Goal: Information Seeking & Learning: Learn about a topic

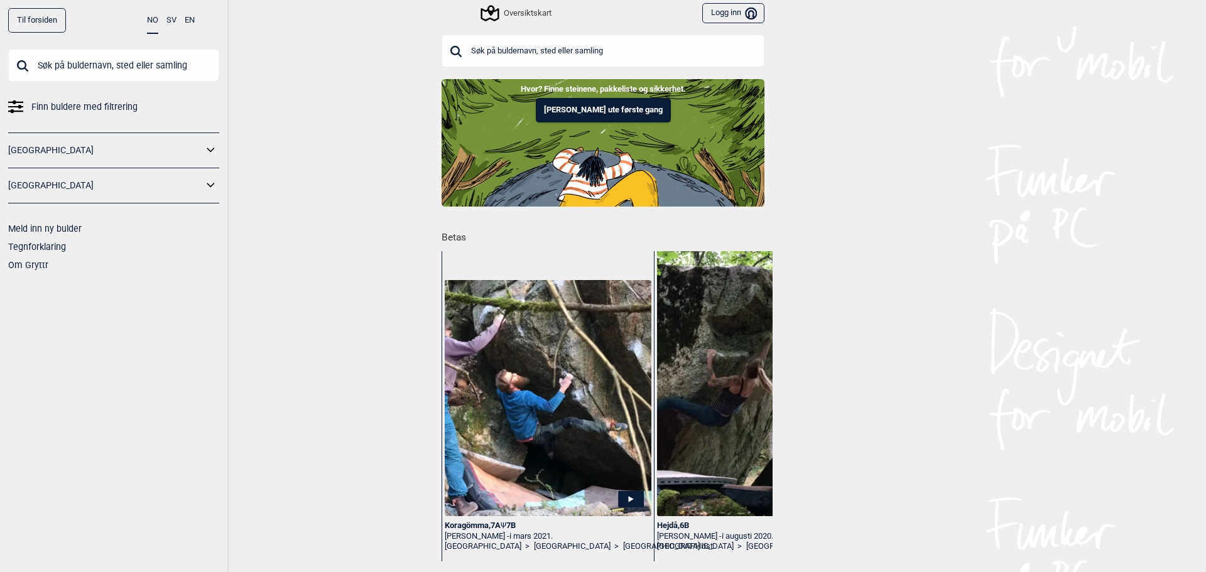
click at [133, 98] on span "Finn buldere med filtrering" at bounding box center [84, 107] width 106 height 18
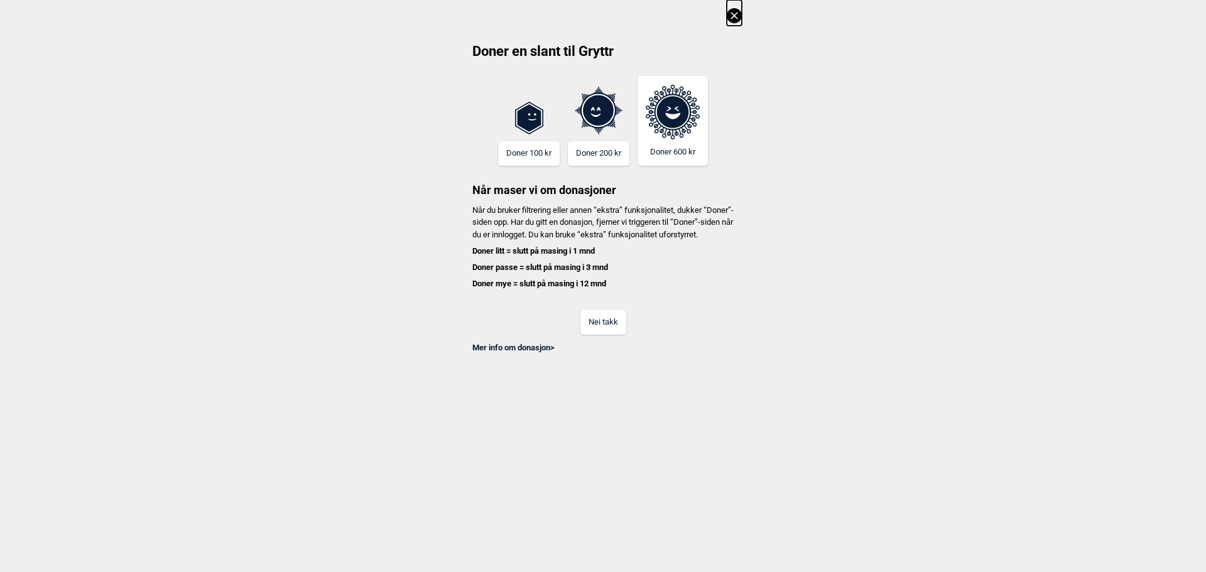
click at [591, 335] on button "Nei takk" at bounding box center [604, 322] width 46 height 25
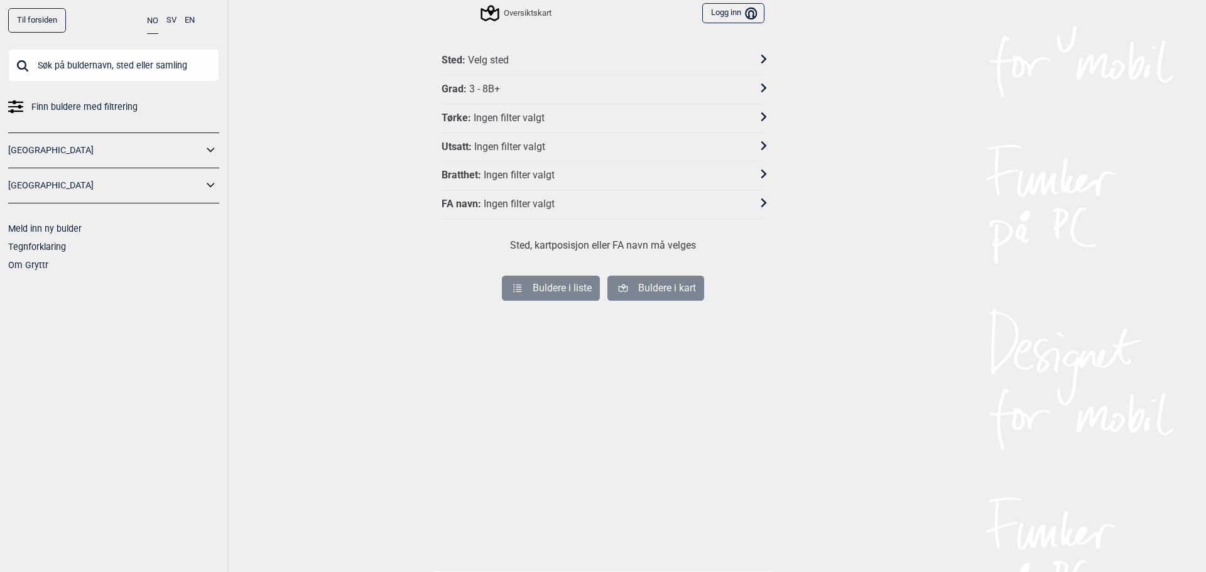
click at [535, 58] on div "Sted : Velg sted" at bounding box center [595, 60] width 307 height 13
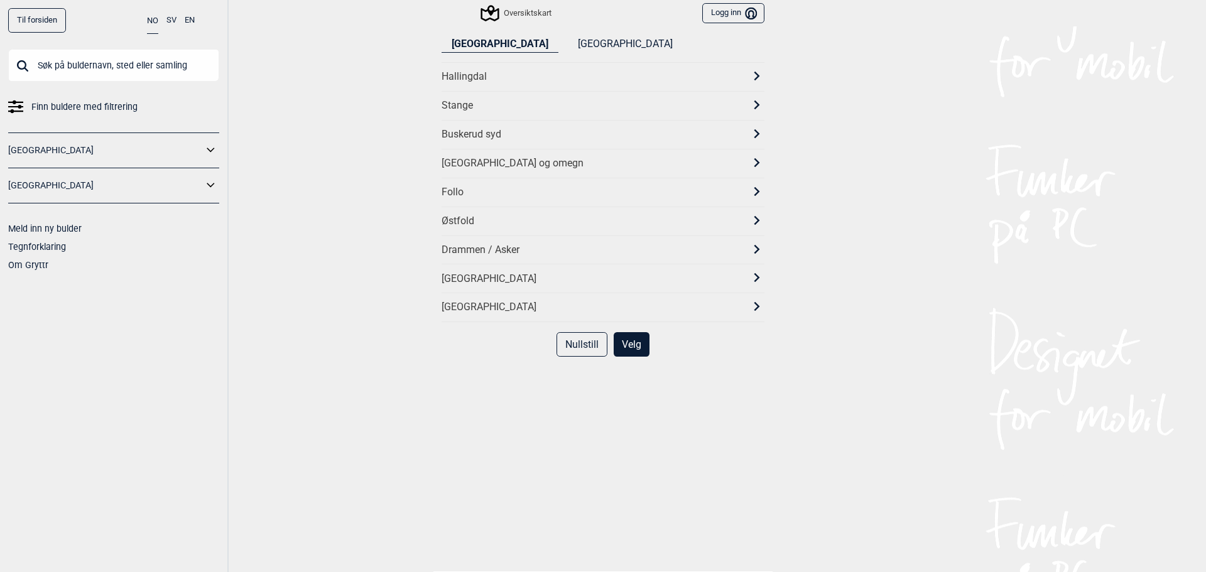
click at [485, 167] on div "[GEOGRAPHIC_DATA] og omegn" at bounding box center [592, 163] width 300 height 13
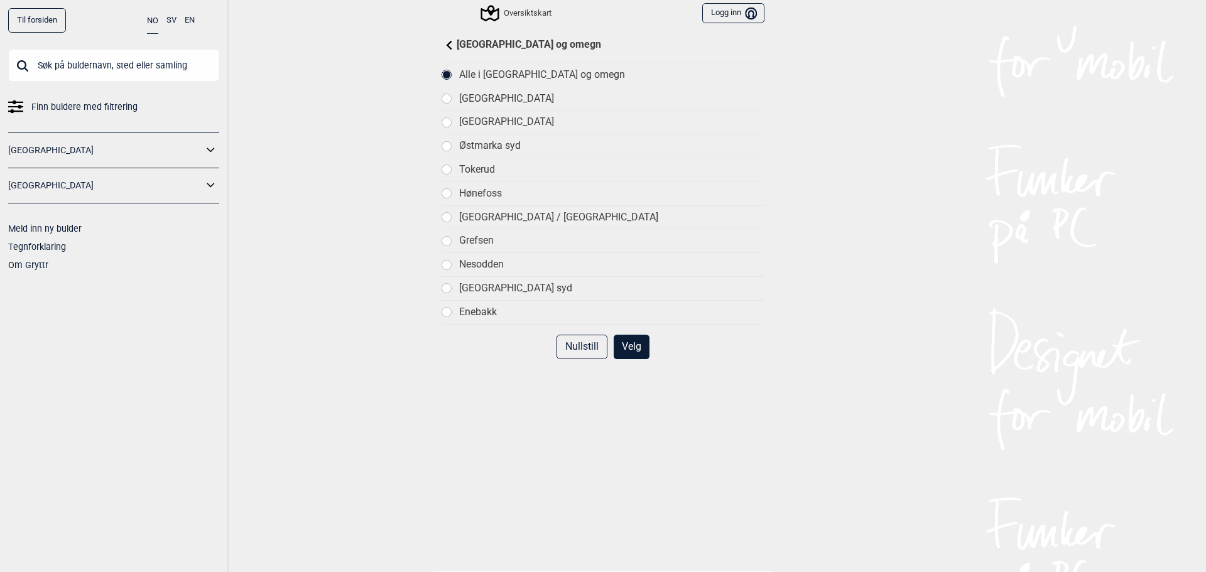
click at [478, 165] on div "Tokerud" at bounding box center [611, 169] width 305 height 13
click at [624, 344] on button "Velg" at bounding box center [632, 347] width 36 height 25
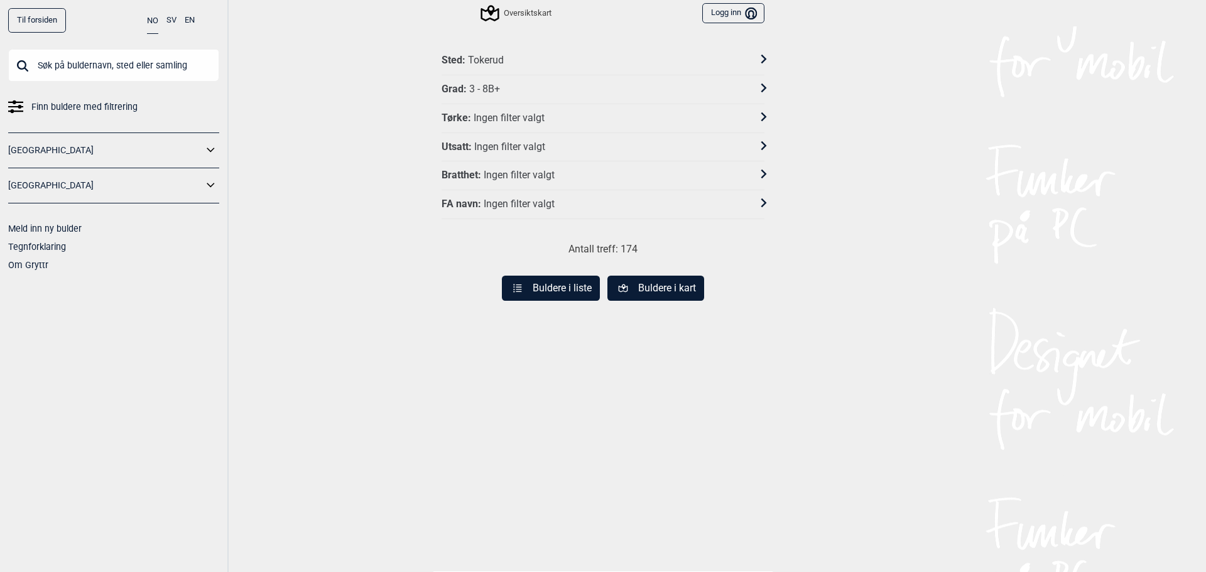
click at [584, 290] on button "Buldere i liste" at bounding box center [551, 288] width 98 height 25
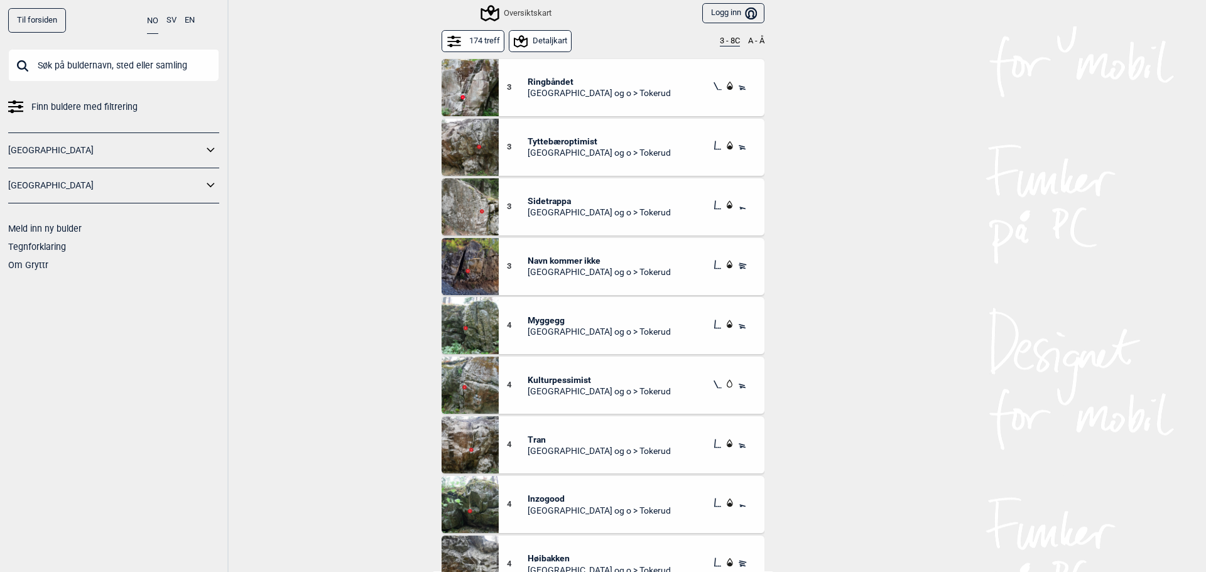
click at [593, 90] on span "[GEOGRAPHIC_DATA] og o > Tokerud" at bounding box center [599, 92] width 143 height 11
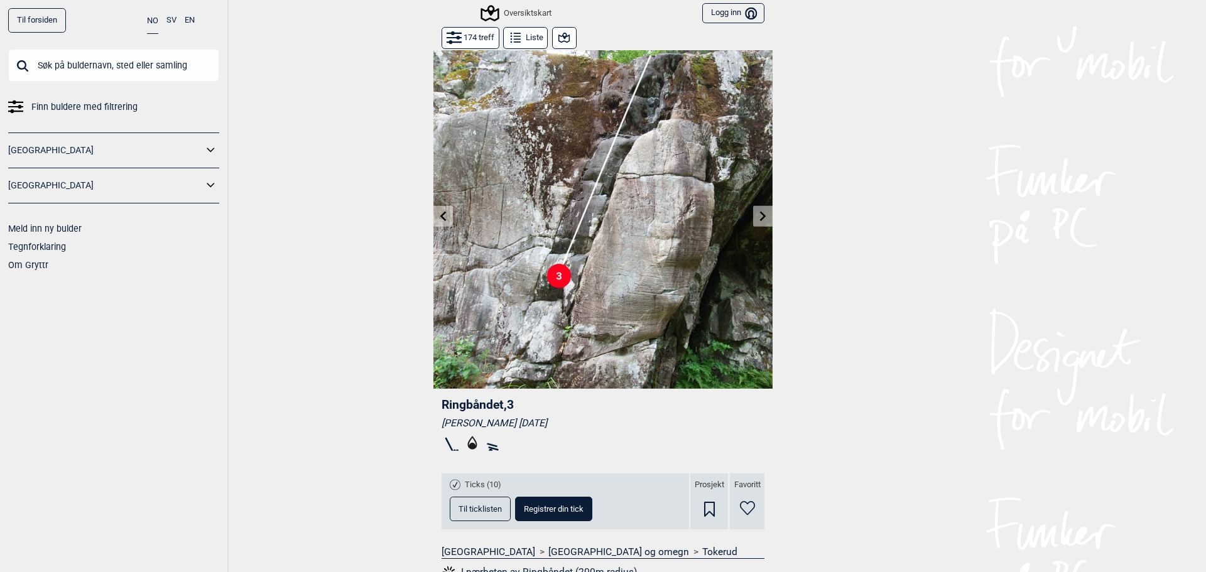
click at [762, 218] on icon at bounding box center [763, 216] width 10 height 10
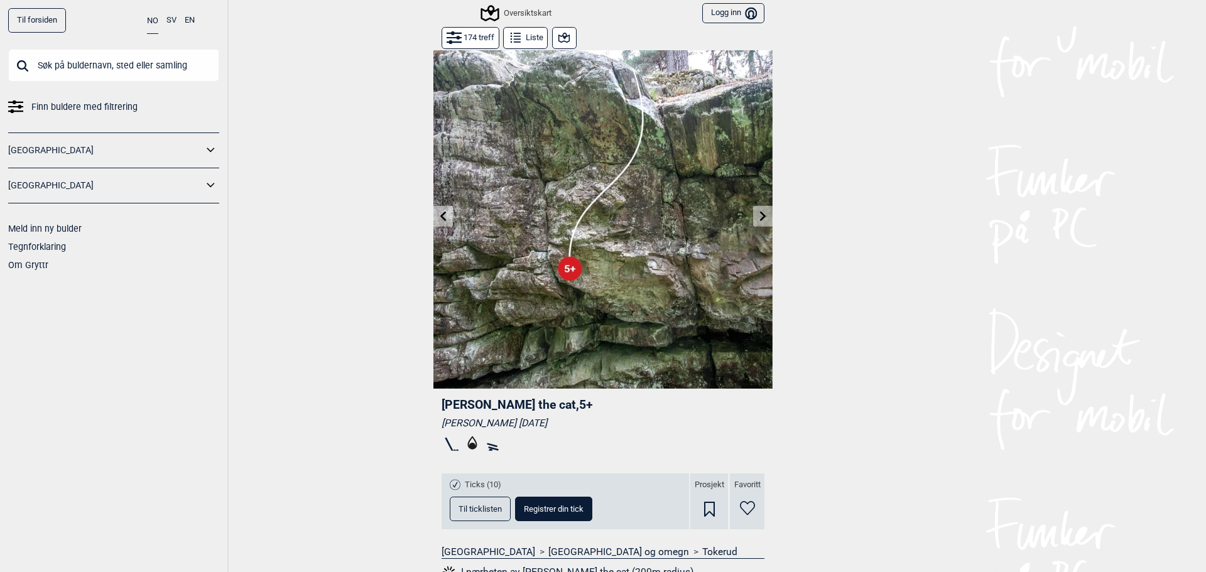
click at [762, 218] on icon at bounding box center [763, 216] width 10 height 10
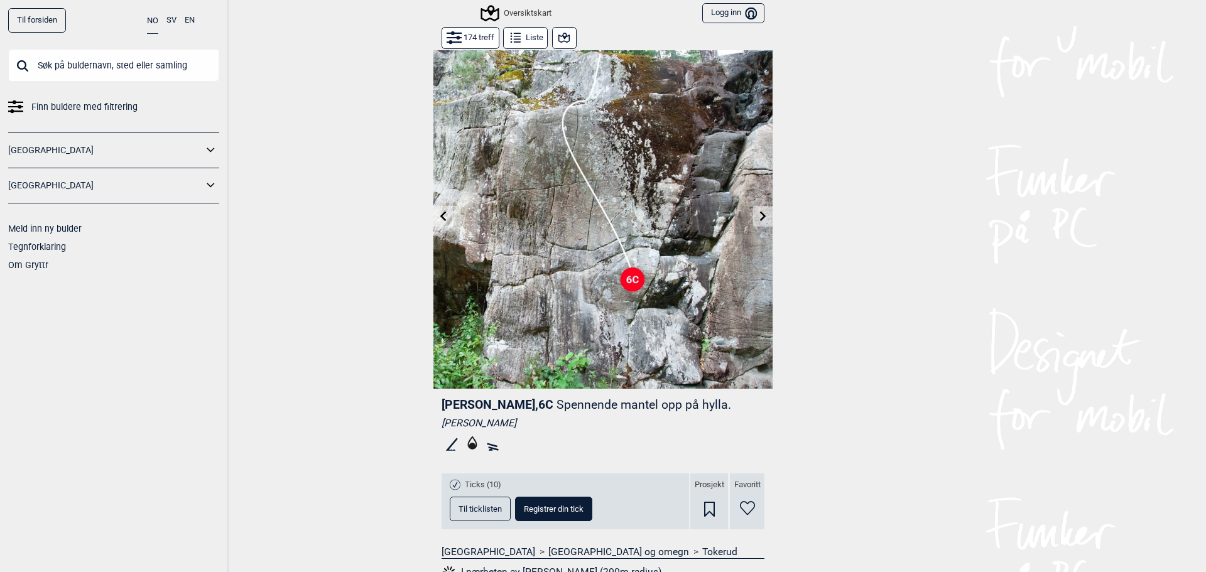
click at [762, 218] on icon at bounding box center [763, 216] width 10 height 10
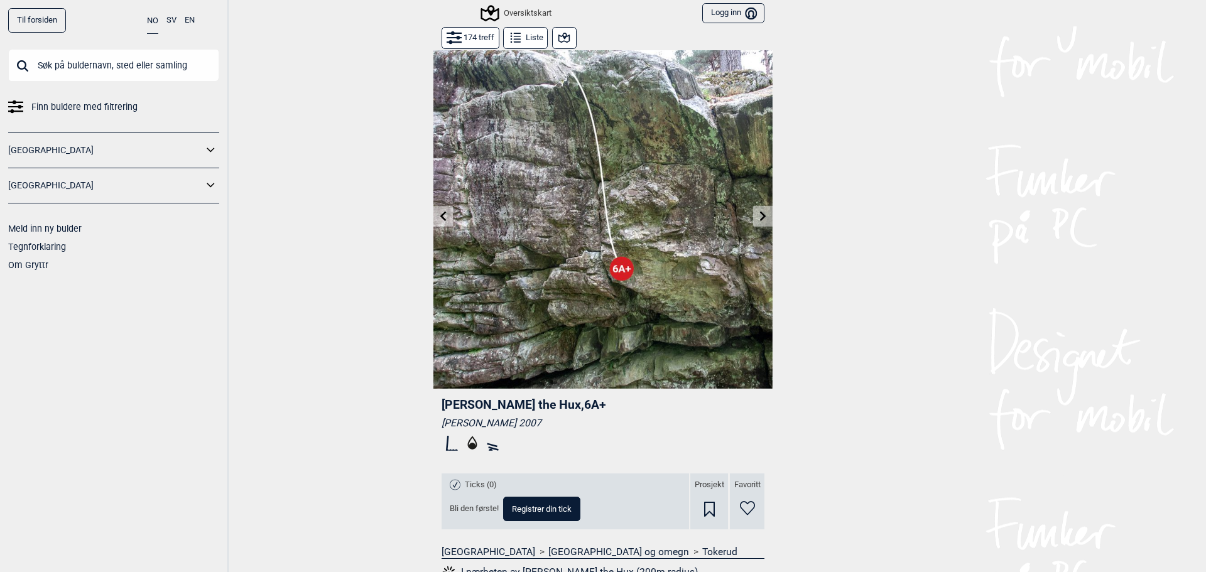
click at [762, 218] on icon at bounding box center [763, 216] width 10 height 10
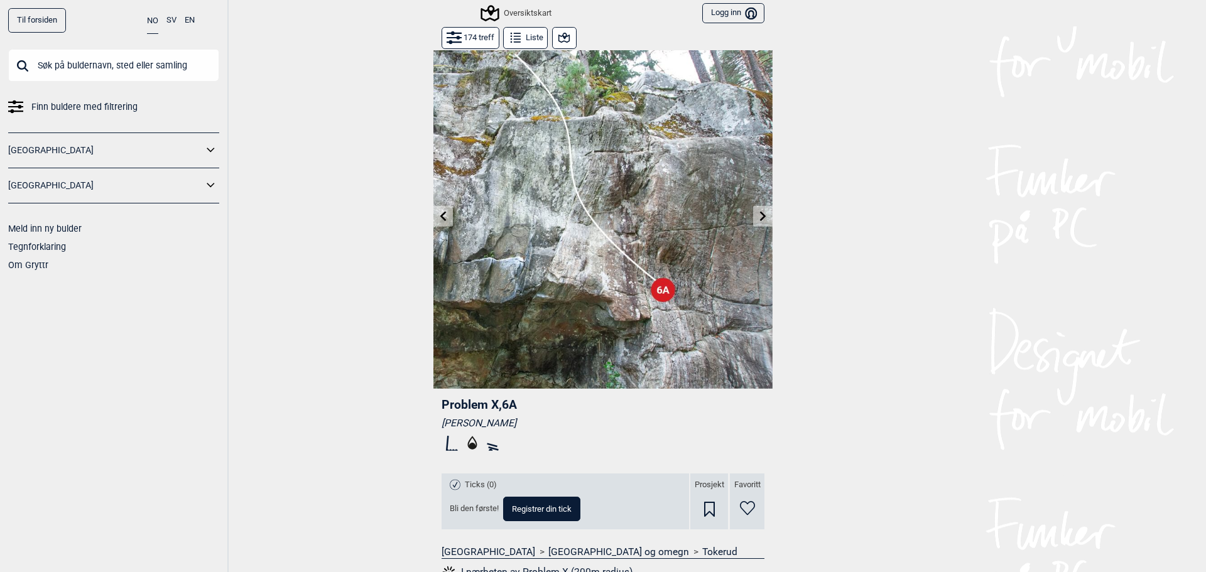
click at [762, 218] on icon at bounding box center [763, 216] width 10 height 10
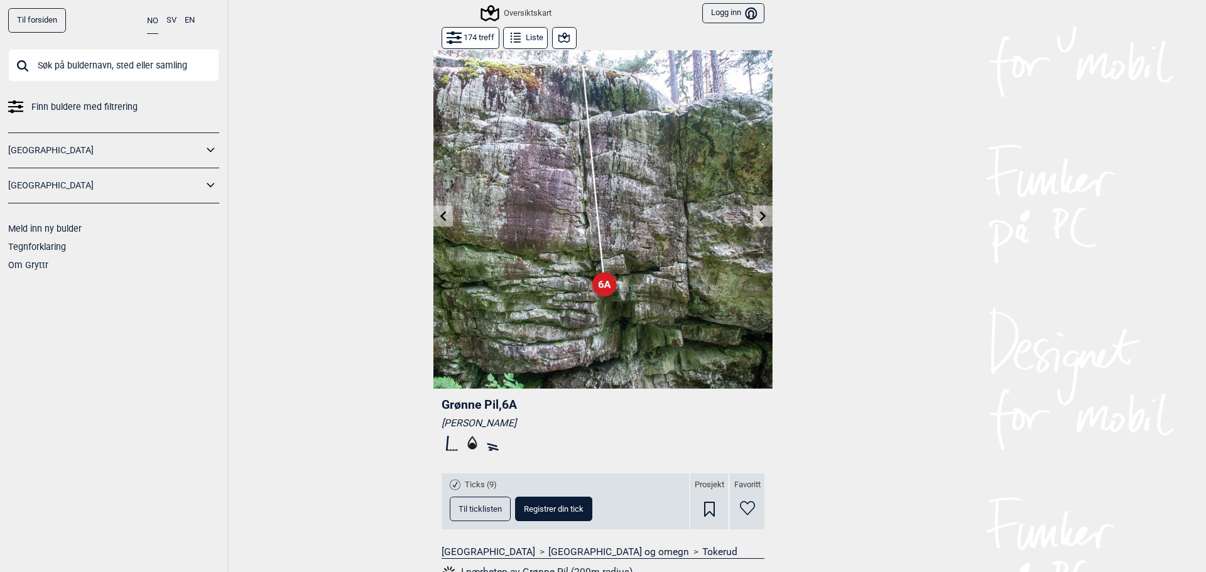
click at [762, 218] on icon at bounding box center [763, 216] width 10 height 10
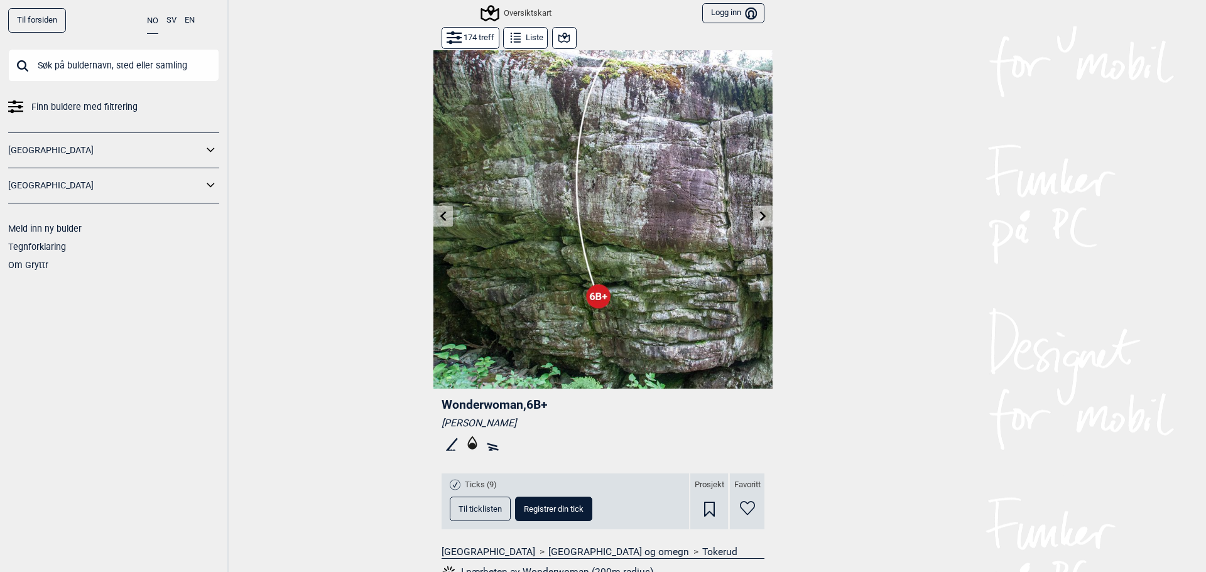
click at [762, 218] on icon at bounding box center [763, 216] width 10 height 10
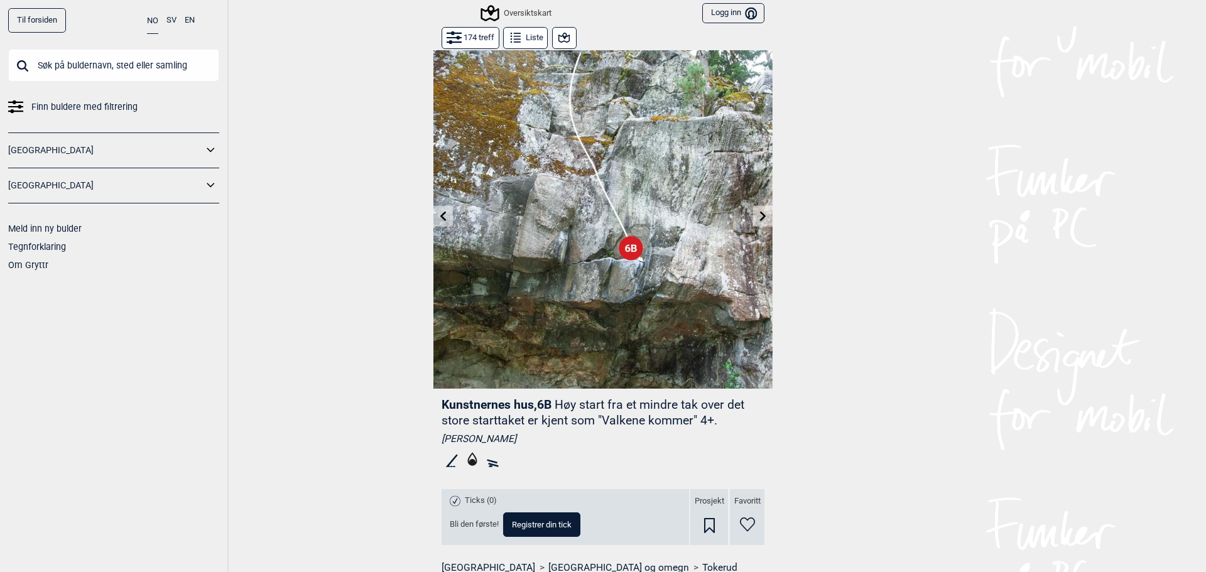
click at [762, 218] on icon at bounding box center [763, 216] width 10 height 10
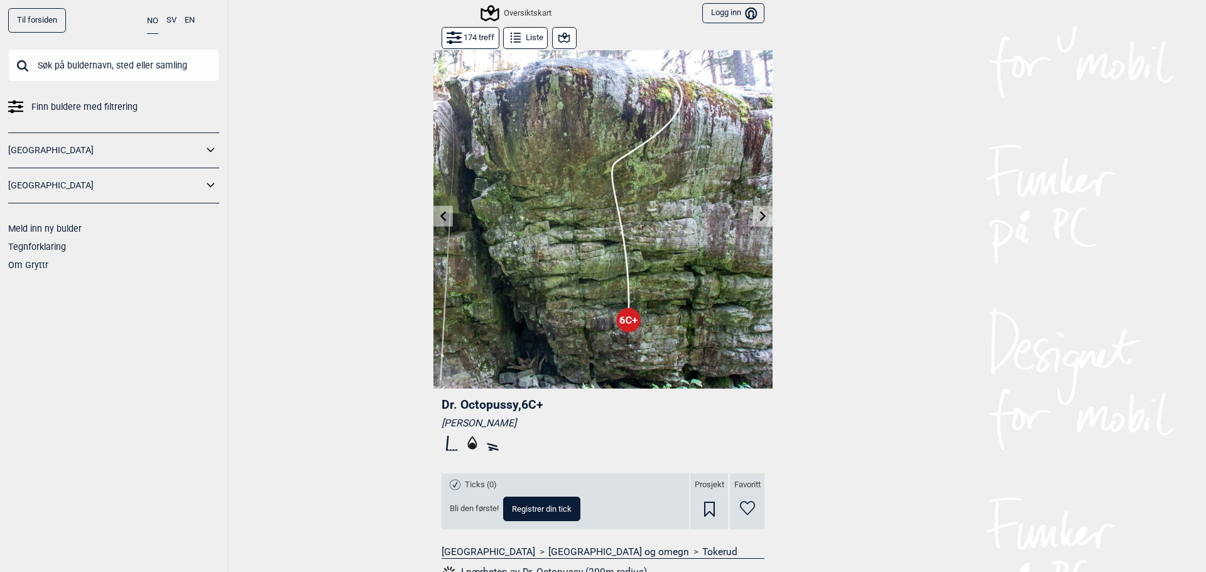
click at [440, 214] on icon at bounding box center [443, 216] width 6 height 10
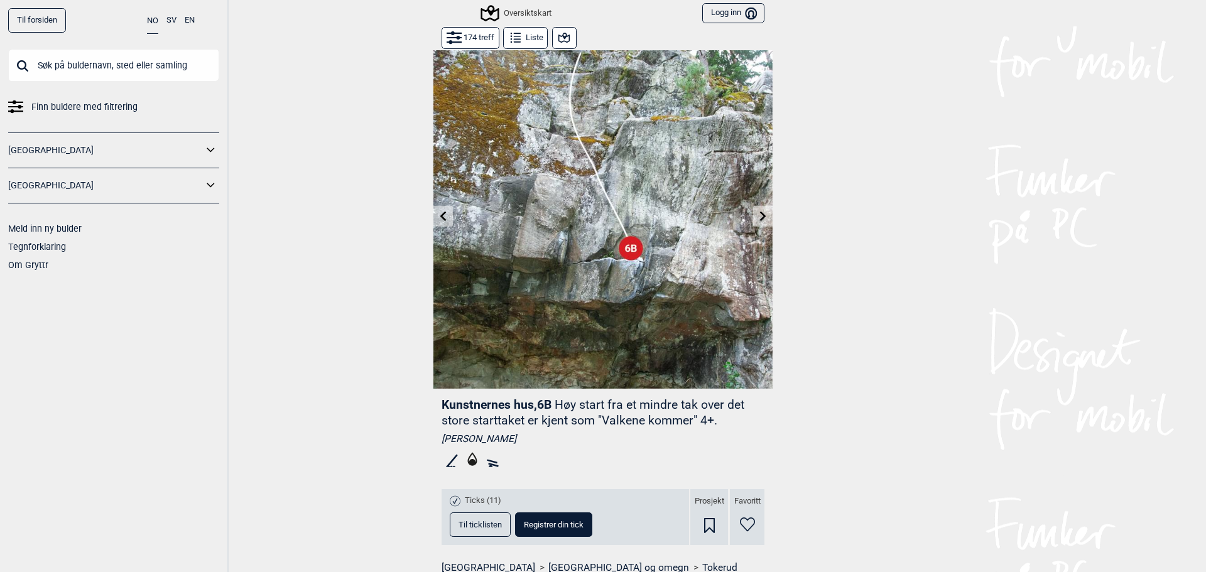
click at [754, 209] on button at bounding box center [762, 216] width 19 height 21
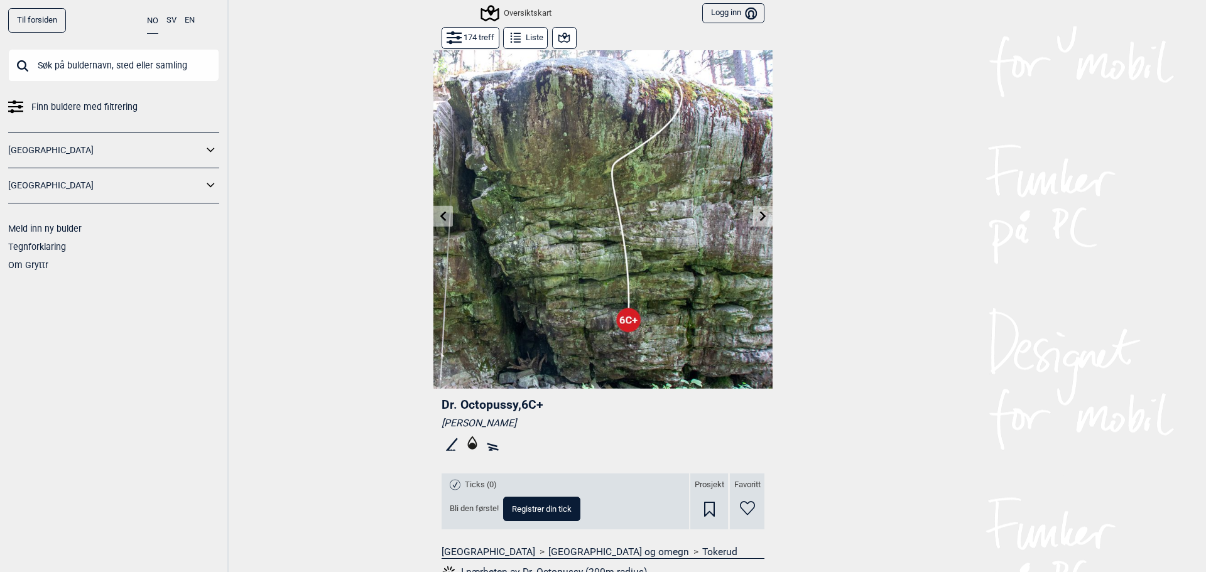
click at [754, 209] on button at bounding box center [762, 216] width 19 height 21
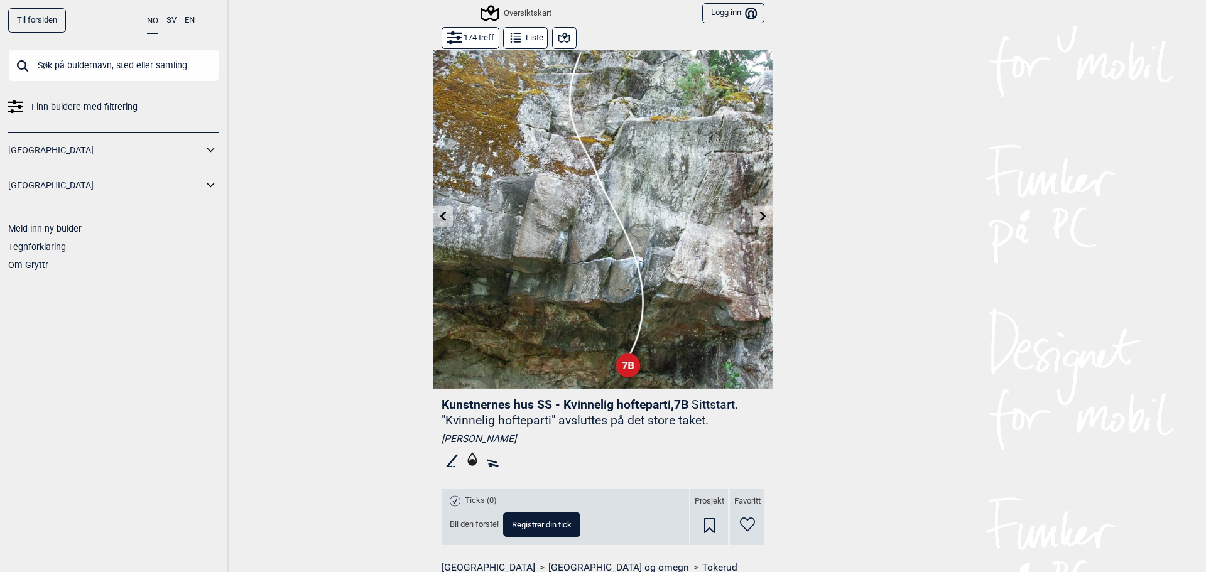
click at [754, 209] on button at bounding box center [762, 216] width 19 height 21
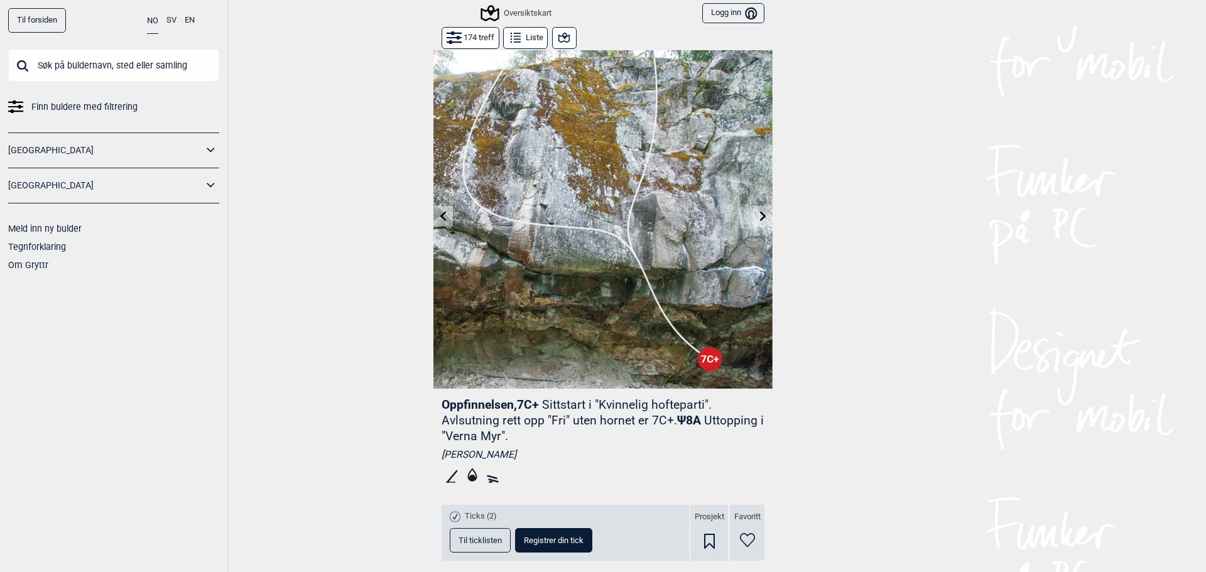
click at [754, 209] on button at bounding box center [762, 216] width 19 height 21
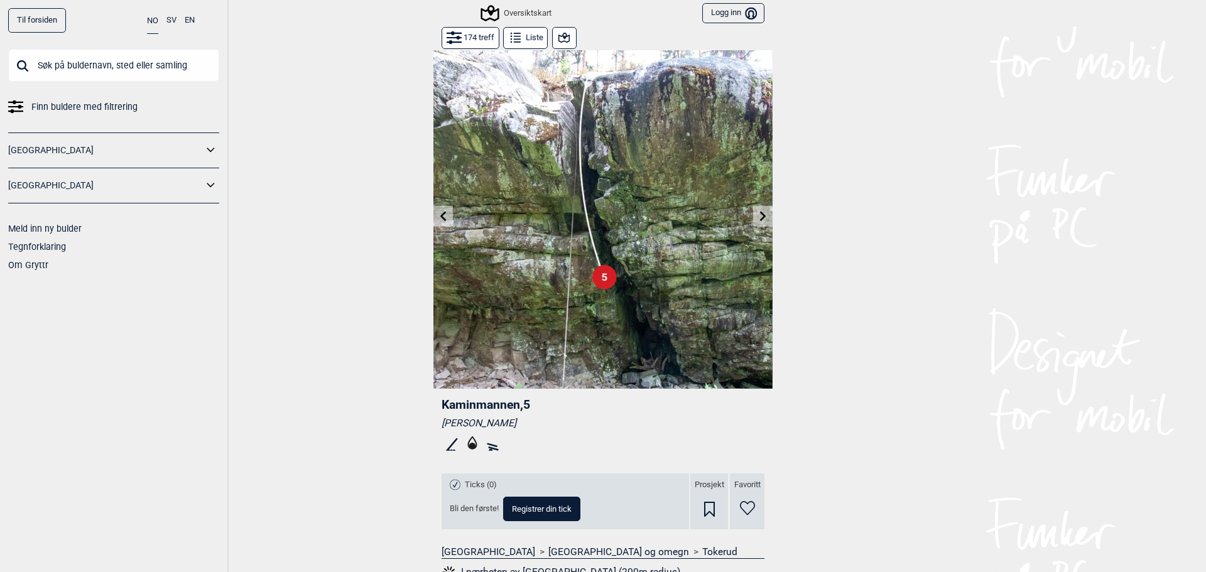
click at [754, 209] on button at bounding box center [762, 216] width 19 height 21
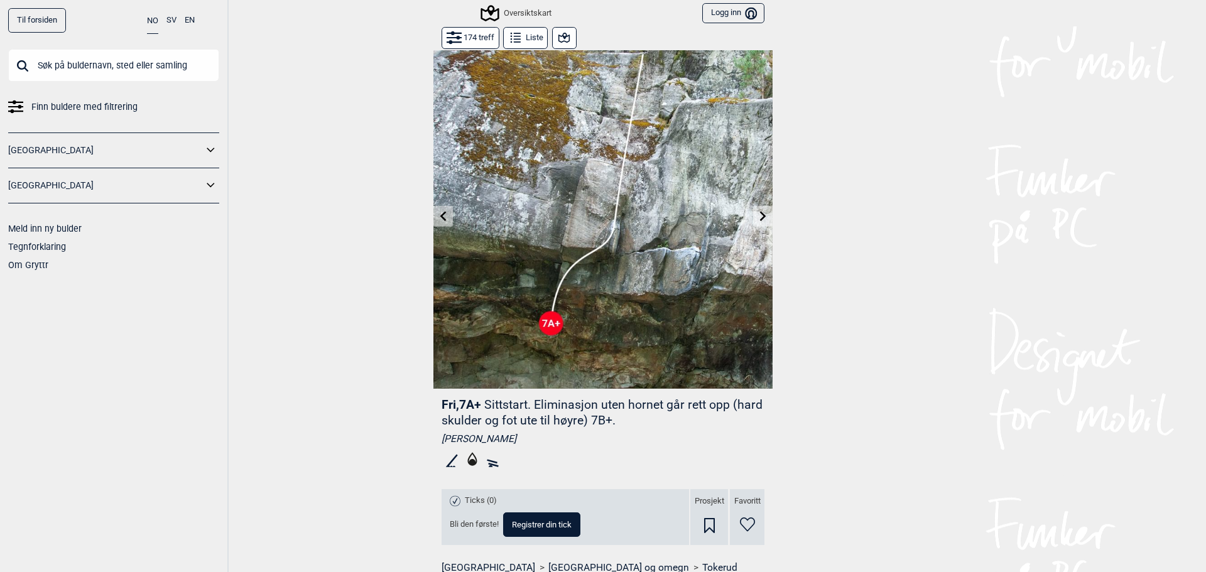
click at [758, 215] on icon at bounding box center [763, 216] width 10 height 10
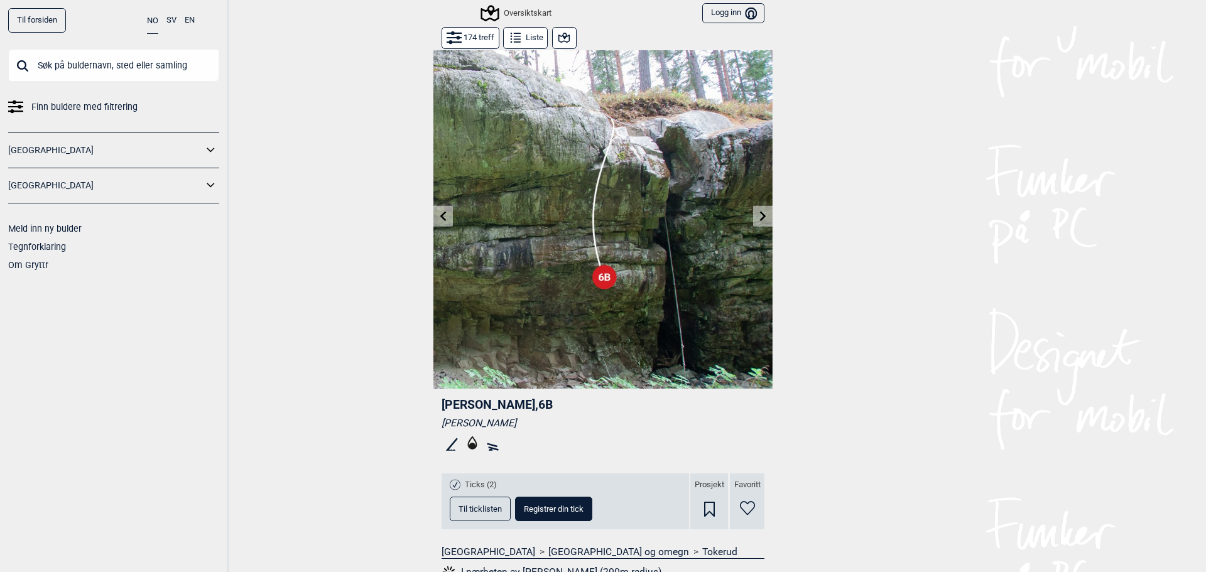
click at [758, 215] on icon at bounding box center [763, 216] width 10 height 10
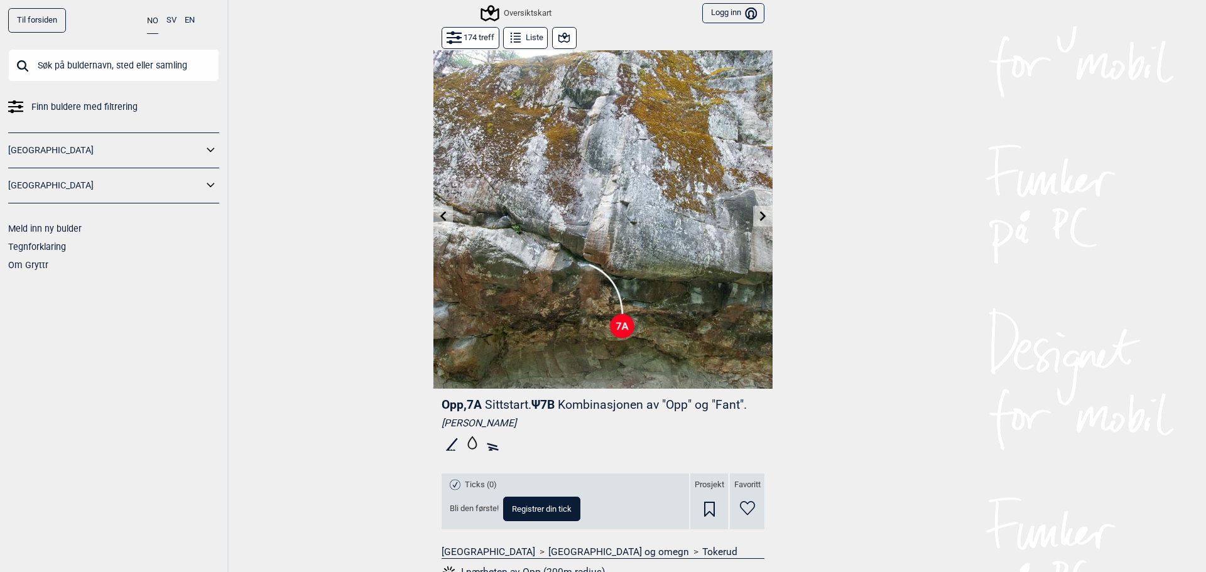
click at [760, 217] on icon at bounding box center [763, 216] width 6 height 10
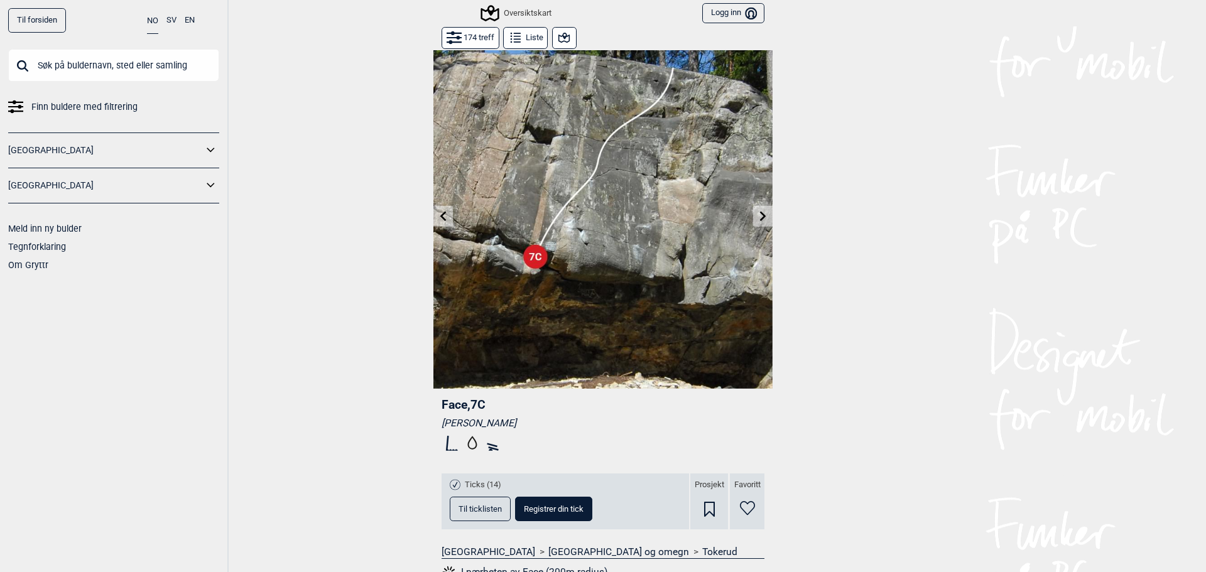
click at [760, 217] on icon at bounding box center [763, 216] width 6 height 10
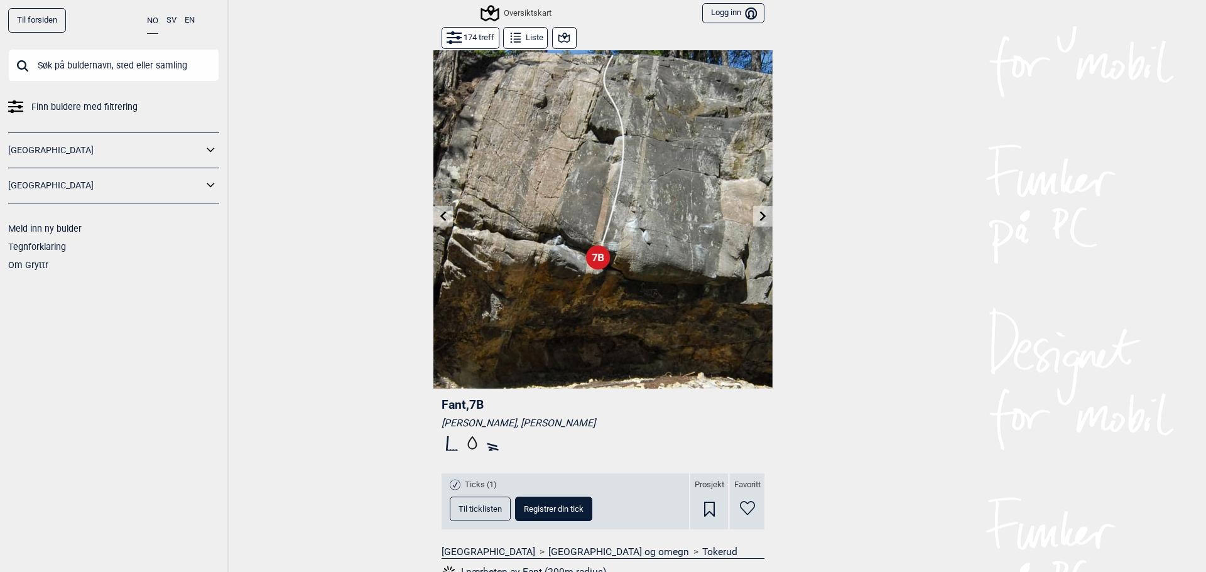
click at [760, 217] on icon at bounding box center [763, 216] width 6 height 10
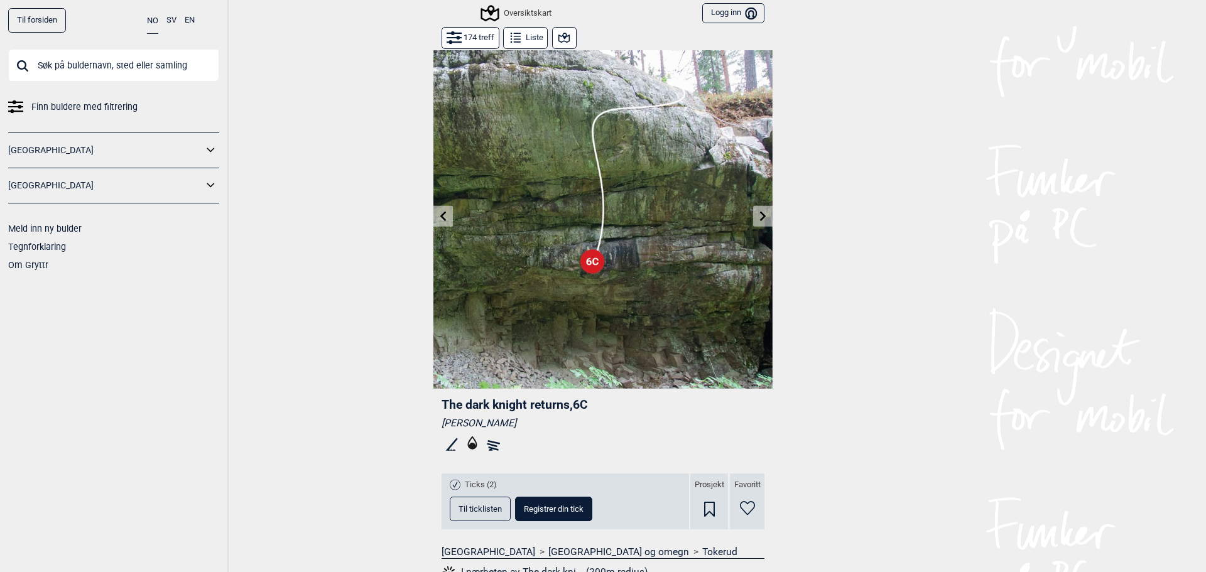
click at [758, 217] on icon at bounding box center [763, 216] width 10 height 10
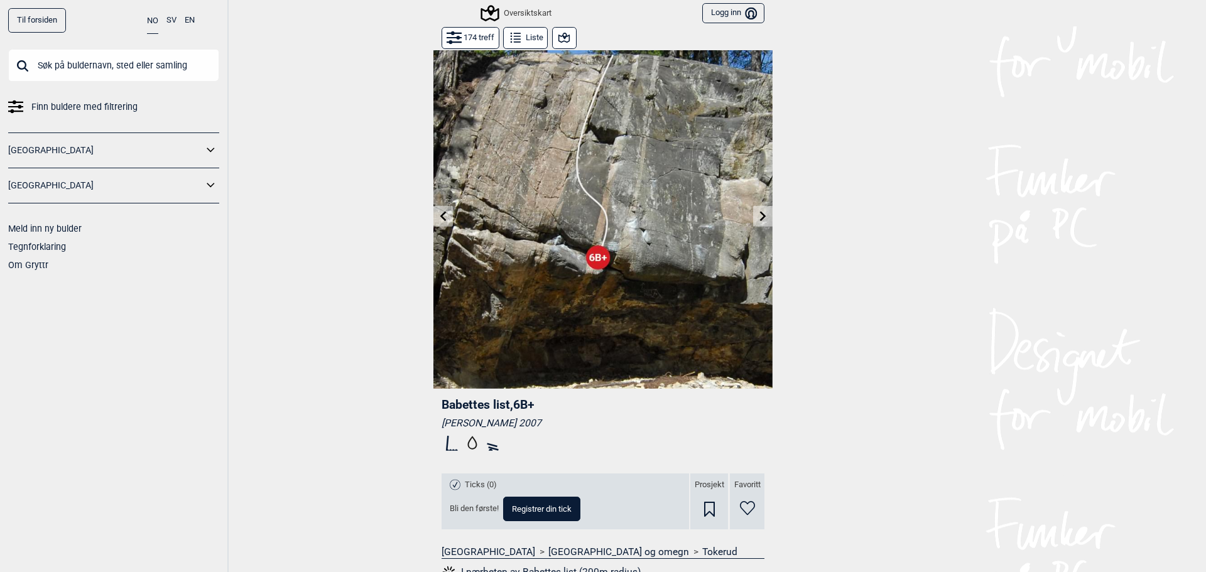
click at [758, 217] on icon at bounding box center [763, 216] width 10 height 10
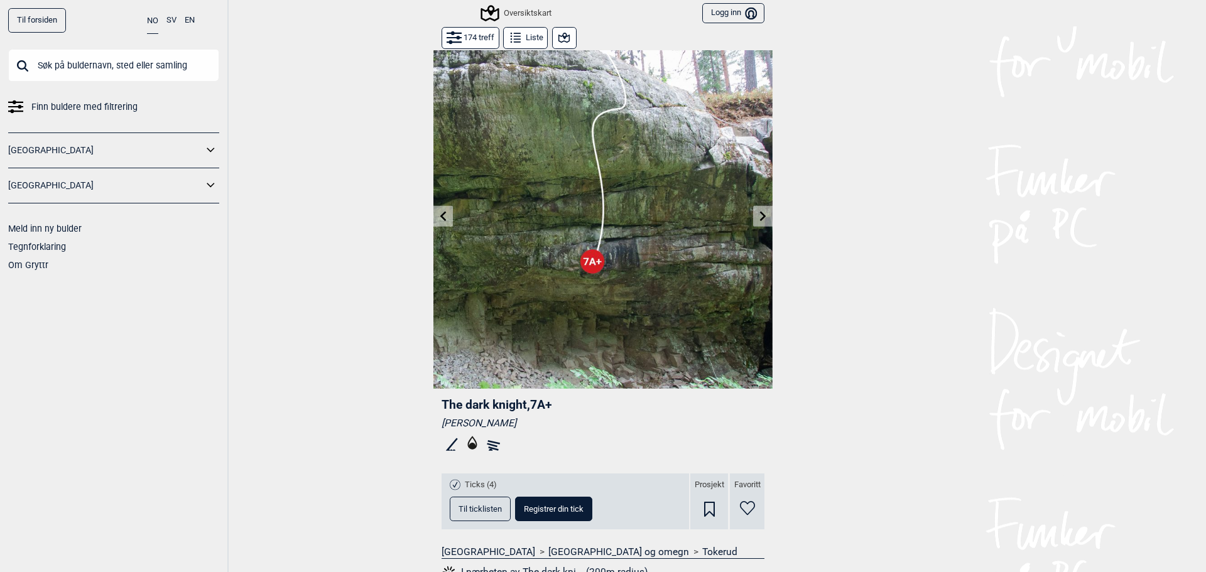
click at [758, 217] on icon at bounding box center [763, 216] width 10 height 10
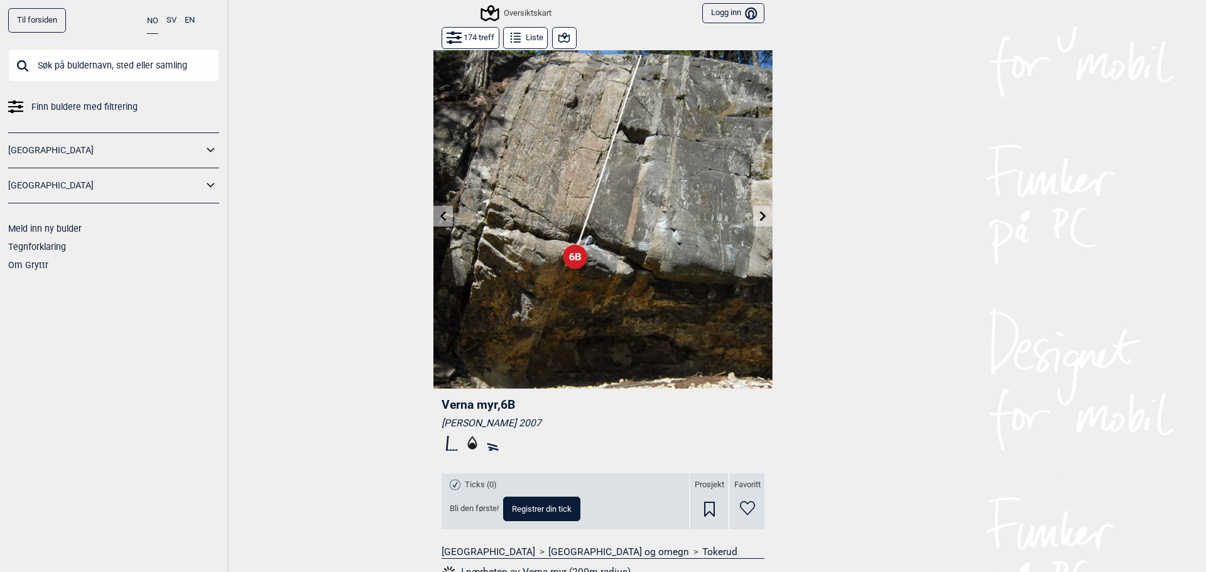
click at [758, 217] on icon at bounding box center [763, 216] width 10 height 10
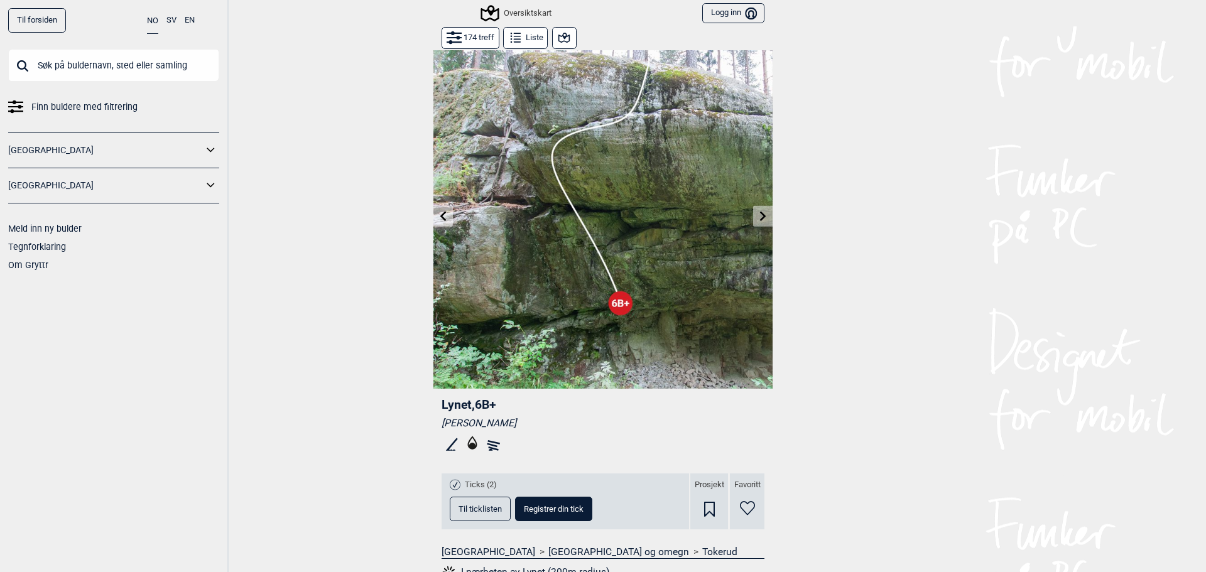
click at [758, 217] on icon at bounding box center [763, 216] width 10 height 10
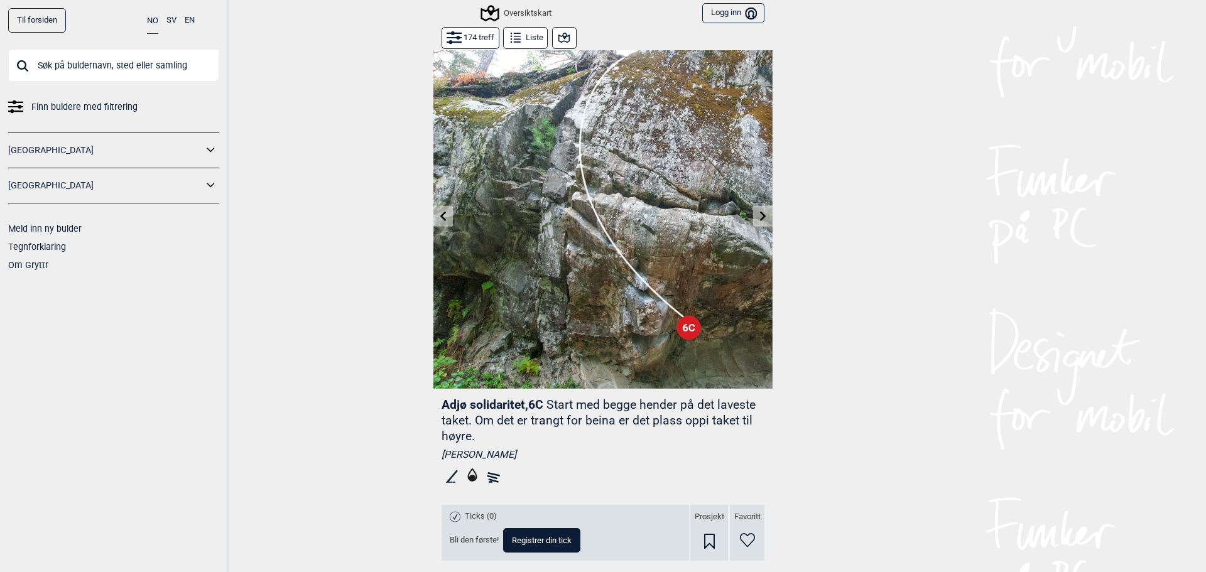
click at [758, 217] on icon at bounding box center [763, 216] width 10 height 10
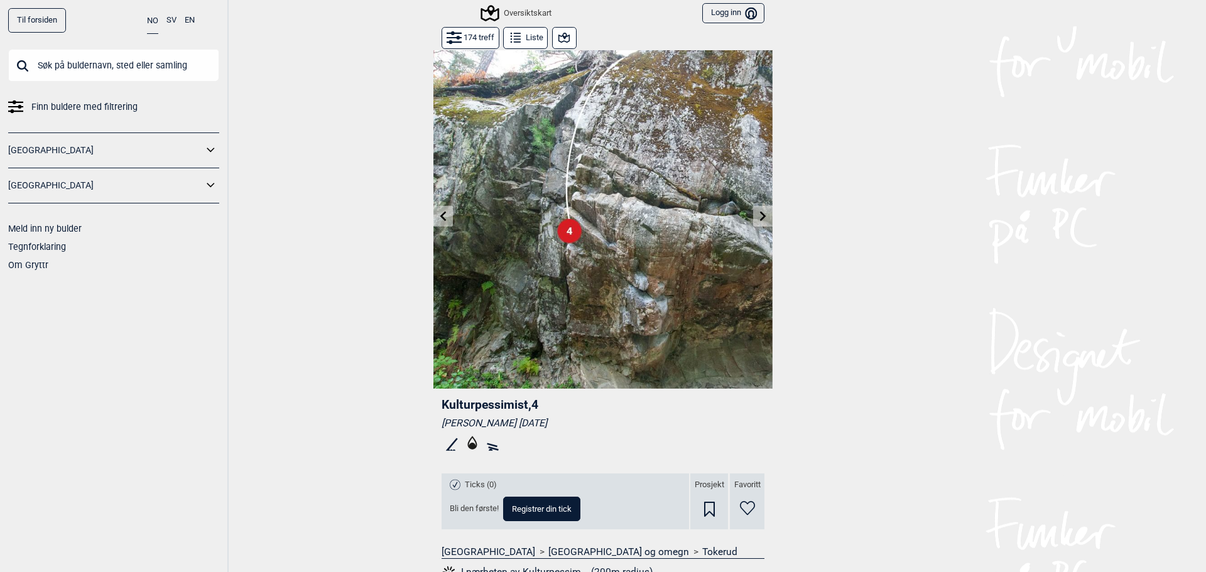
click at [758, 217] on icon at bounding box center [763, 216] width 10 height 10
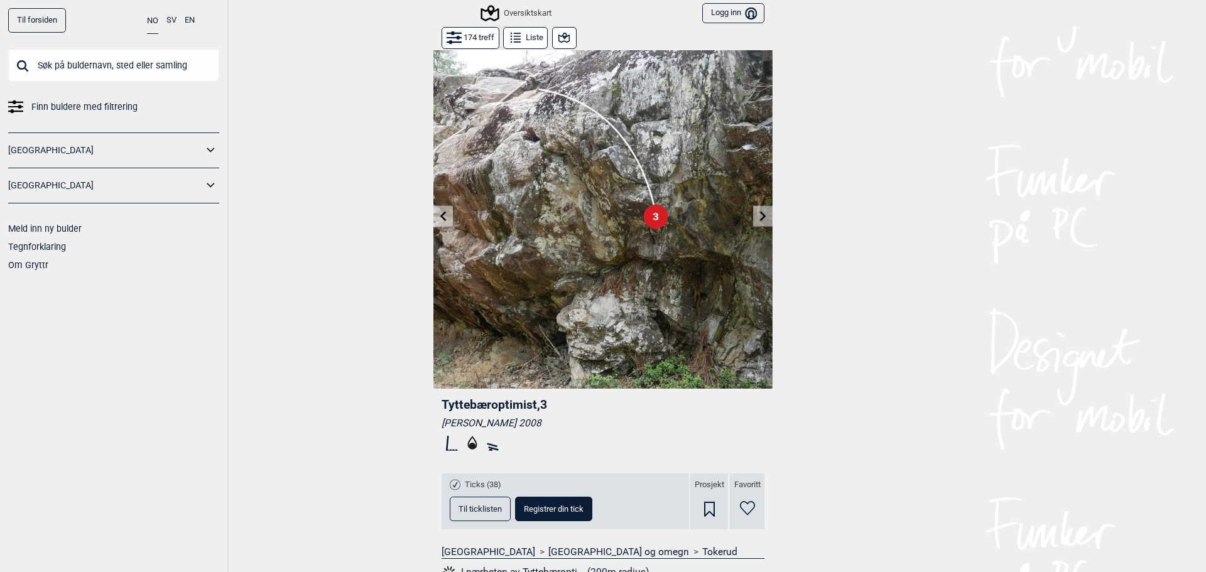
click at [758, 217] on icon at bounding box center [763, 216] width 10 height 10
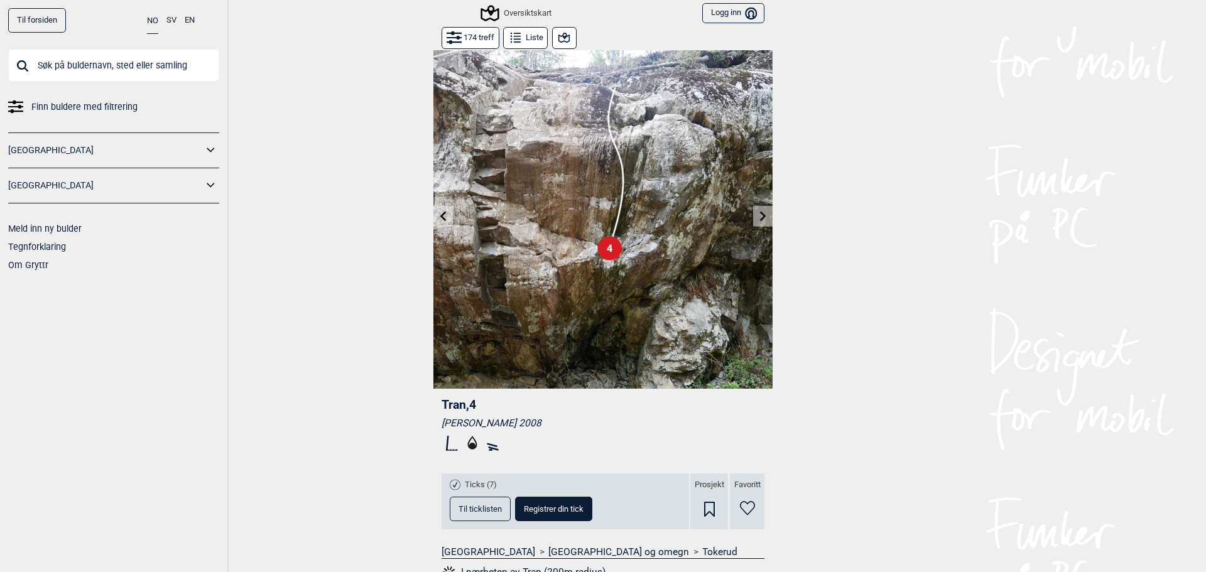
click at [758, 217] on icon at bounding box center [763, 216] width 10 height 10
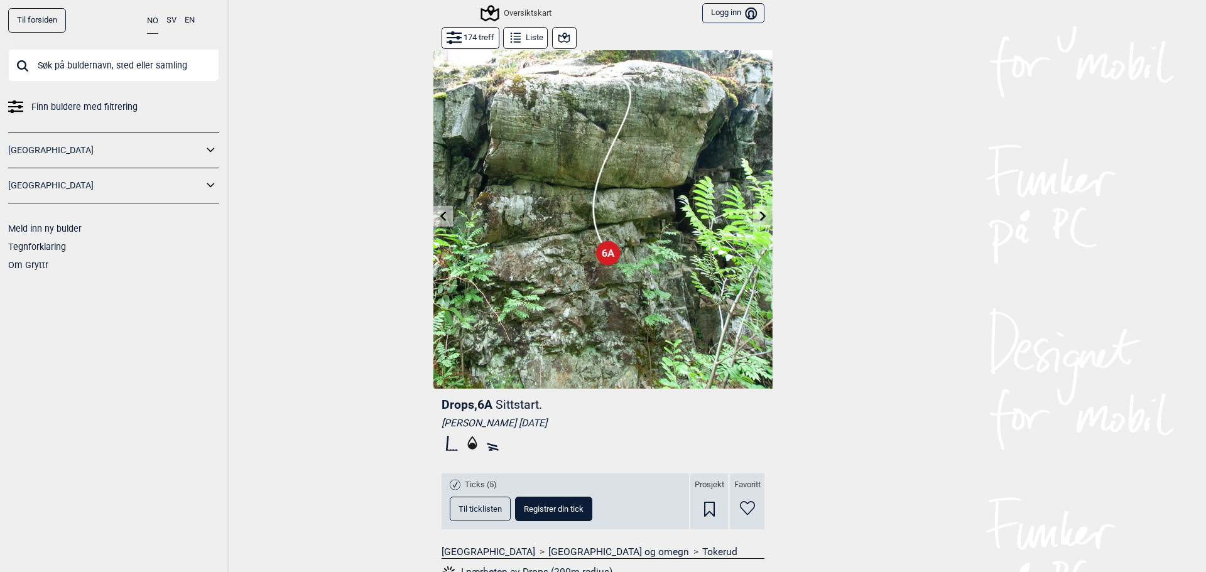
click at [758, 217] on icon at bounding box center [763, 216] width 10 height 10
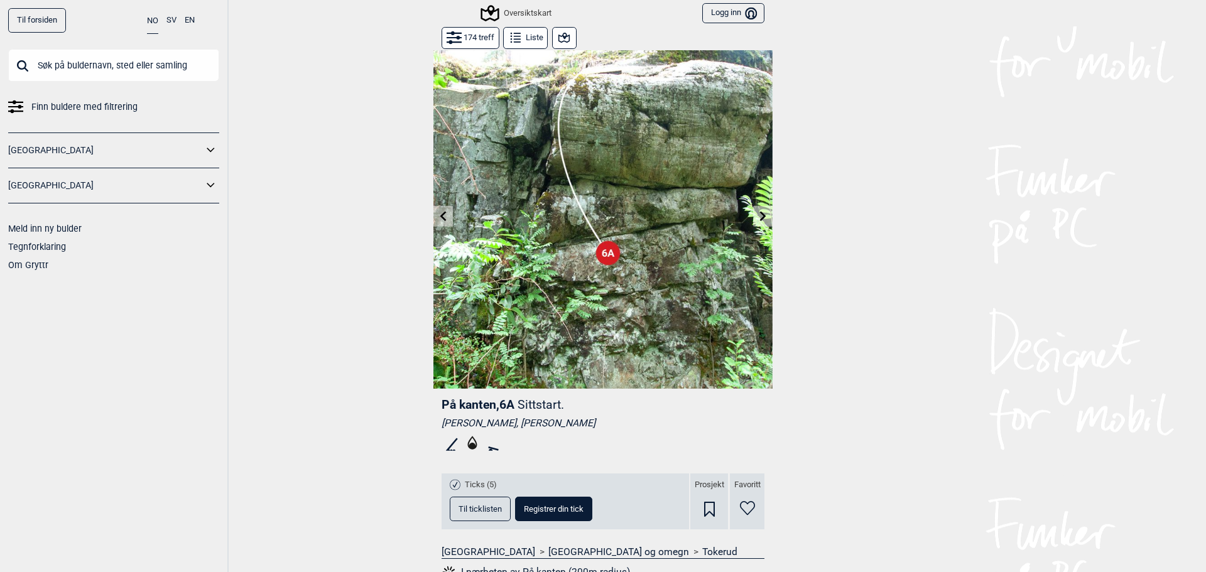
click at [758, 217] on icon at bounding box center [763, 216] width 10 height 10
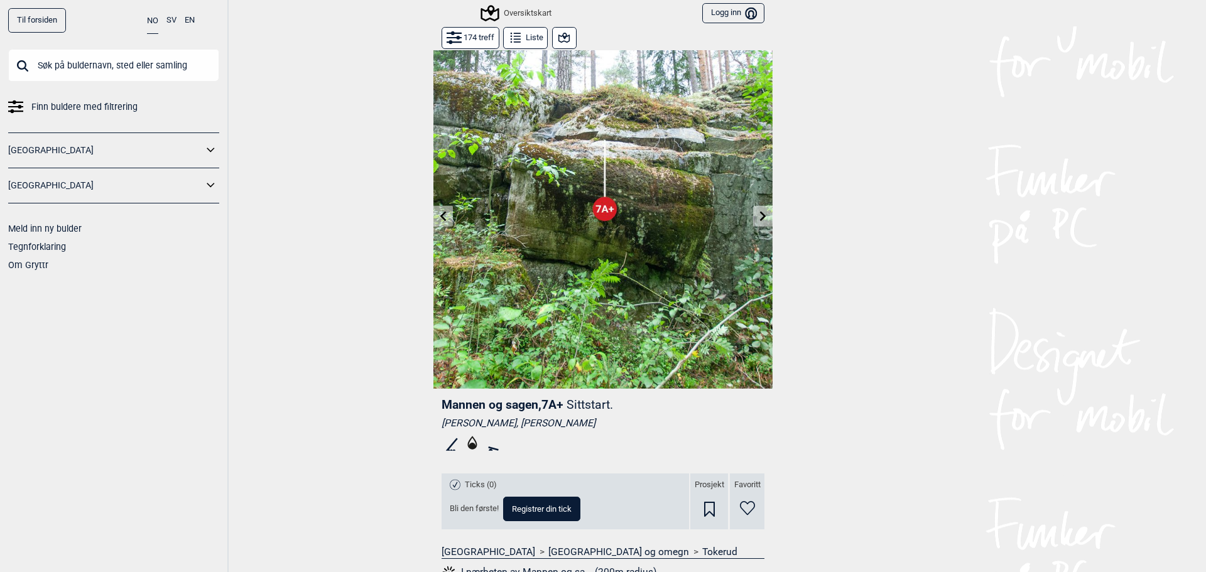
click at [758, 217] on icon at bounding box center [763, 216] width 10 height 10
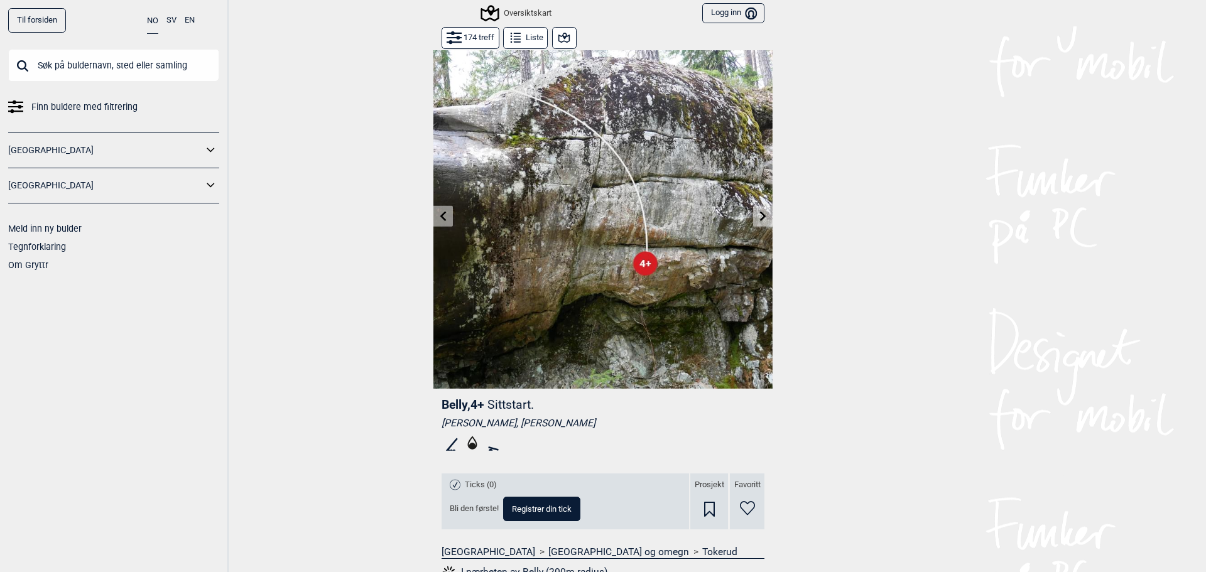
click at [758, 217] on icon at bounding box center [763, 216] width 10 height 10
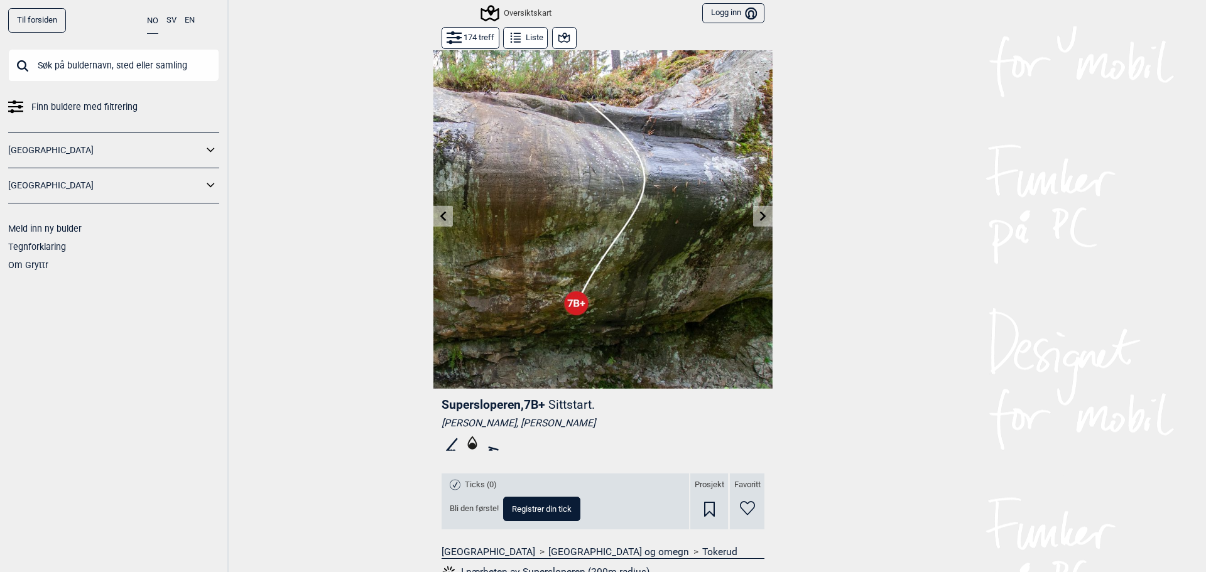
click at [758, 217] on icon at bounding box center [763, 216] width 10 height 10
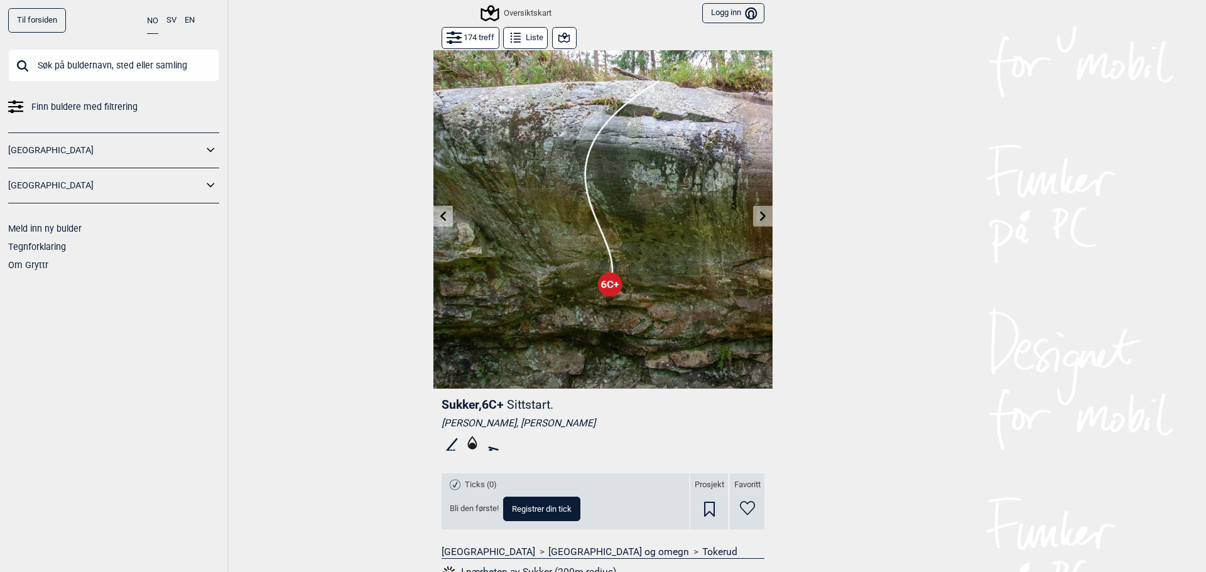
click at [758, 217] on icon at bounding box center [763, 216] width 10 height 10
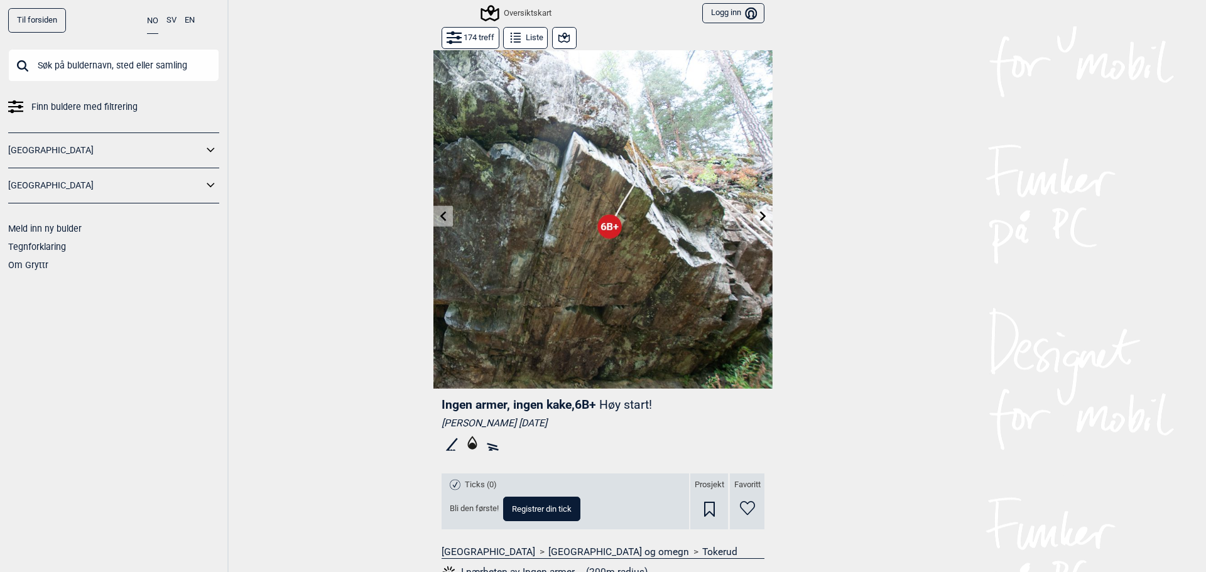
click at [758, 217] on icon at bounding box center [763, 216] width 10 height 10
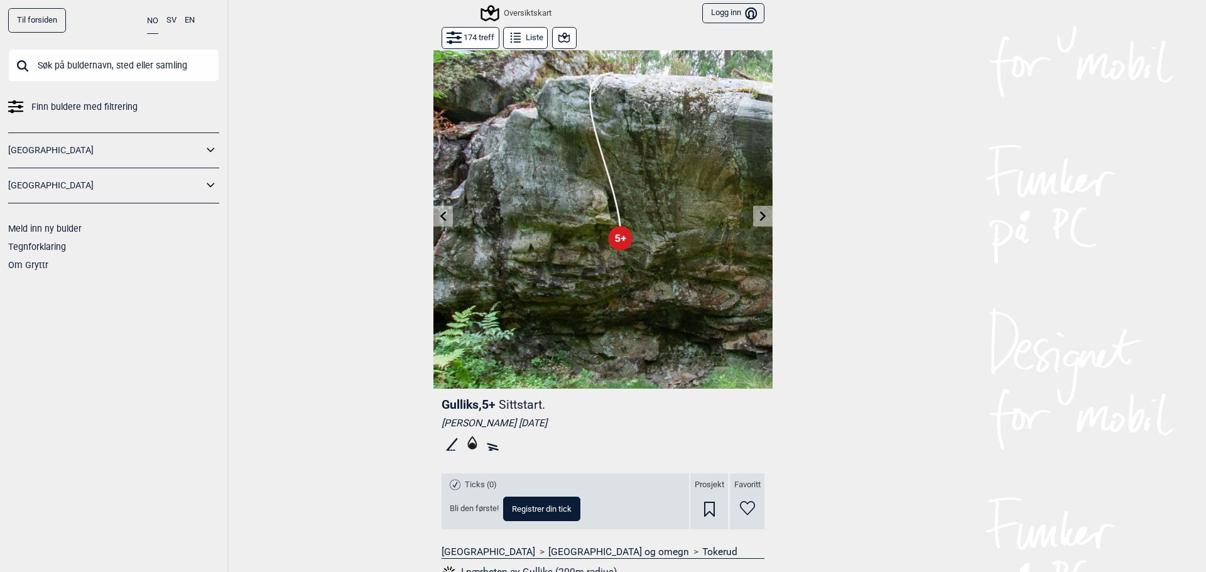
click at [758, 217] on icon at bounding box center [763, 216] width 10 height 10
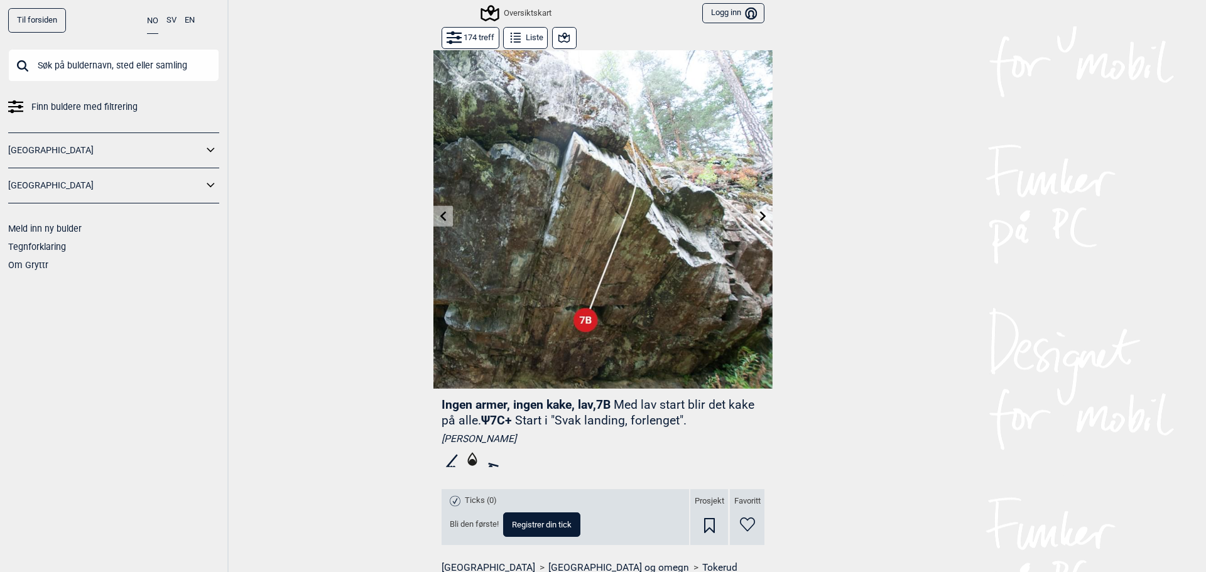
click at [758, 217] on icon at bounding box center [763, 216] width 10 height 10
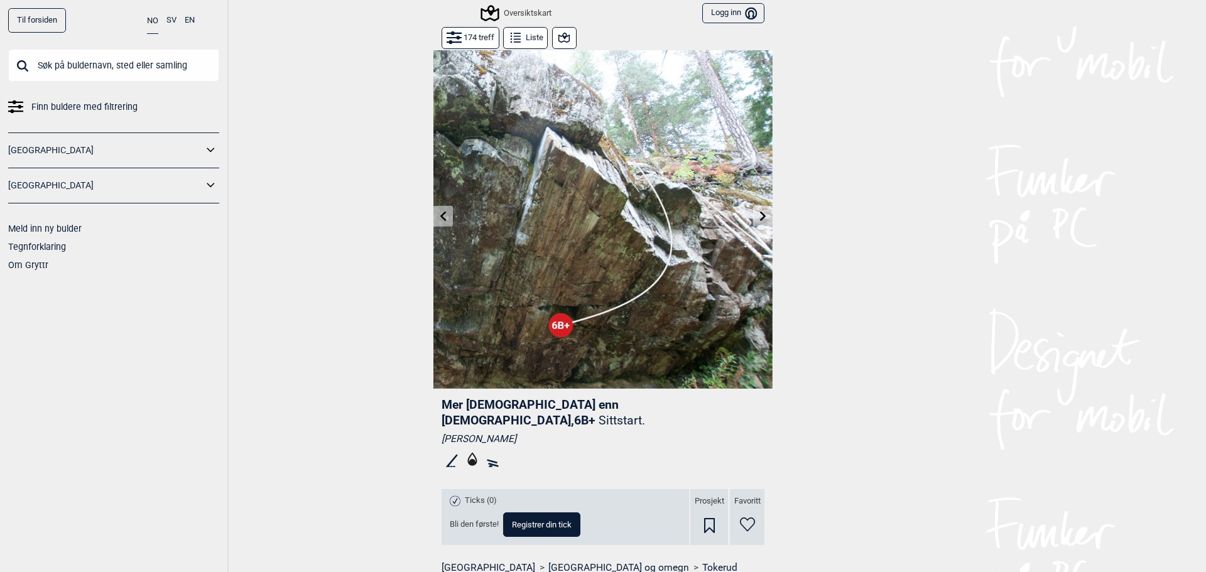
click at [758, 217] on icon at bounding box center [763, 216] width 10 height 10
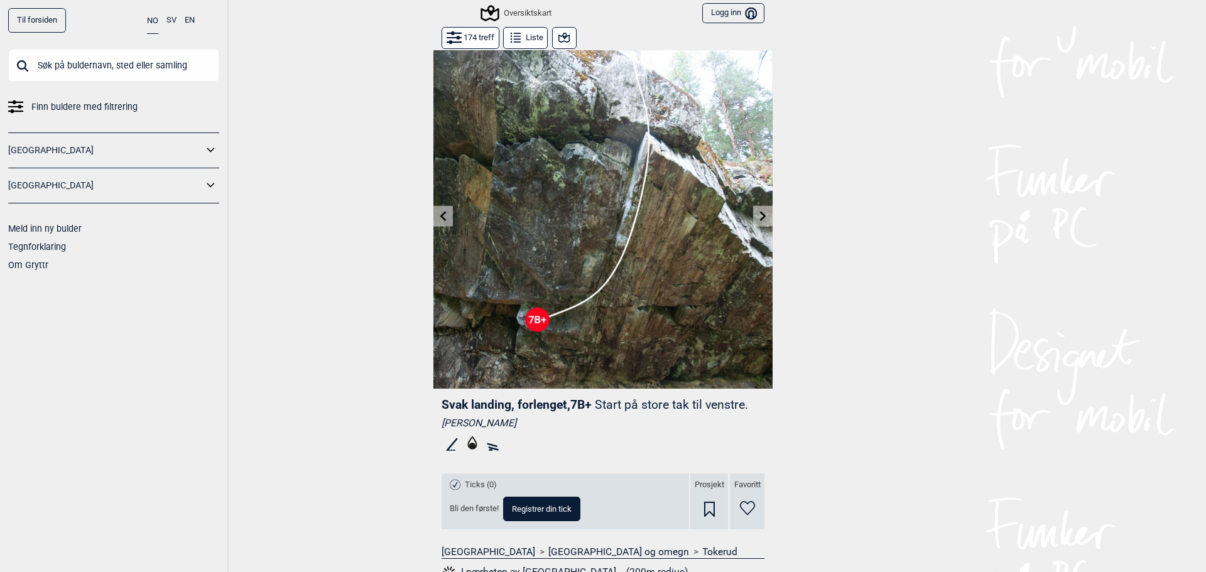
click at [758, 217] on icon at bounding box center [763, 216] width 10 height 10
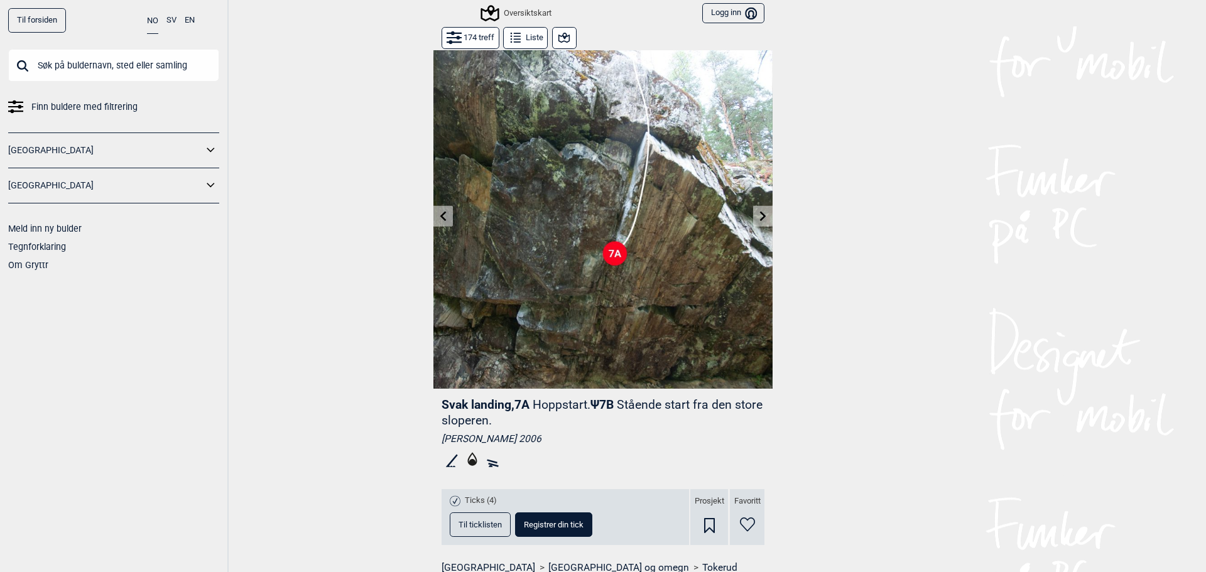
click at [758, 217] on icon at bounding box center [763, 216] width 10 height 10
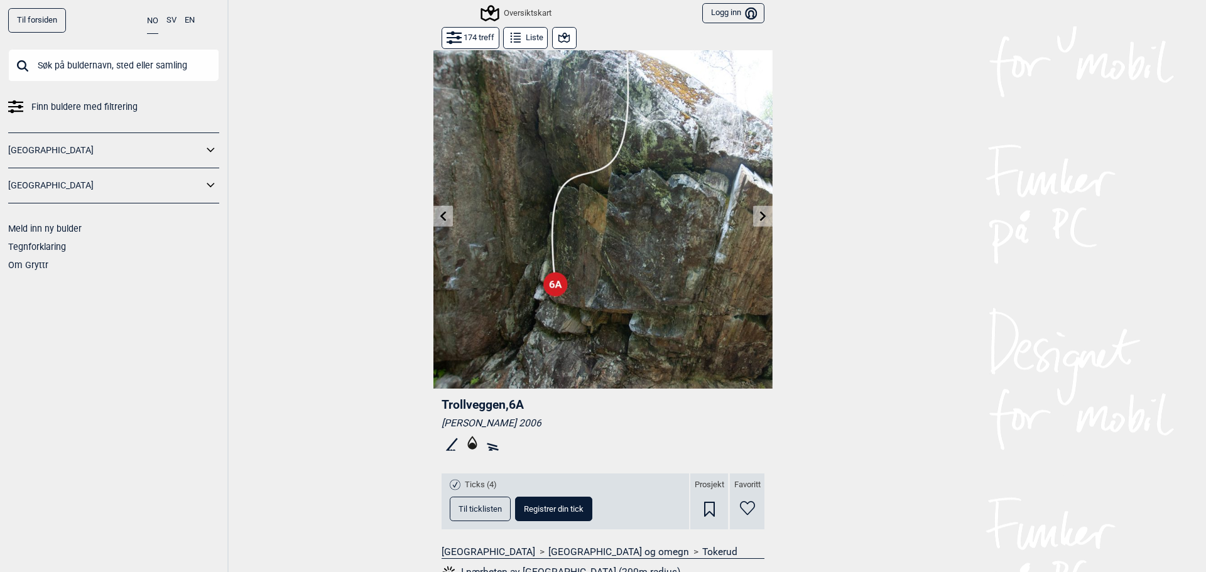
click at [758, 217] on icon at bounding box center [763, 216] width 10 height 10
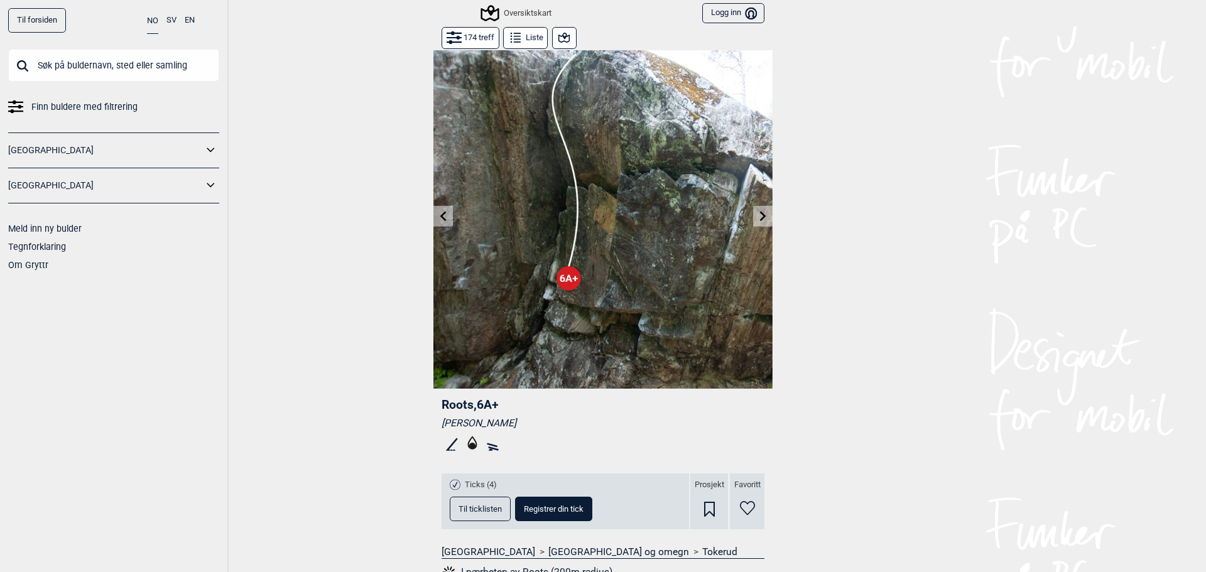
click at [758, 217] on icon at bounding box center [763, 216] width 10 height 10
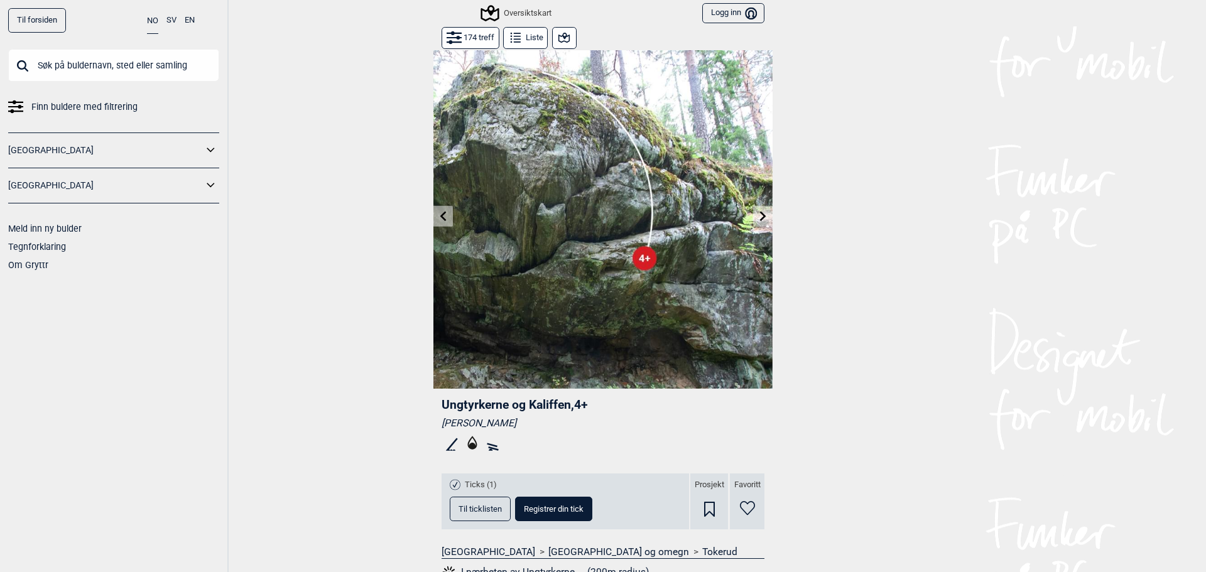
click at [758, 217] on icon at bounding box center [763, 216] width 10 height 10
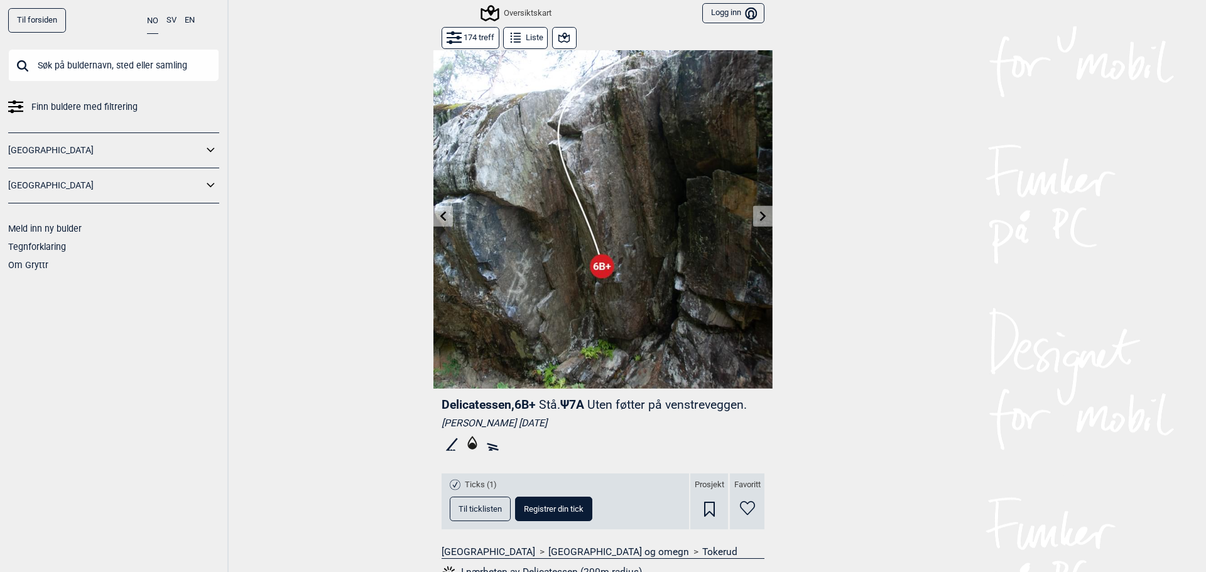
click at [758, 217] on icon at bounding box center [763, 216] width 10 height 10
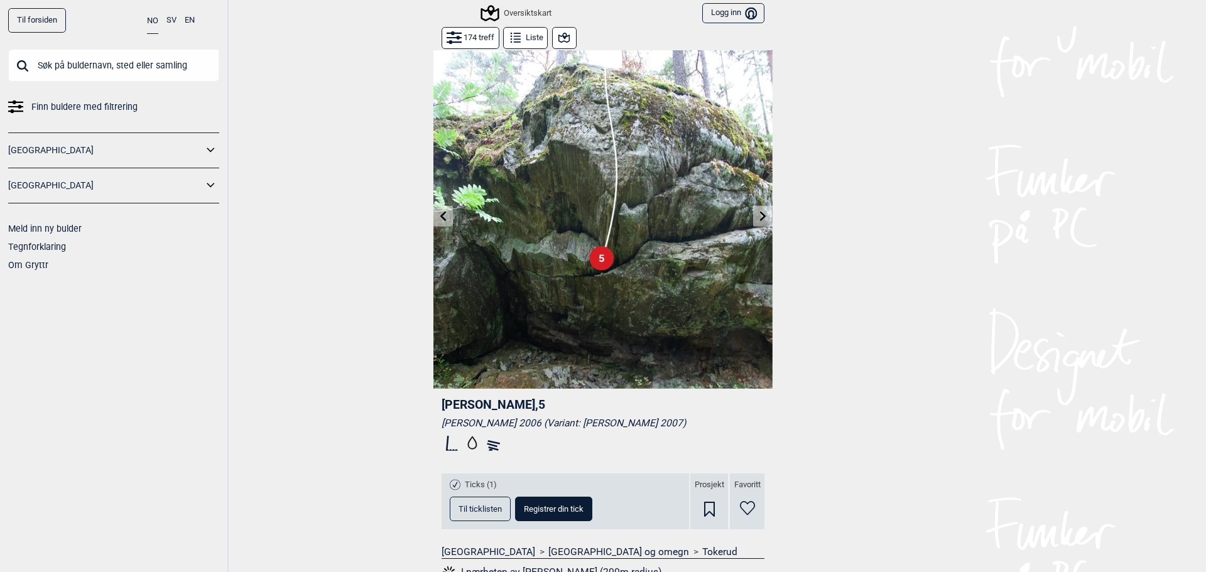
click at [758, 217] on icon at bounding box center [763, 216] width 10 height 10
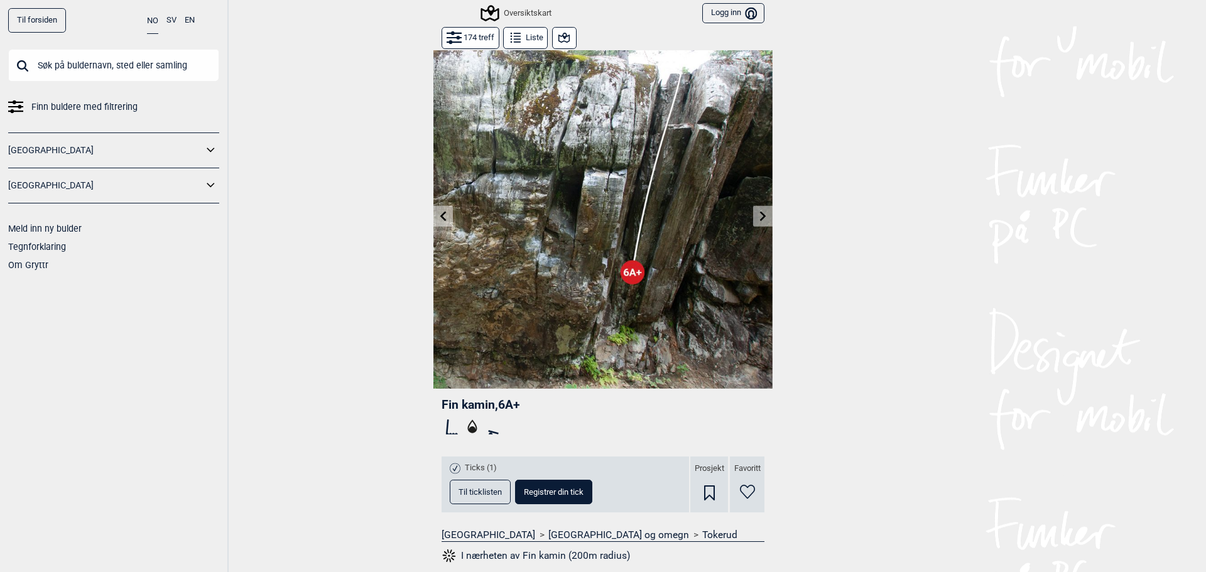
click at [758, 217] on icon at bounding box center [763, 216] width 10 height 10
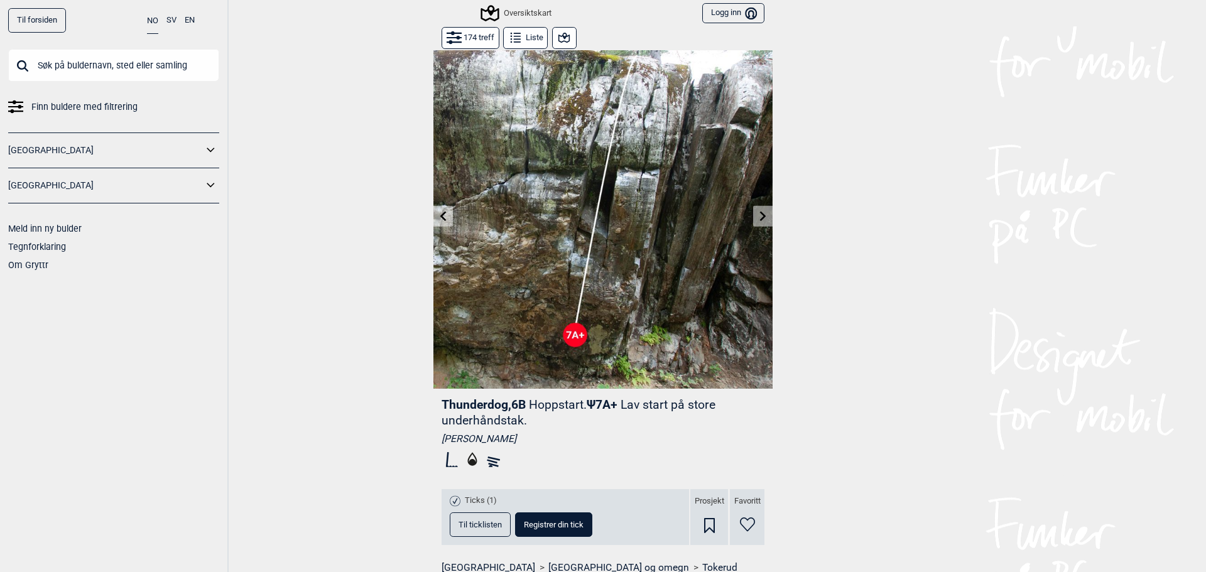
click at [758, 217] on icon at bounding box center [763, 216] width 10 height 10
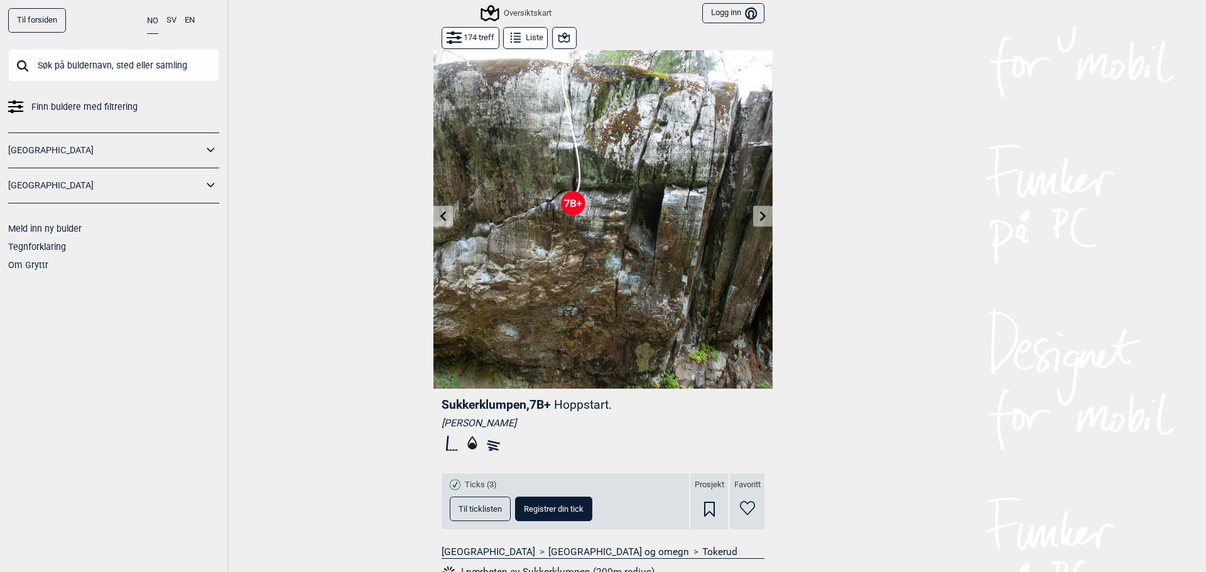
click at [758, 217] on icon at bounding box center [763, 216] width 10 height 10
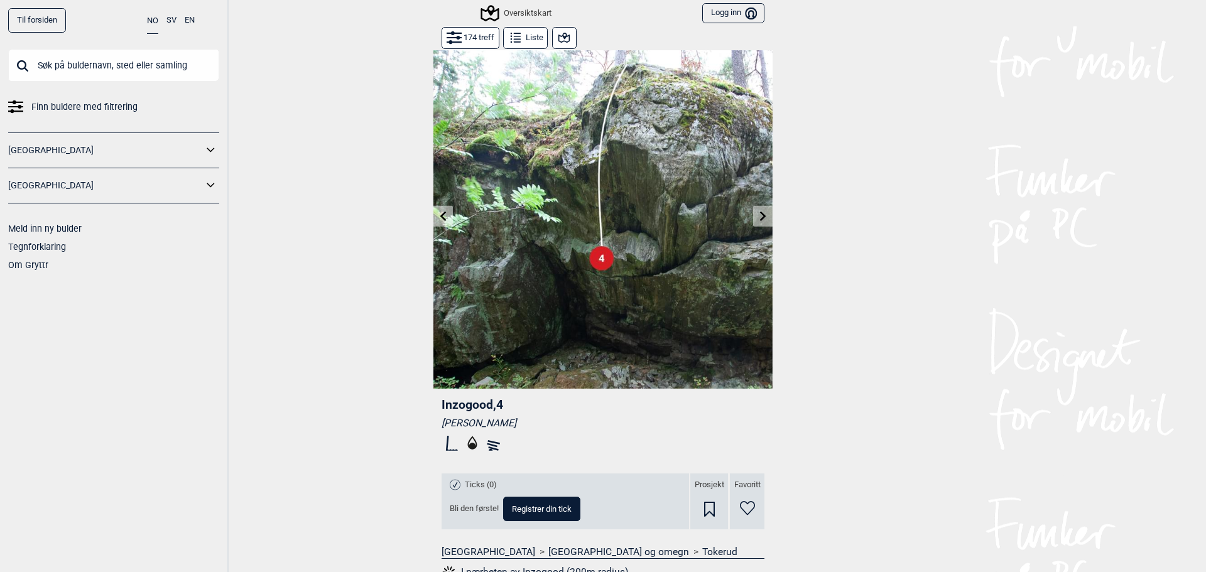
click at [758, 217] on icon at bounding box center [763, 216] width 10 height 10
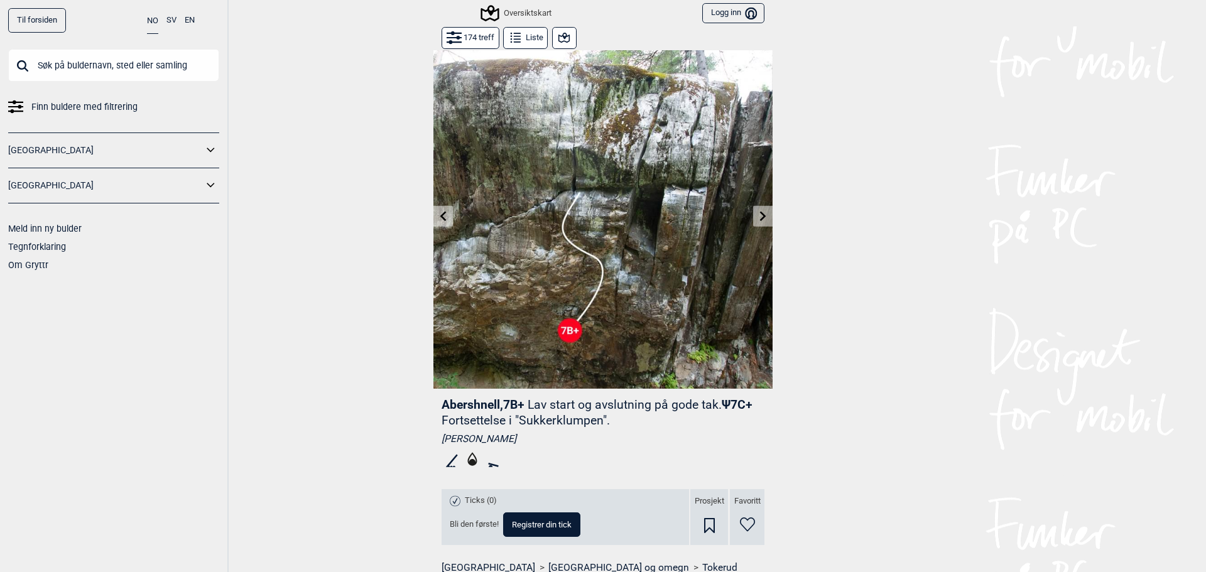
click at [758, 217] on icon at bounding box center [763, 216] width 10 height 10
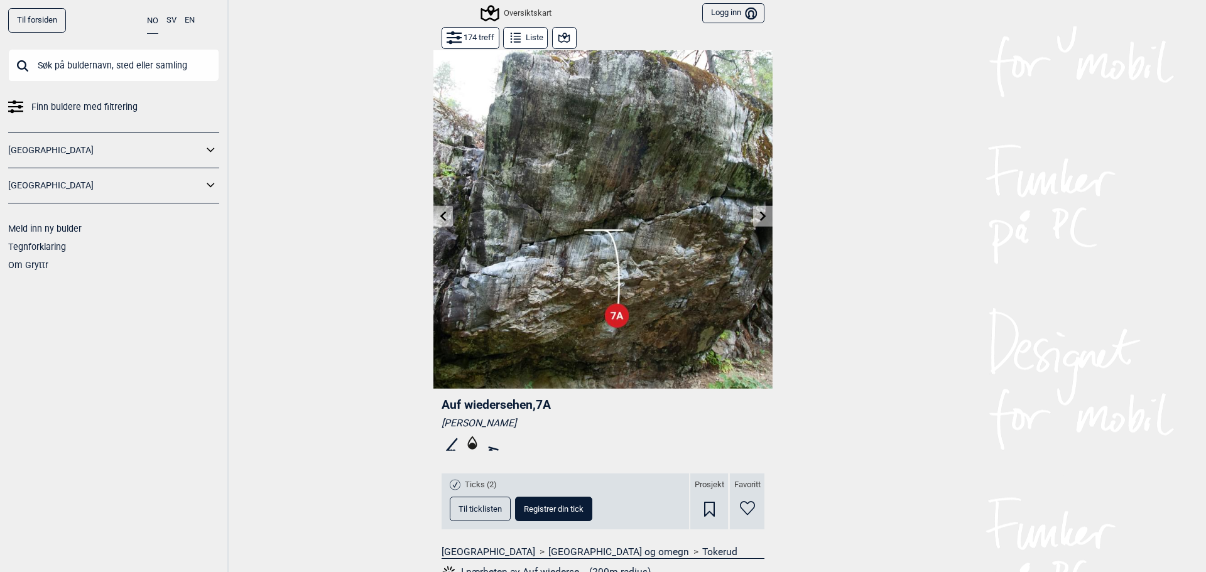
click at [758, 217] on icon at bounding box center [763, 216] width 10 height 10
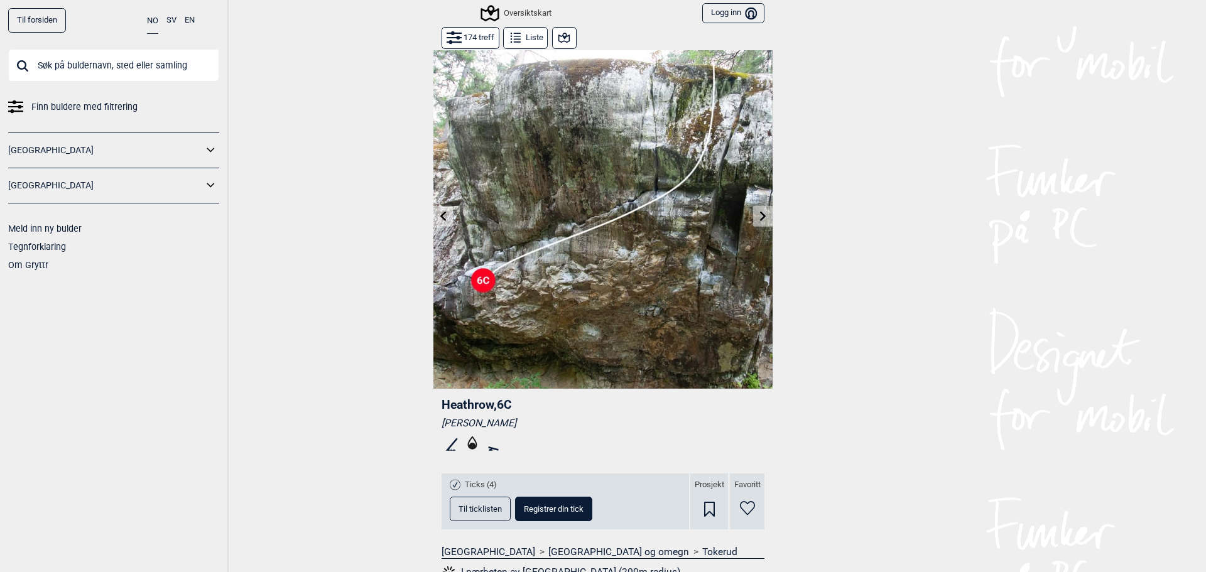
click at [758, 217] on icon at bounding box center [763, 216] width 10 height 10
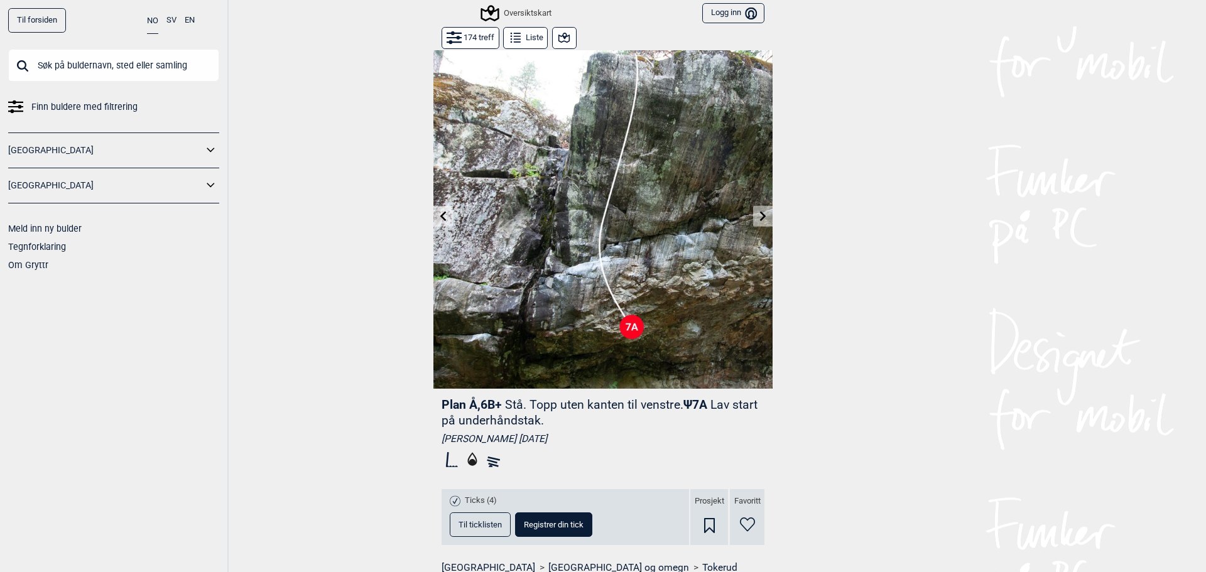
click at [758, 215] on icon at bounding box center [763, 216] width 10 height 10
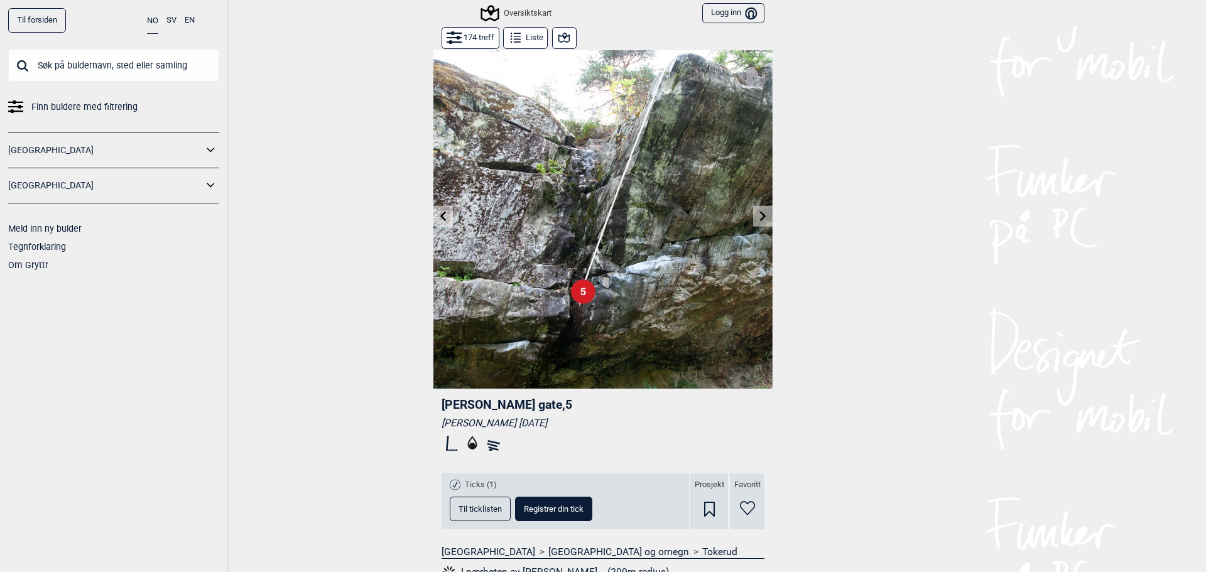
click at [760, 217] on icon at bounding box center [763, 216] width 6 height 10
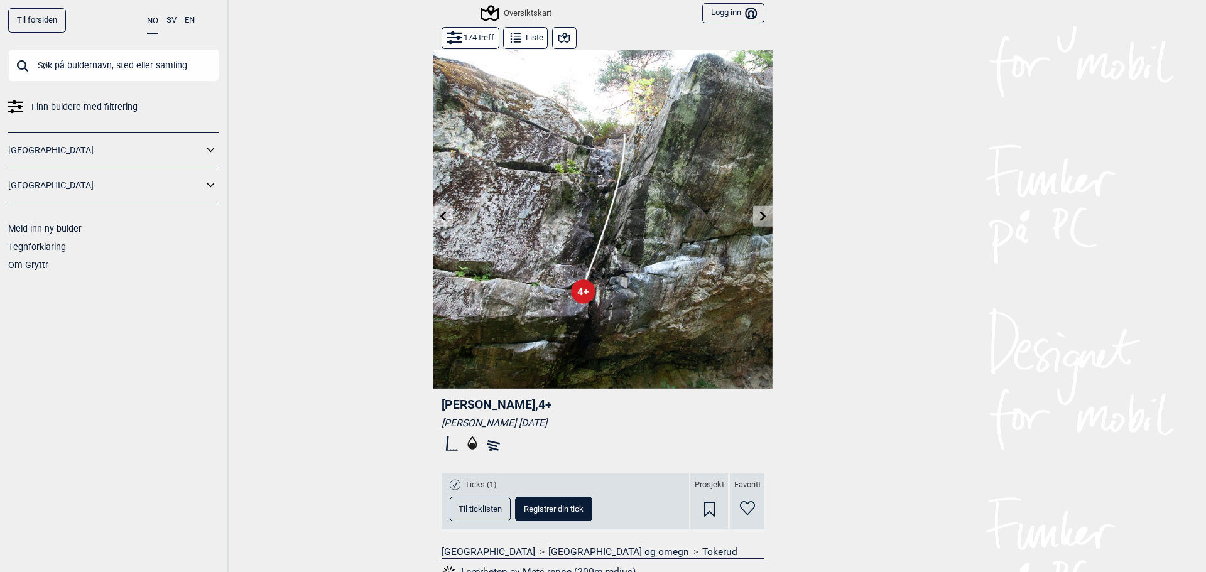
click at [760, 219] on icon at bounding box center [763, 216] width 6 height 10
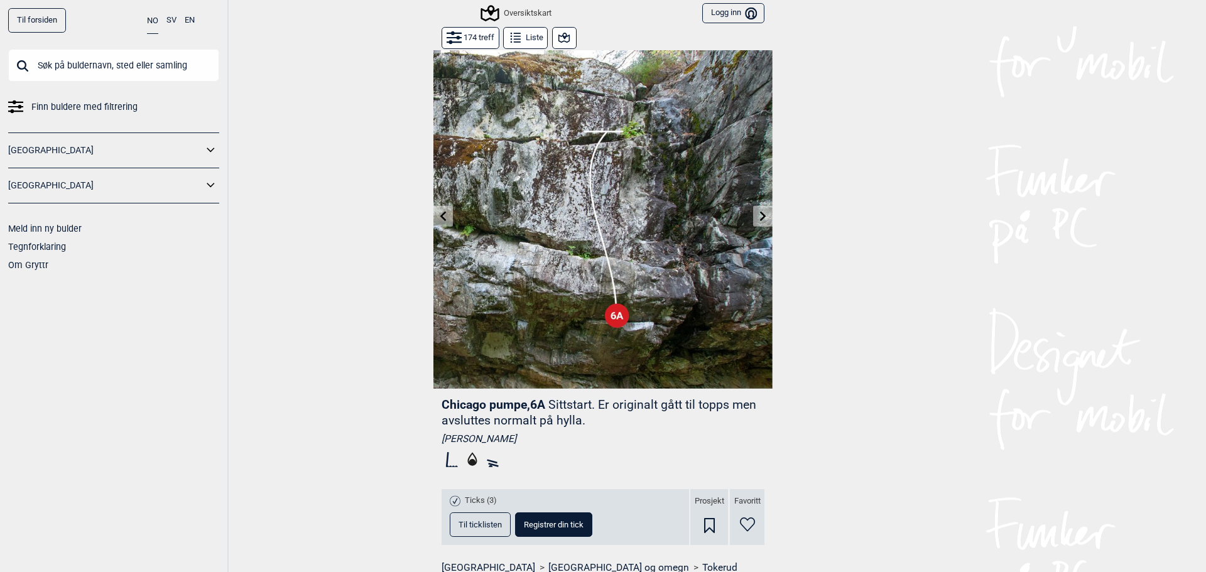
click at [760, 219] on icon at bounding box center [763, 216] width 6 height 10
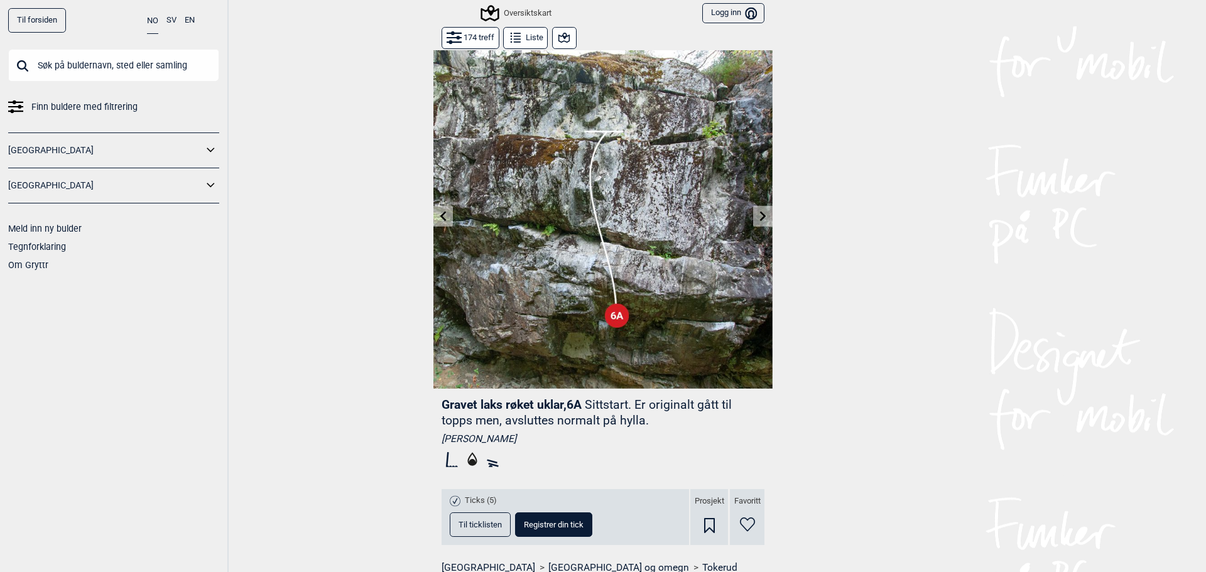
click at [760, 219] on icon at bounding box center [763, 216] width 6 height 10
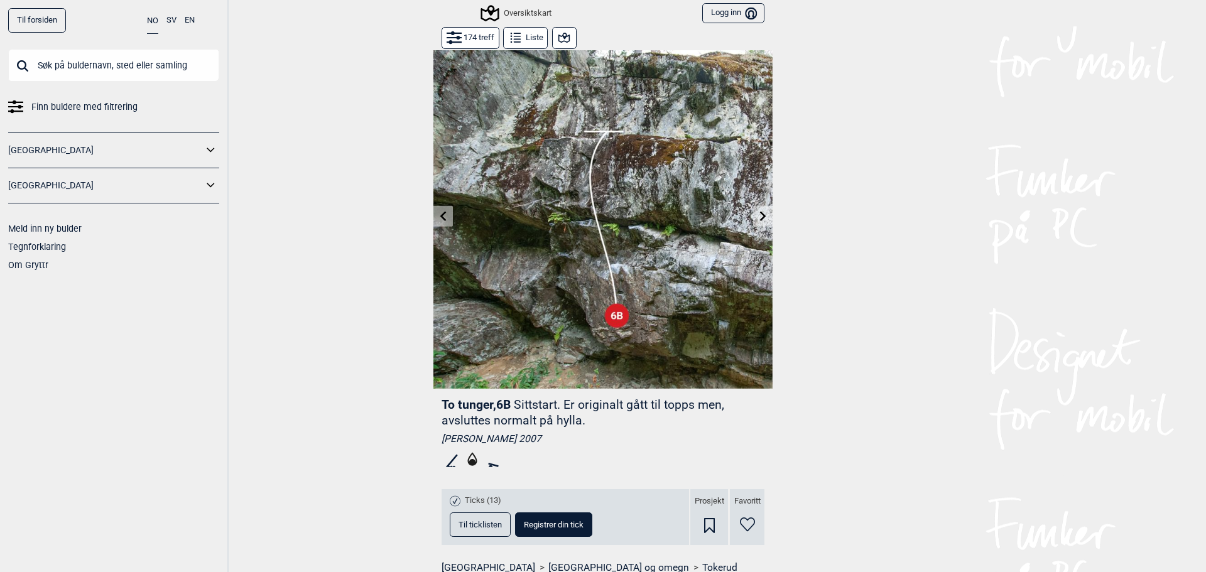
click at [760, 219] on icon at bounding box center [763, 216] width 6 height 10
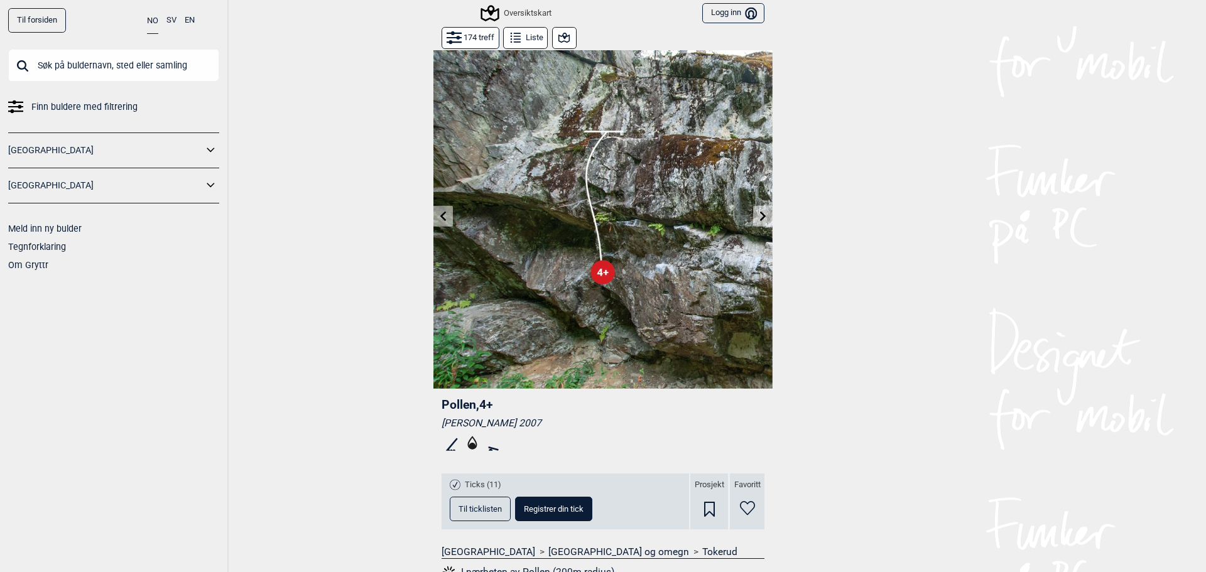
click at [760, 219] on icon at bounding box center [763, 216] width 6 height 10
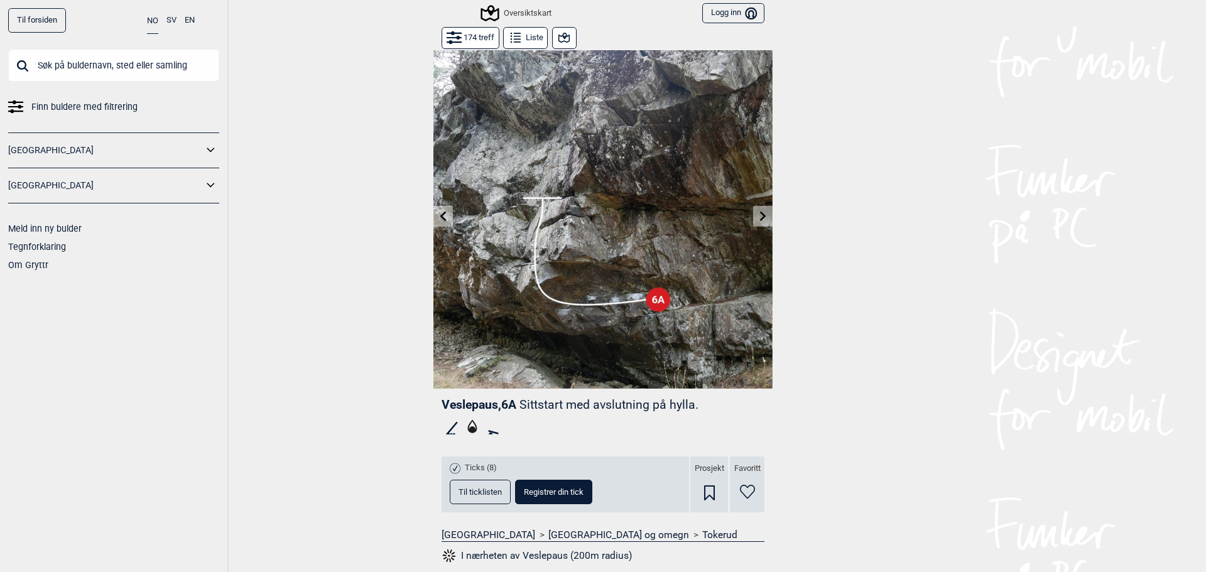
click at [760, 219] on icon at bounding box center [763, 216] width 6 height 10
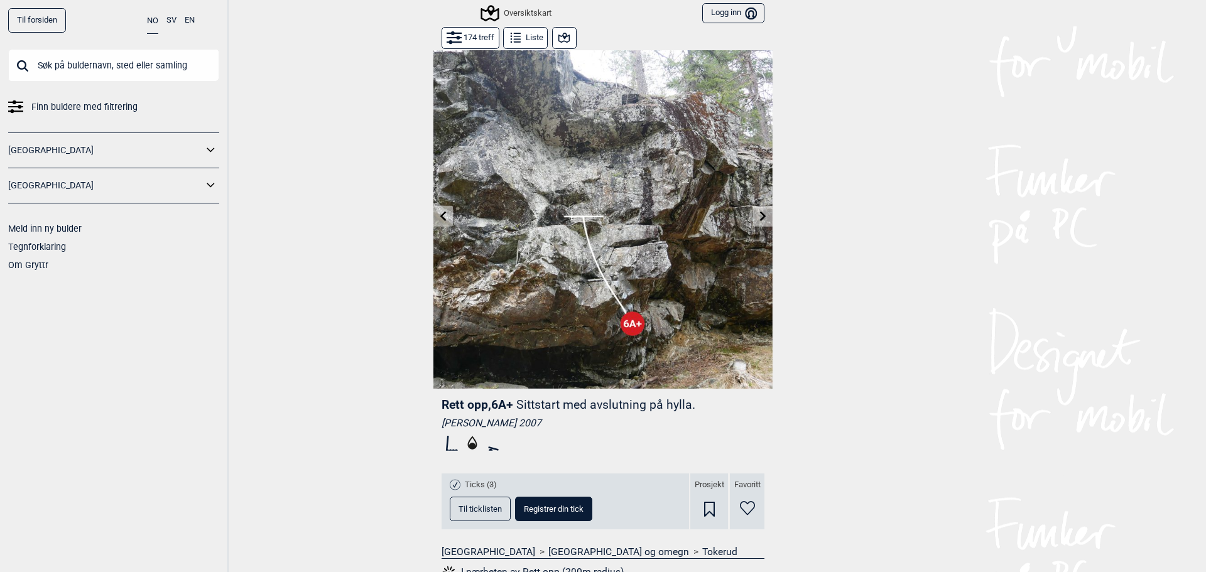
click at [760, 219] on icon at bounding box center [763, 216] width 6 height 10
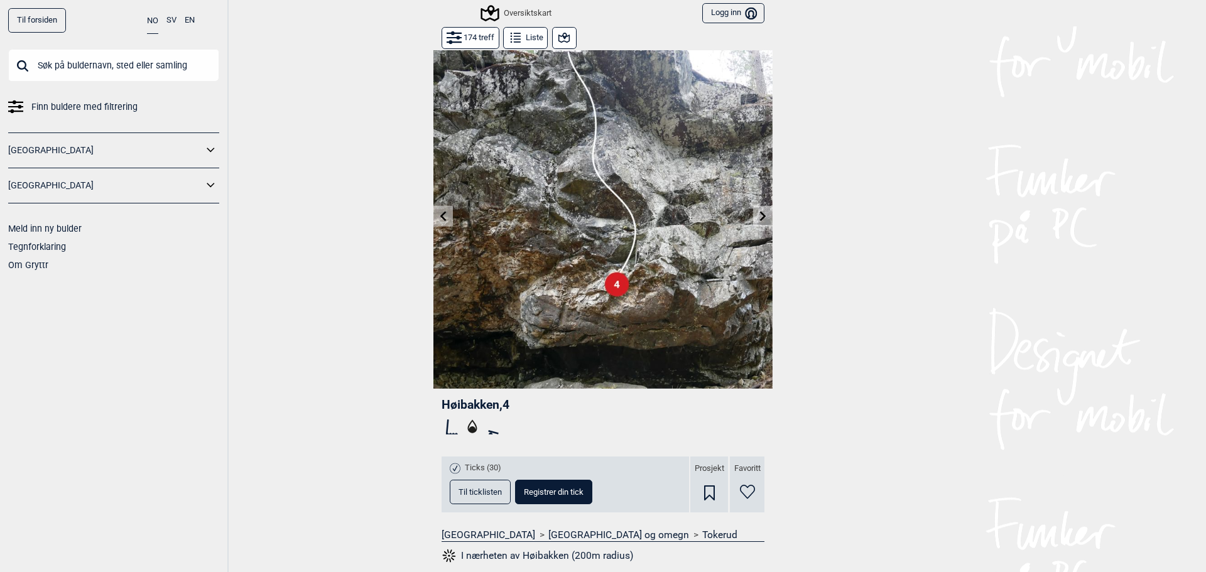
click at [760, 219] on icon at bounding box center [763, 216] width 6 height 10
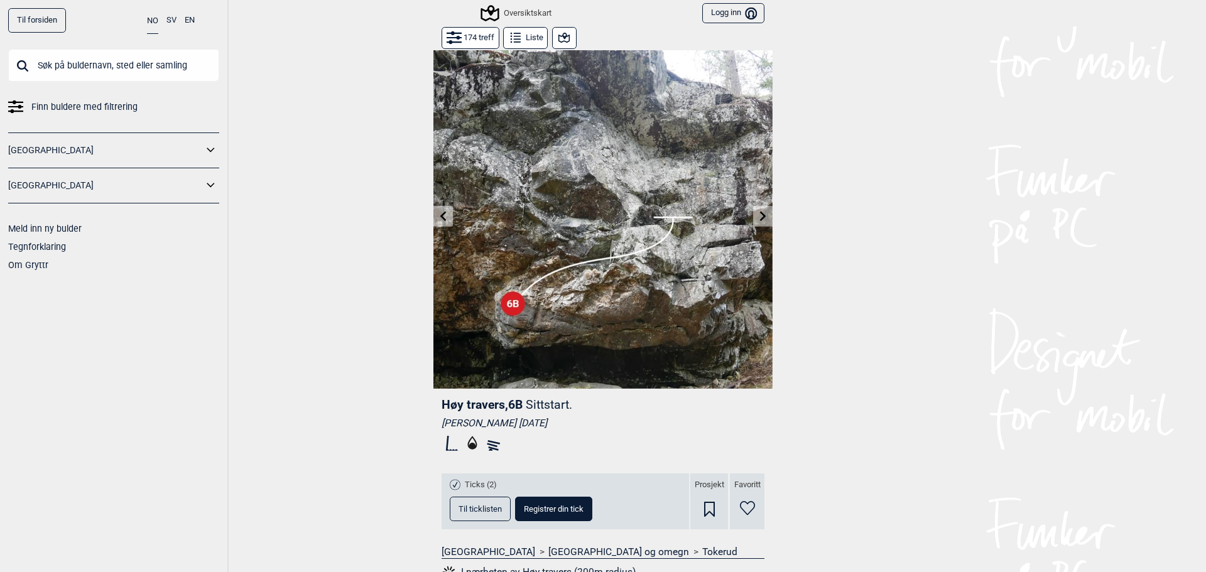
click at [760, 219] on icon at bounding box center [763, 216] width 6 height 10
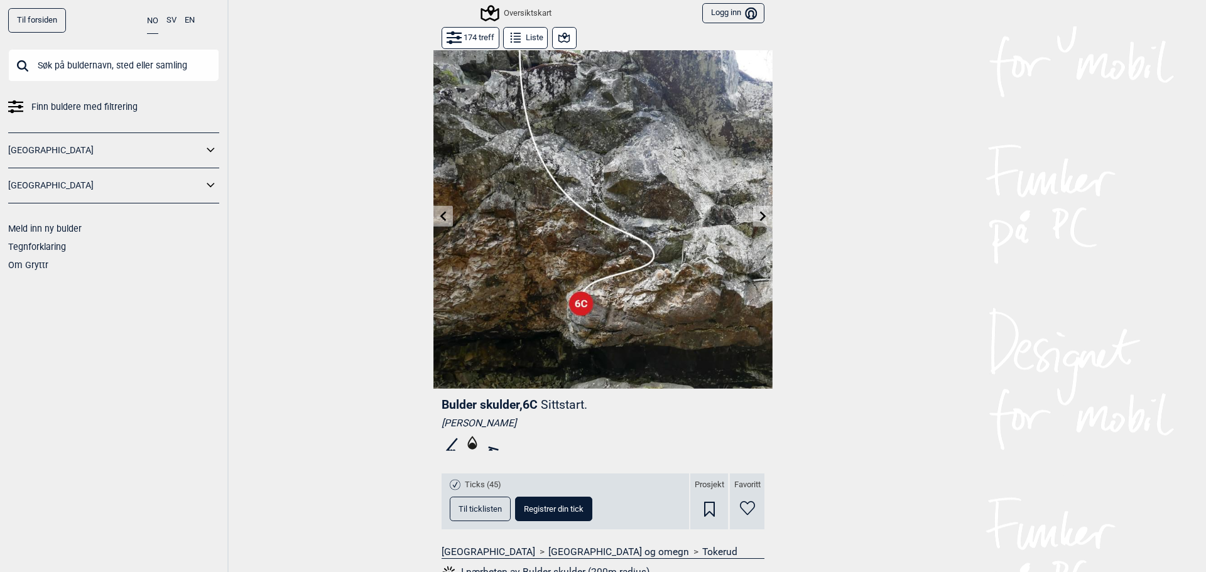
click at [760, 219] on icon at bounding box center [763, 216] width 6 height 10
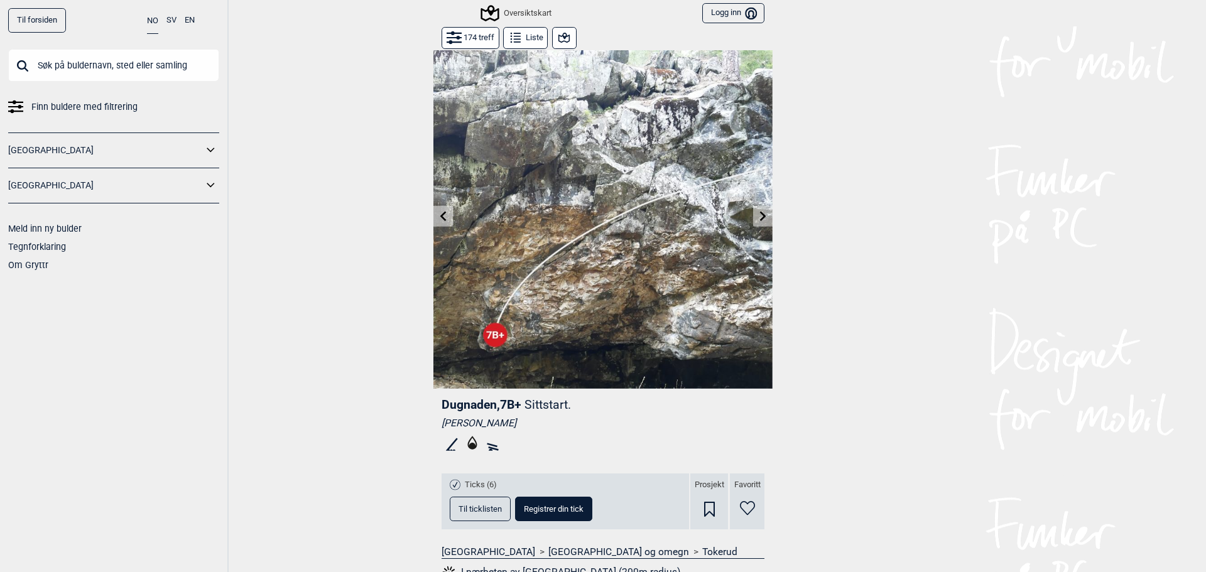
click at [760, 219] on icon at bounding box center [763, 216] width 6 height 10
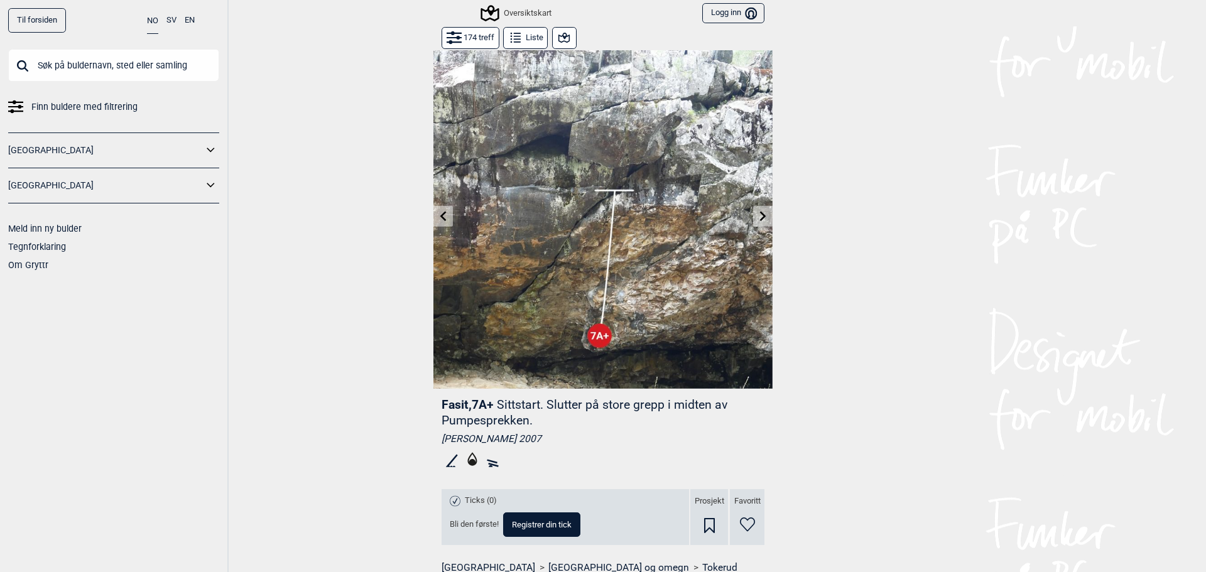
click at [760, 219] on icon at bounding box center [763, 216] width 6 height 10
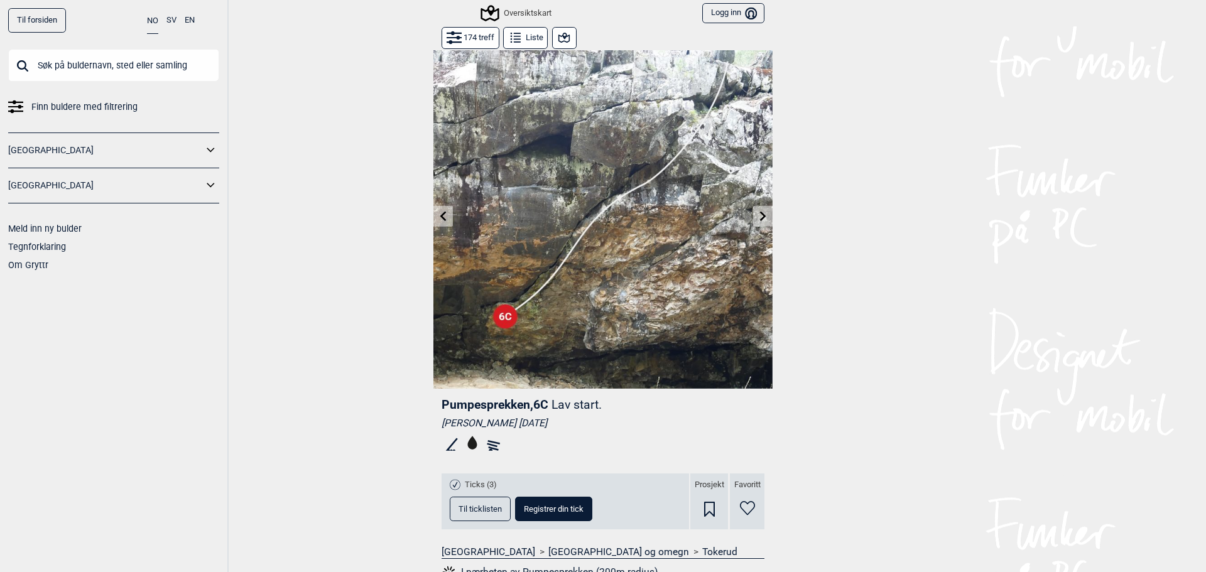
click at [760, 219] on icon at bounding box center [763, 216] width 6 height 10
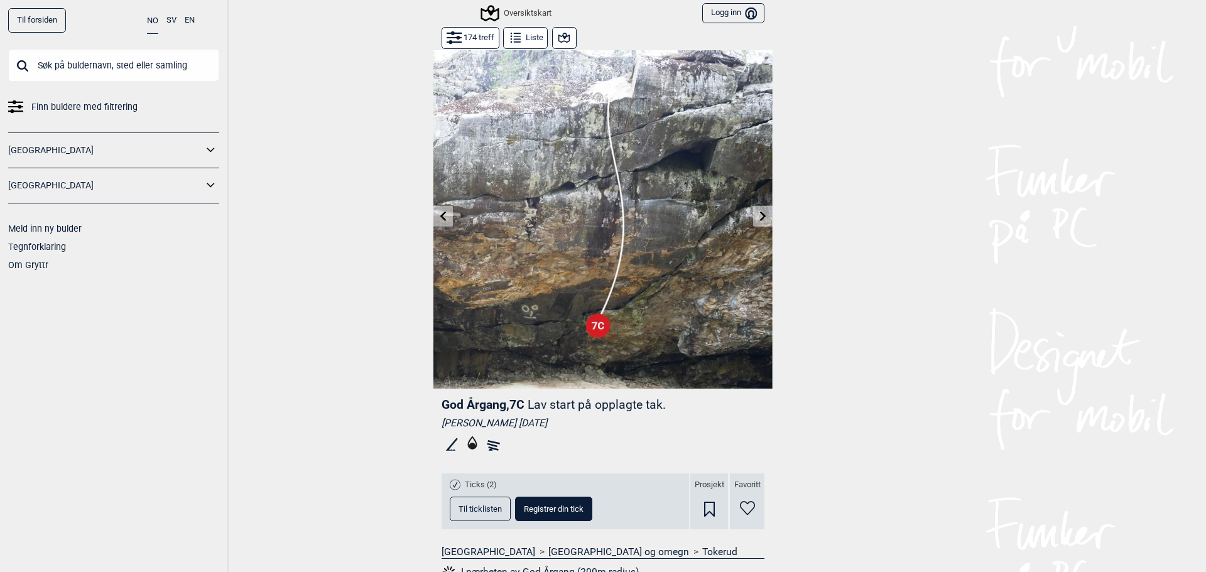
click at [760, 219] on icon at bounding box center [763, 216] width 6 height 10
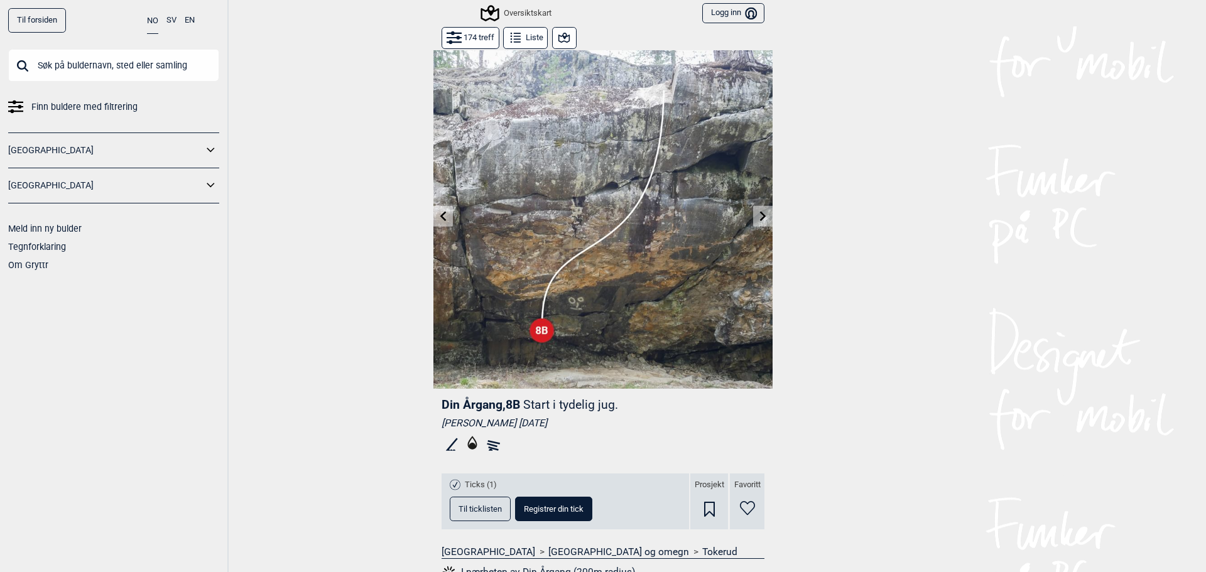
click at [759, 219] on icon at bounding box center [763, 216] width 10 height 10
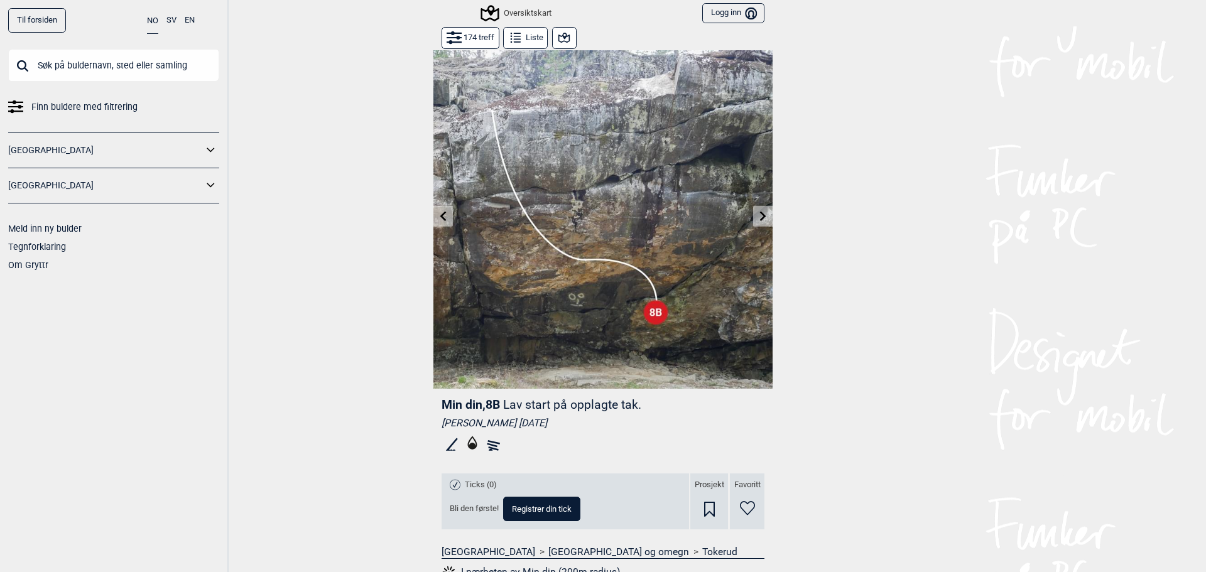
click at [759, 219] on icon at bounding box center [763, 216] width 10 height 10
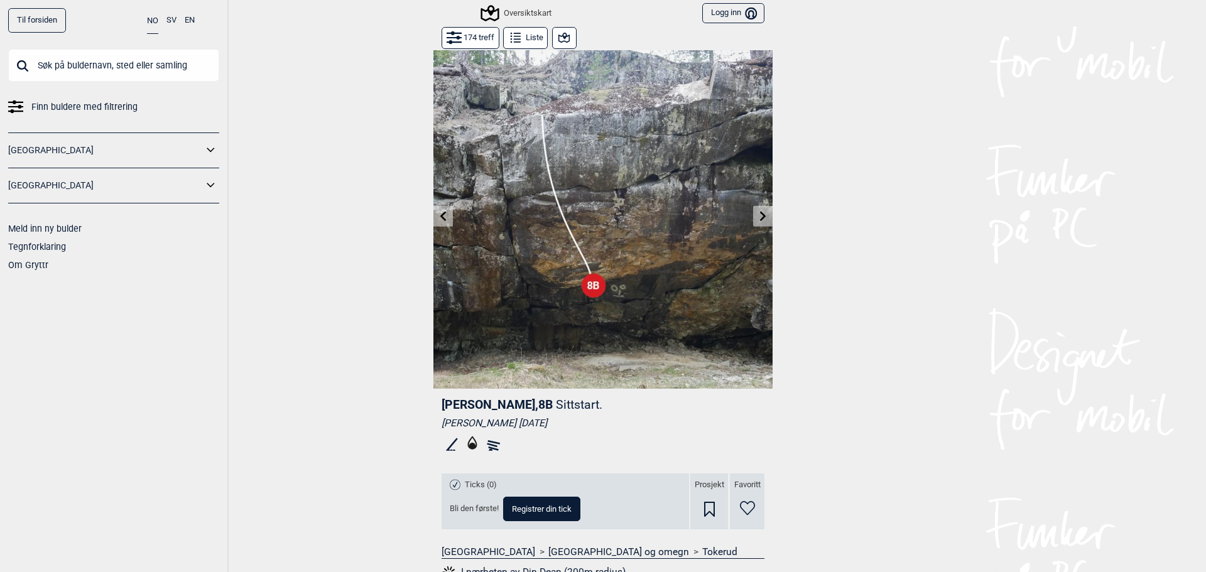
click at [759, 219] on icon at bounding box center [763, 216] width 10 height 10
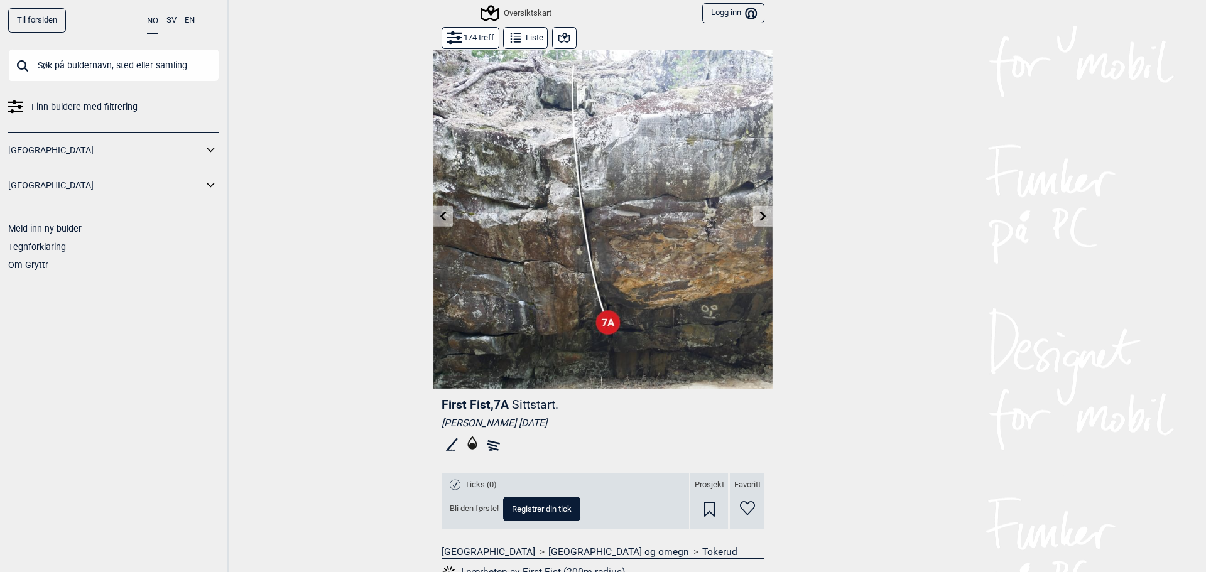
click at [434, 221] on button at bounding box center [443, 216] width 19 height 21
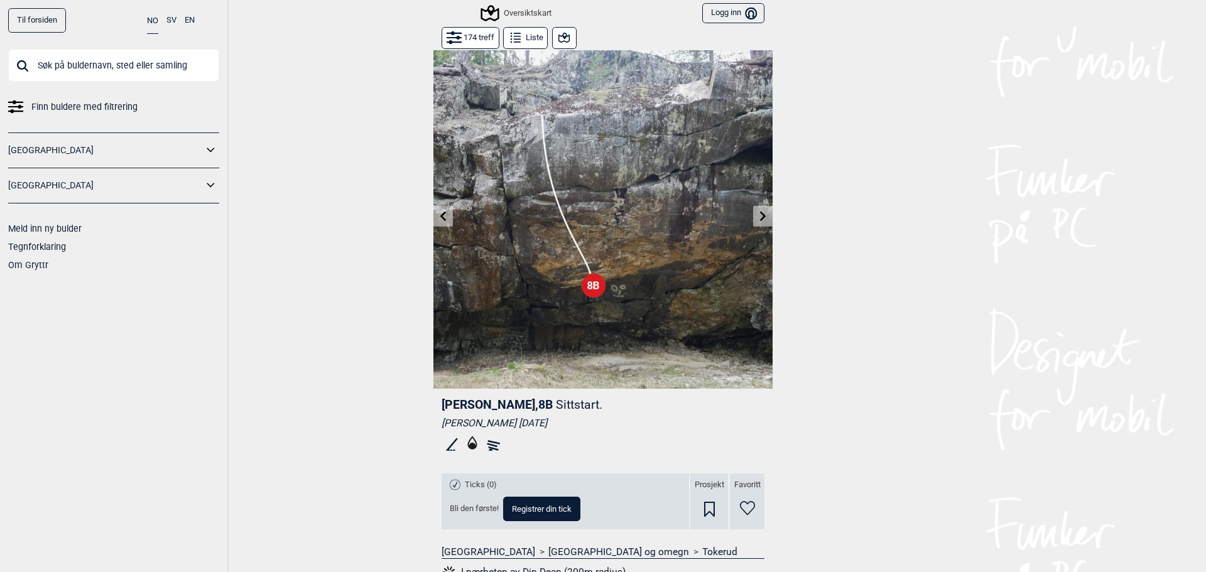
click at [440, 217] on icon at bounding box center [443, 216] width 6 height 10
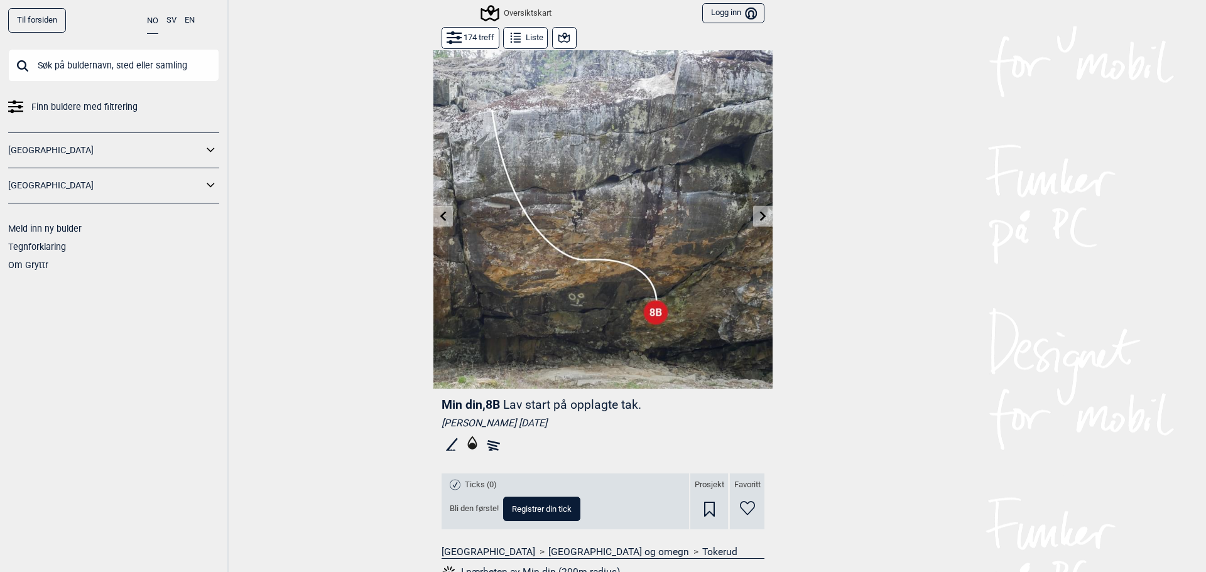
click at [758, 216] on icon at bounding box center [763, 216] width 10 height 10
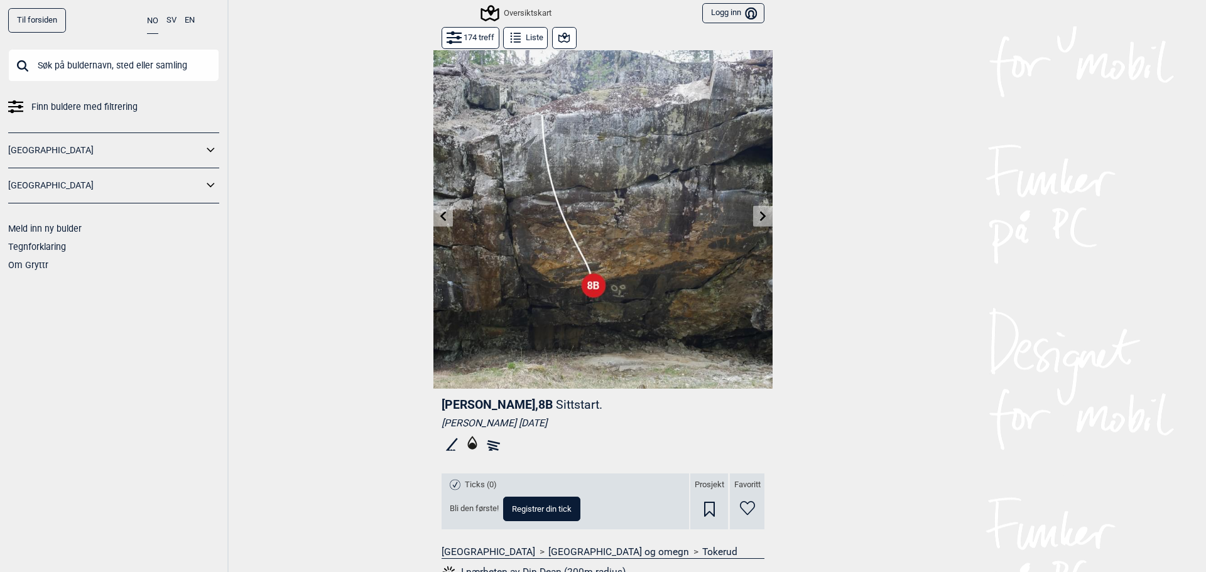
click at [440, 219] on icon at bounding box center [443, 216] width 6 height 10
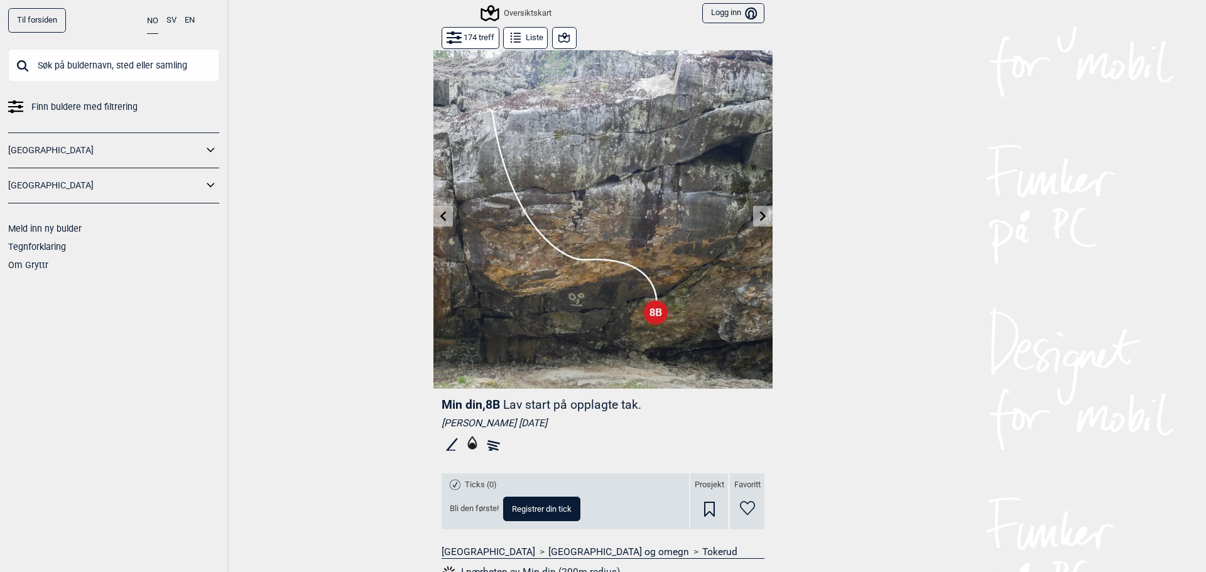
click at [758, 216] on icon at bounding box center [763, 216] width 10 height 10
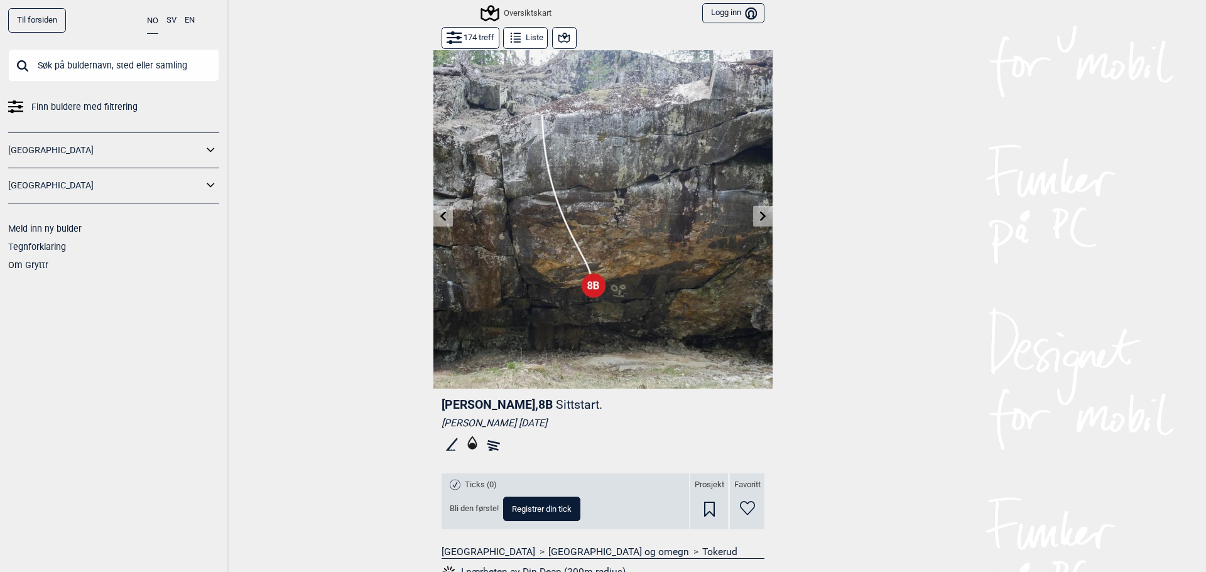
click at [758, 216] on icon at bounding box center [763, 216] width 10 height 10
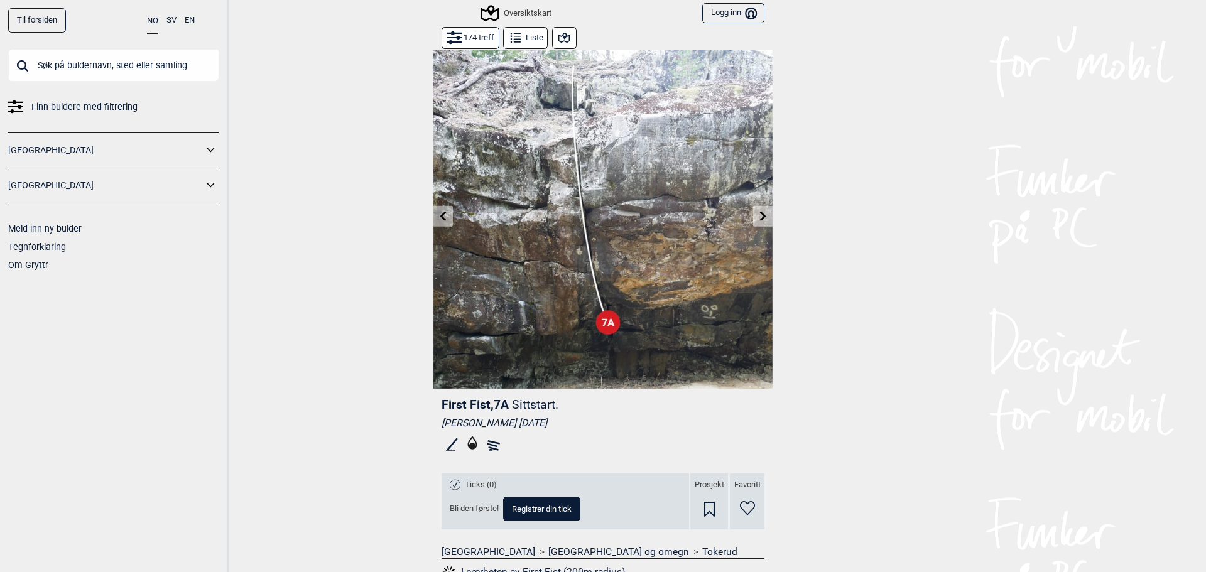
click at [758, 216] on icon at bounding box center [763, 216] width 10 height 10
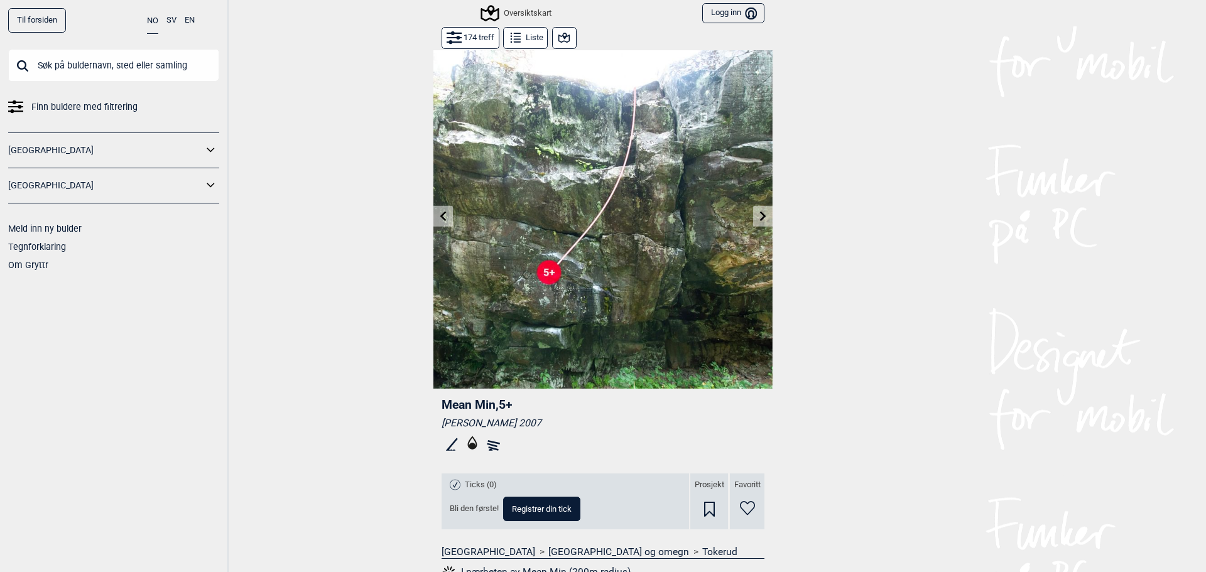
click at [758, 216] on icon at bounding box center [763, 216] width 10 height 10
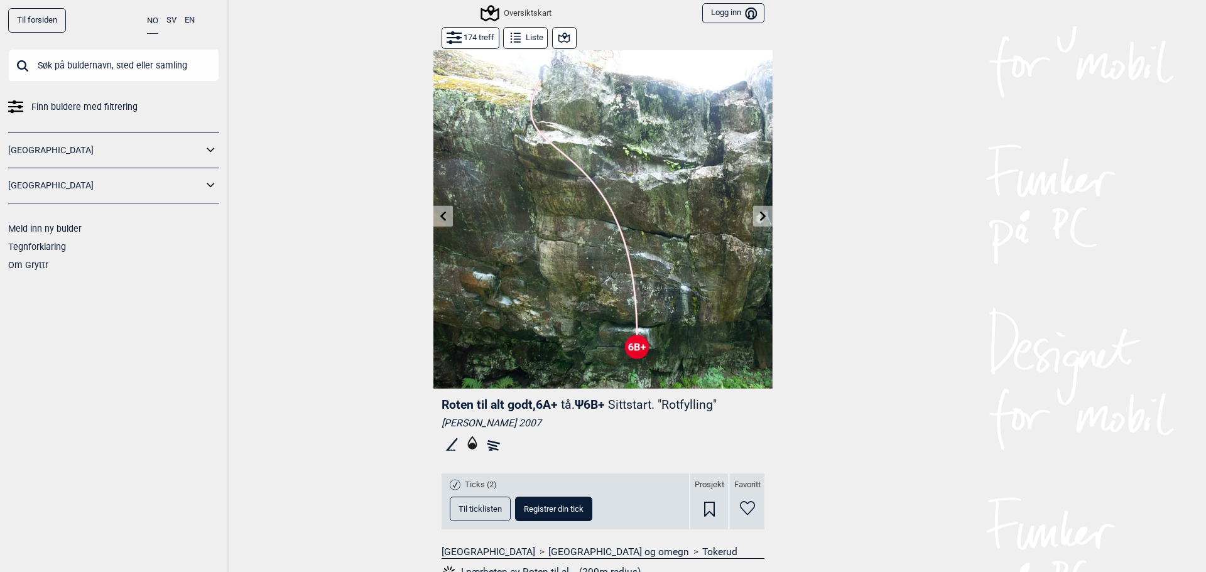
click at [758, 216] on icon at bounding box center [763, 216] width 10 height 10
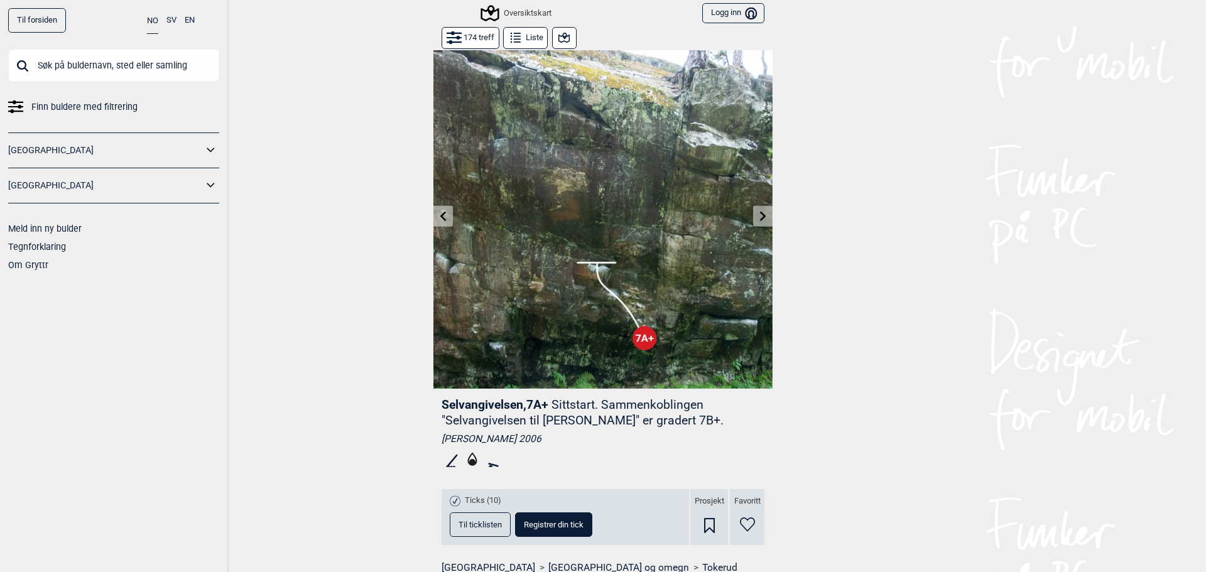
click at [758, 216] on icon at bounding box center [763, 216] width 10 height 10
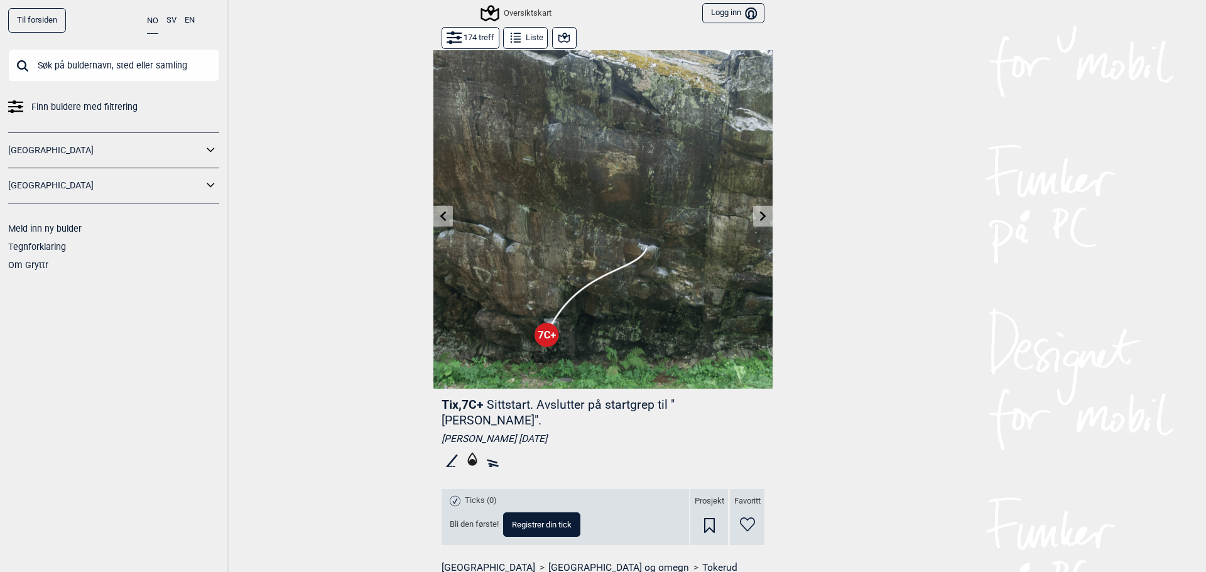
click at [758, 217] on icon at bounding box center [763, 216] width 10 height 10
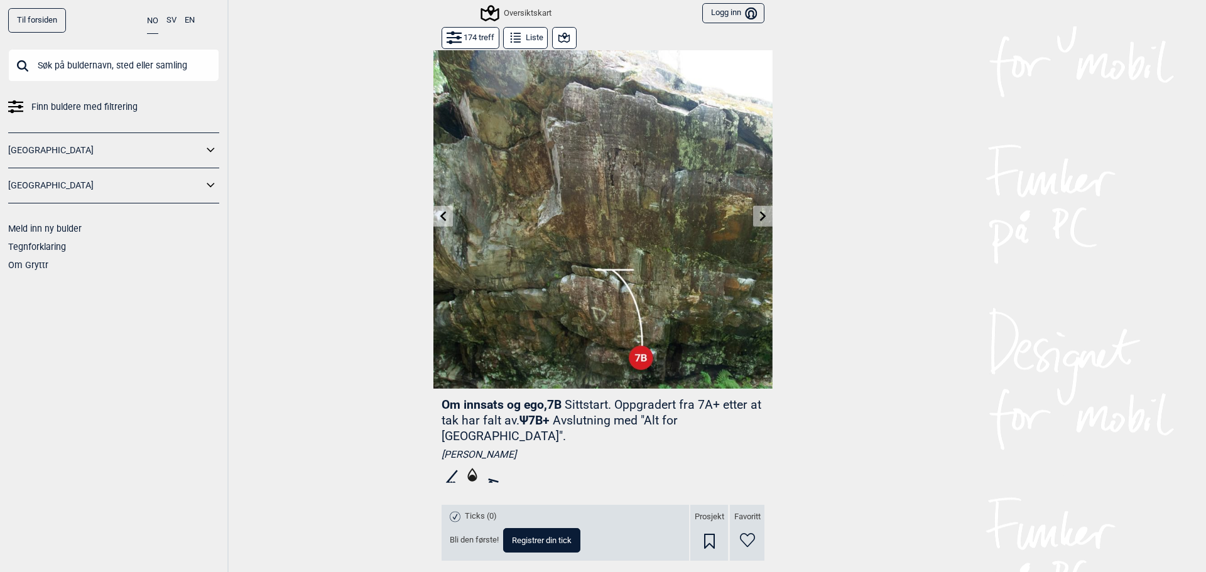
click at [758, 217] on icon at bounding box center [763, 216] width 10 height 10
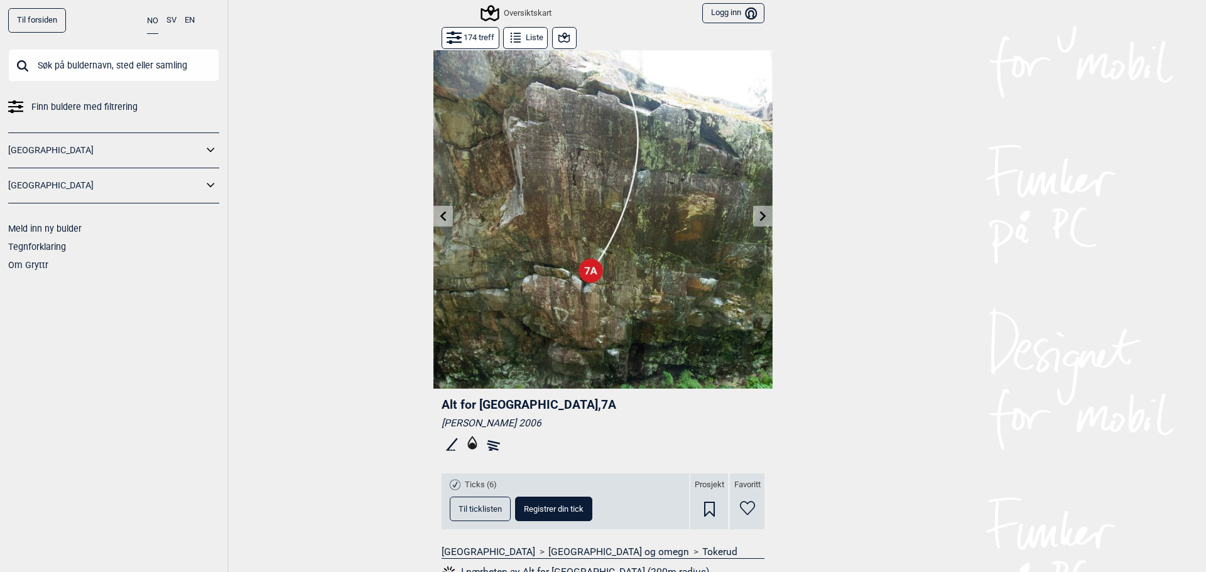
click at [758, 217] on icon at bounding box center [763, 216] width 10 height 10
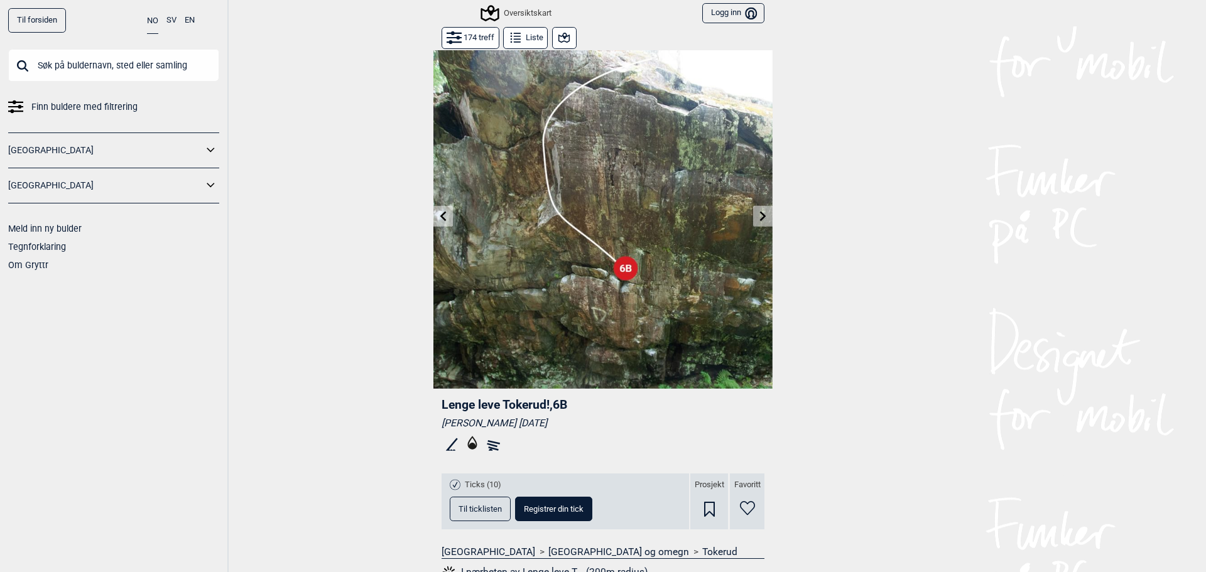
click at [758, 217] on icon at bounding box center [763, 216] width 10 height 10
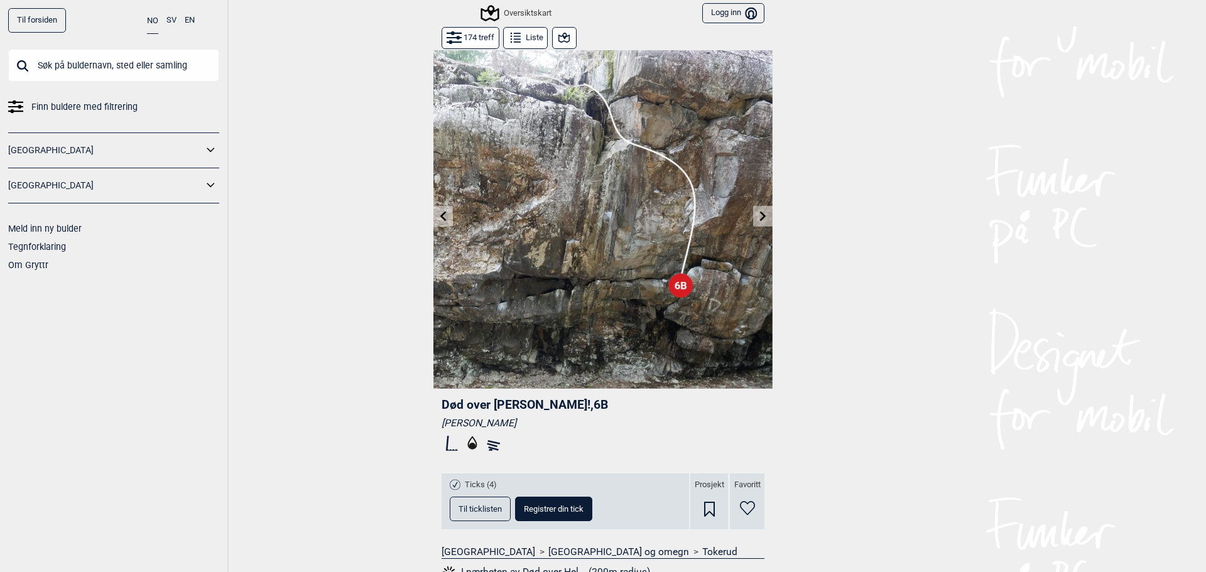
click at [760, 217] on icon at bounding box center [763, 216] width 6 height 10
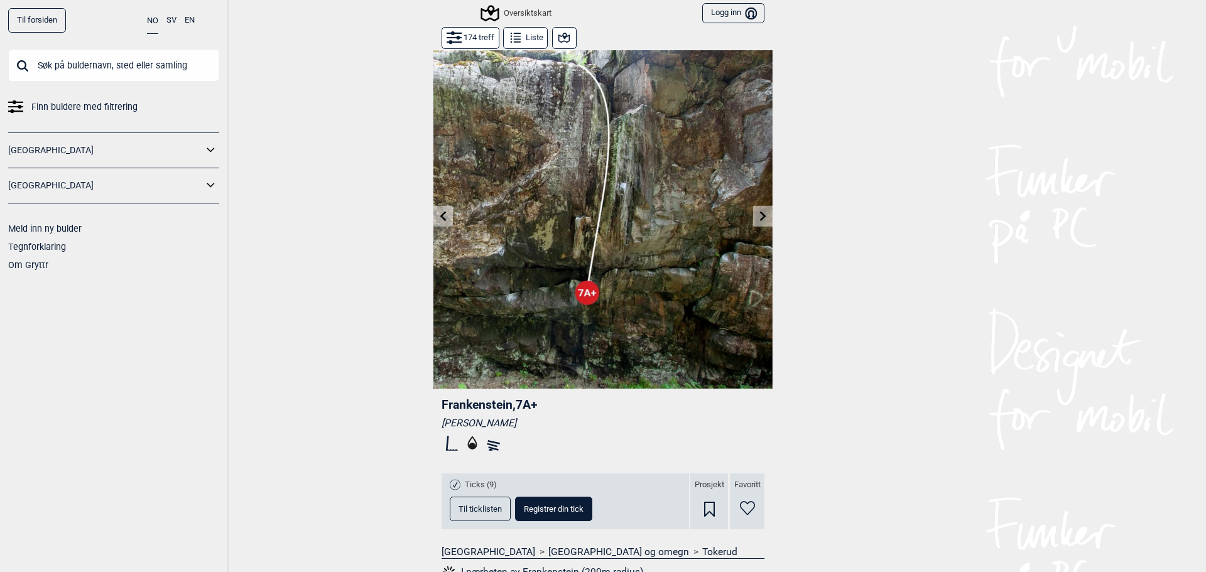
click at [760, 217] on icon at bounding box center [763, 216] width 6 height 10
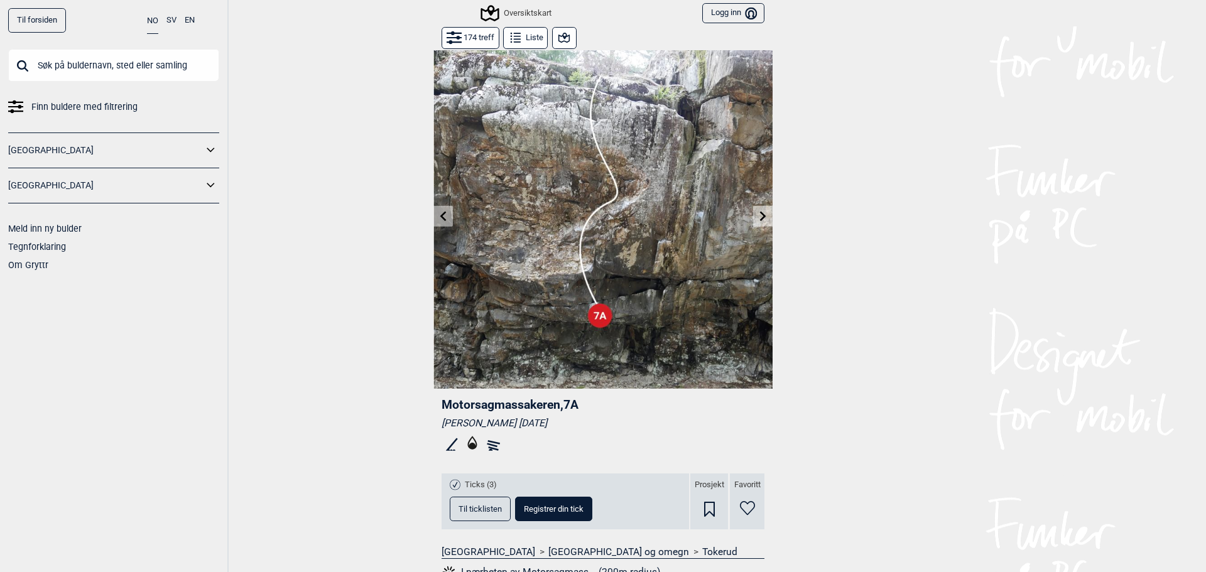
click at [760, 217] on icon at bounding box center [763, 216] width 6 height 10
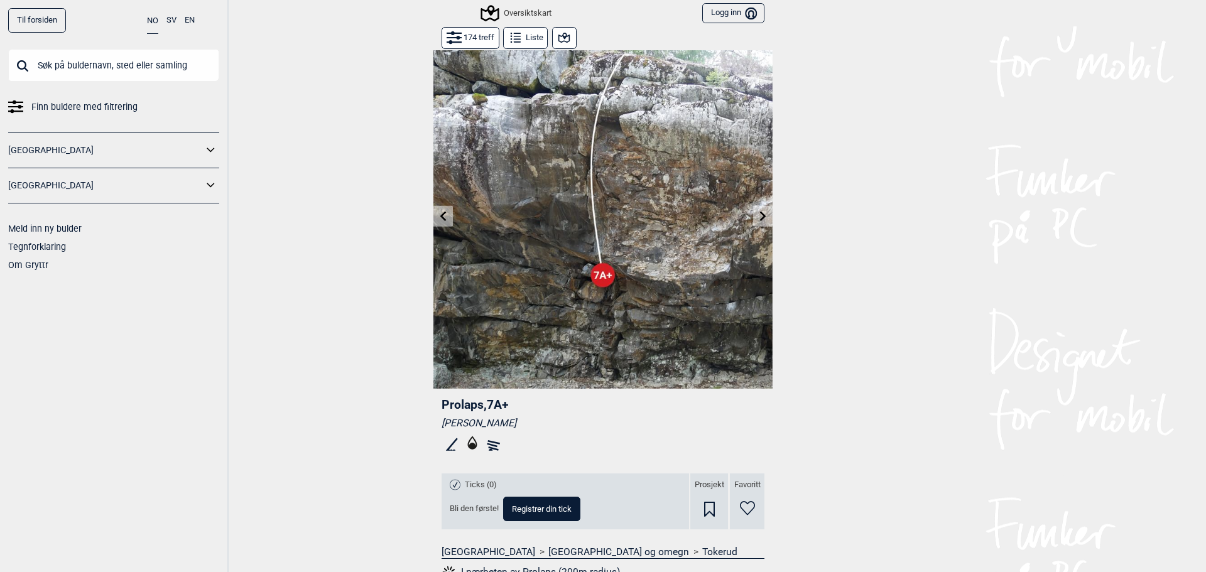
click at [760, 217] on icon at bounding box center [763, 216] width 6 height 10
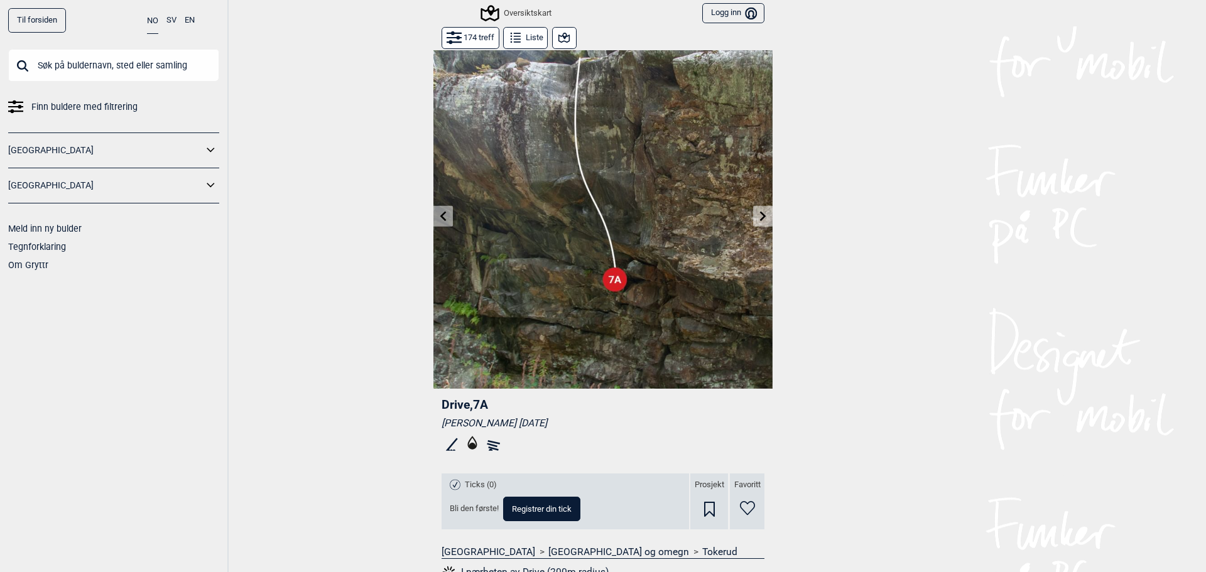
click at [760, 217] on icon at bounding box center [763, 216] width 6 height 10
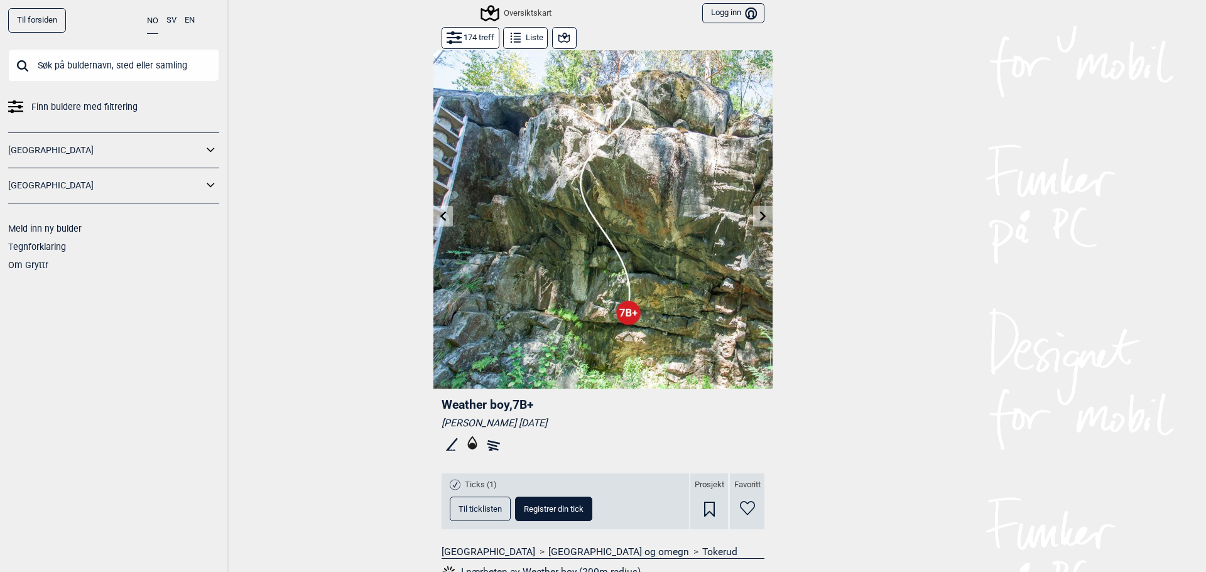
click at [760, 217] on icon at bounding box center [763, 216] width 6 height 10
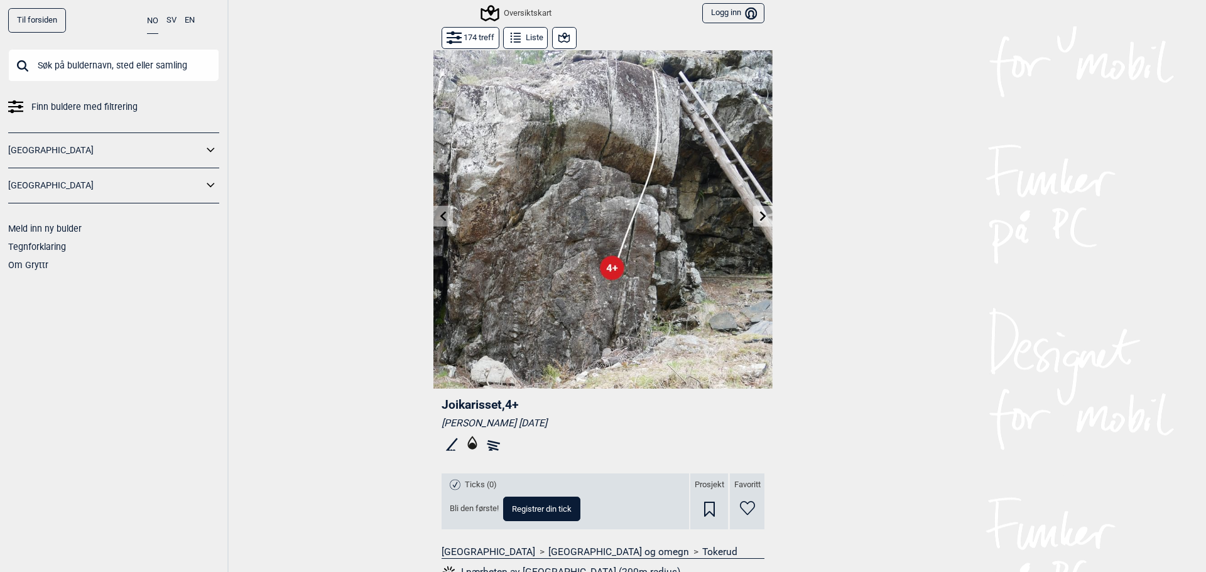
click at [760, 217] on icon at bounding box center [763, 216] width 6 height 10
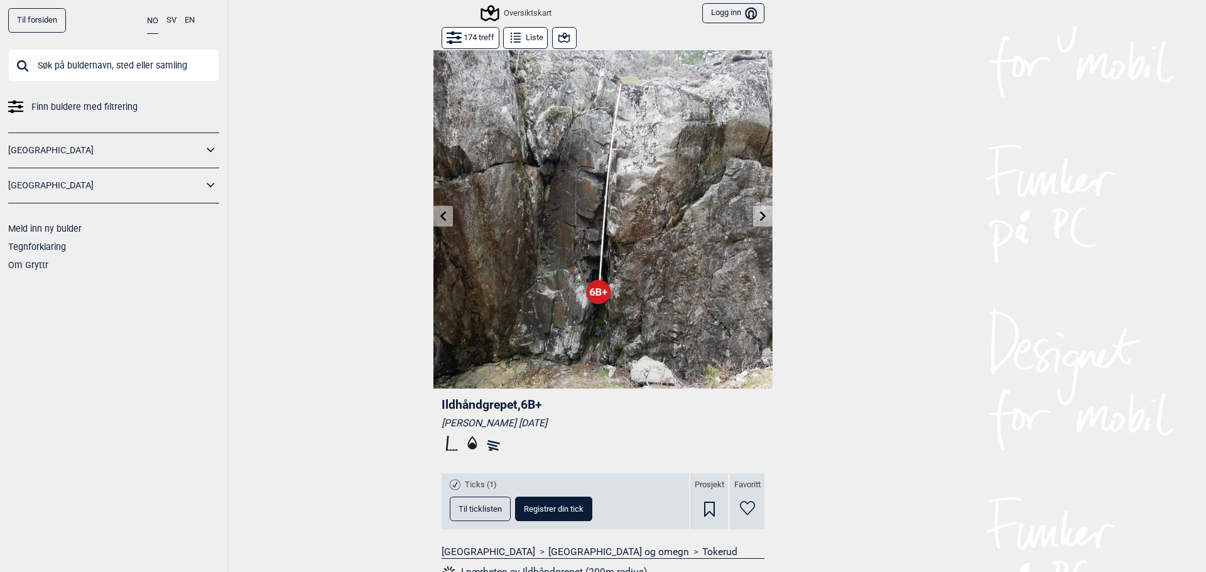
click at [760, 217] on icon at bounding box center [763, 216] width 6 height 10
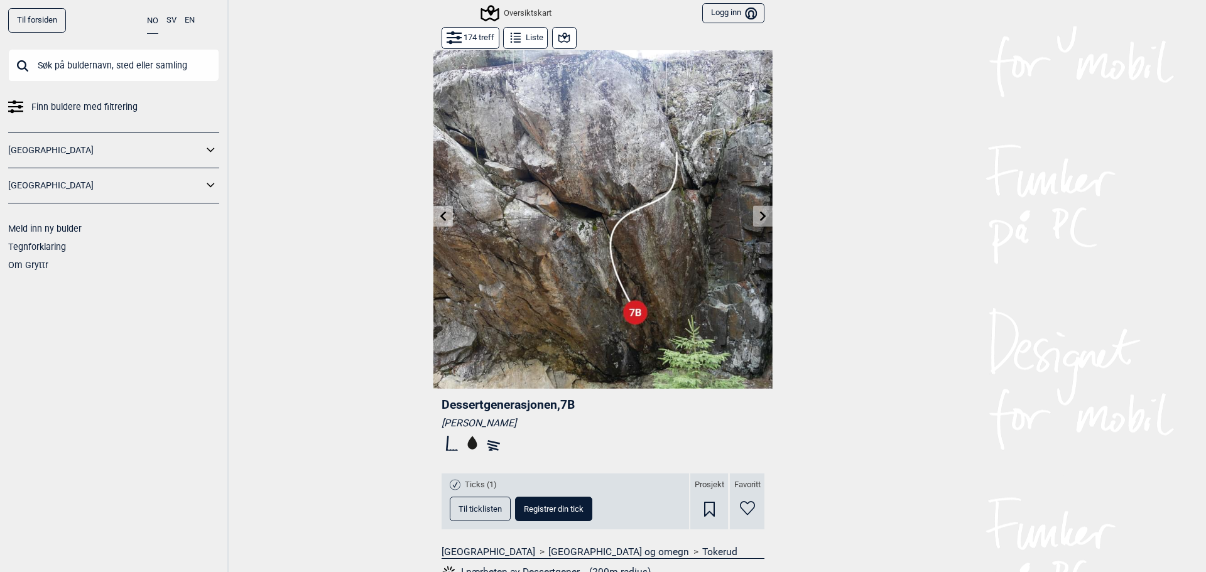
click at [760, 217] on icon at bounding box center [763, 216] width 6 height 10
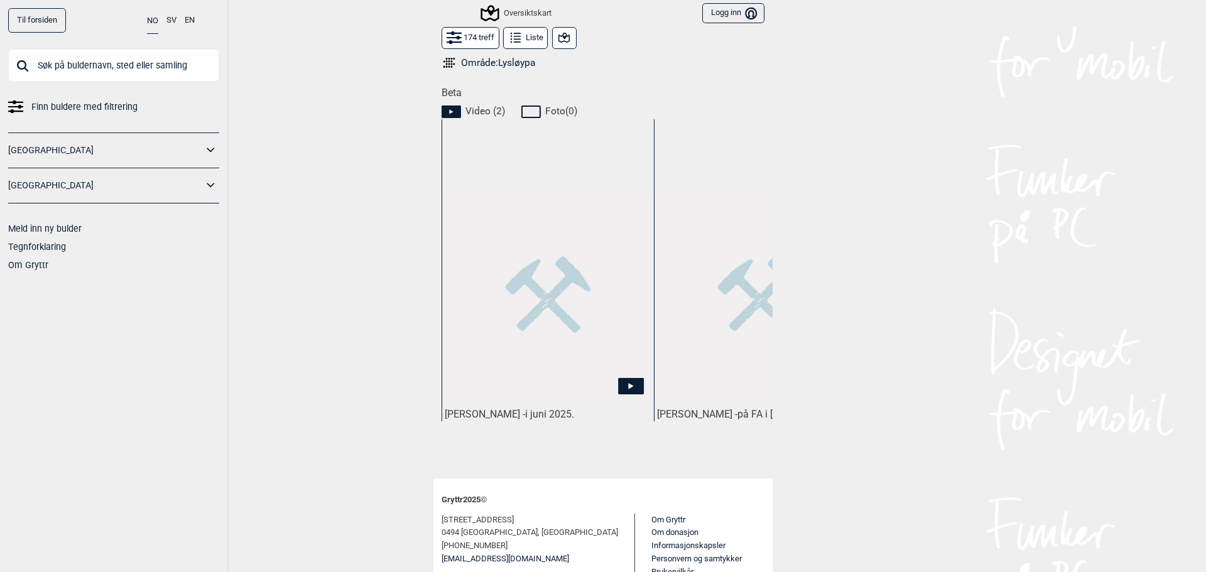
scroll to position [266, 0]
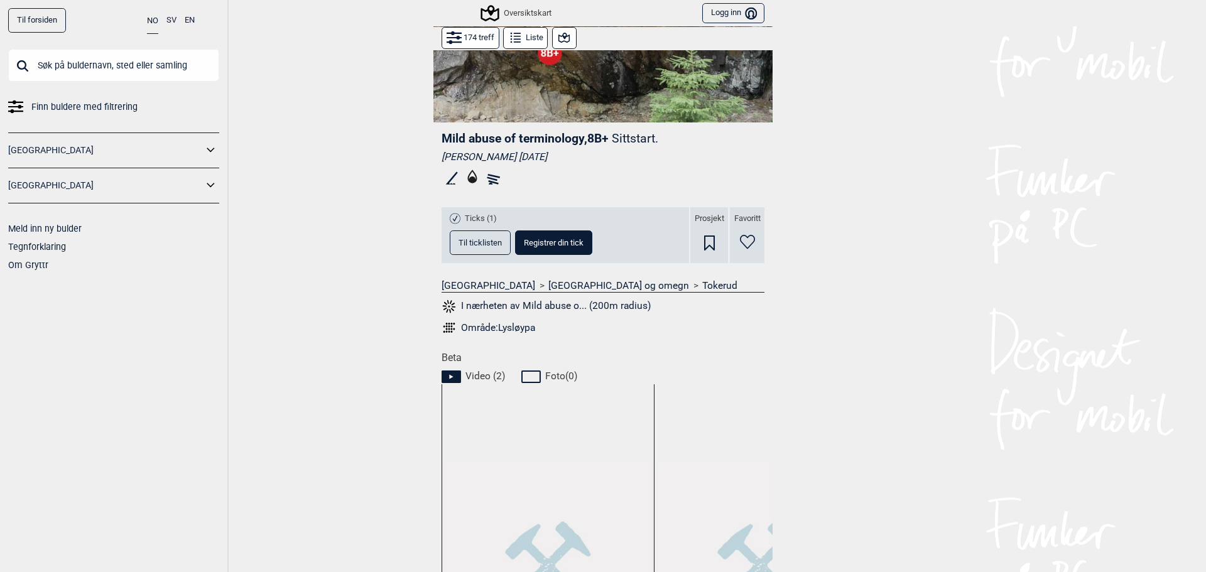
drag, startPoint x: 484, startPoint y: 242, endPoint x: 898, endPoint y: 187, distance: 417.0
click at [905, 185] on div "Til forsiden NO SV EN Finn buldere med filtrering [GEOGRAPHIC_DATA] [GEOGRAPHIC…" at bounding box center [603, 286] width 1206 height 572
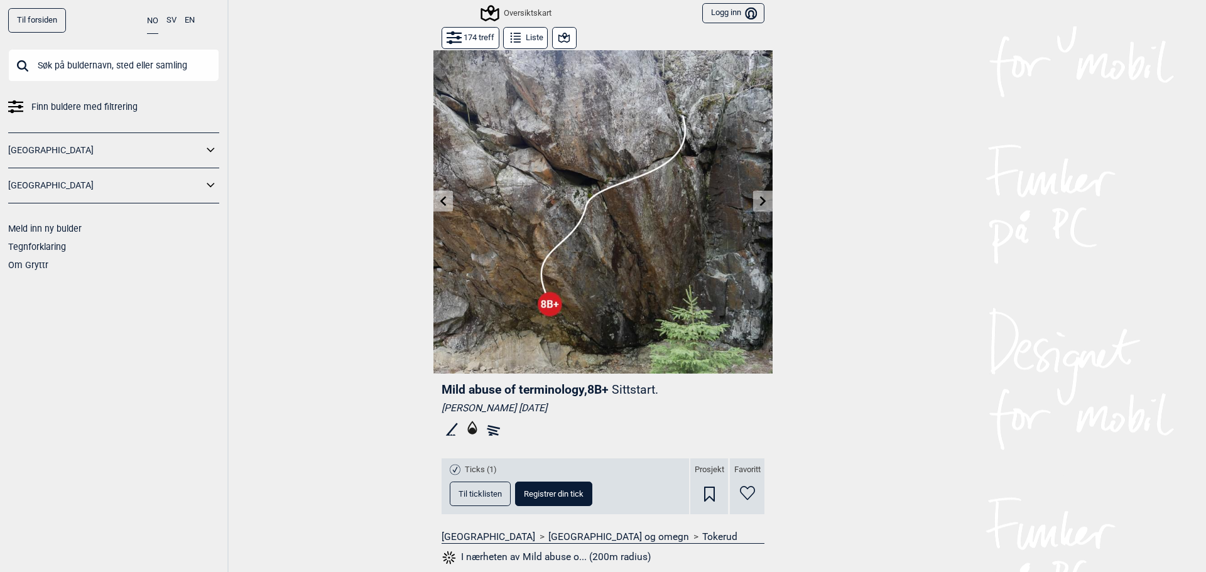
scroll to position [0, 0]
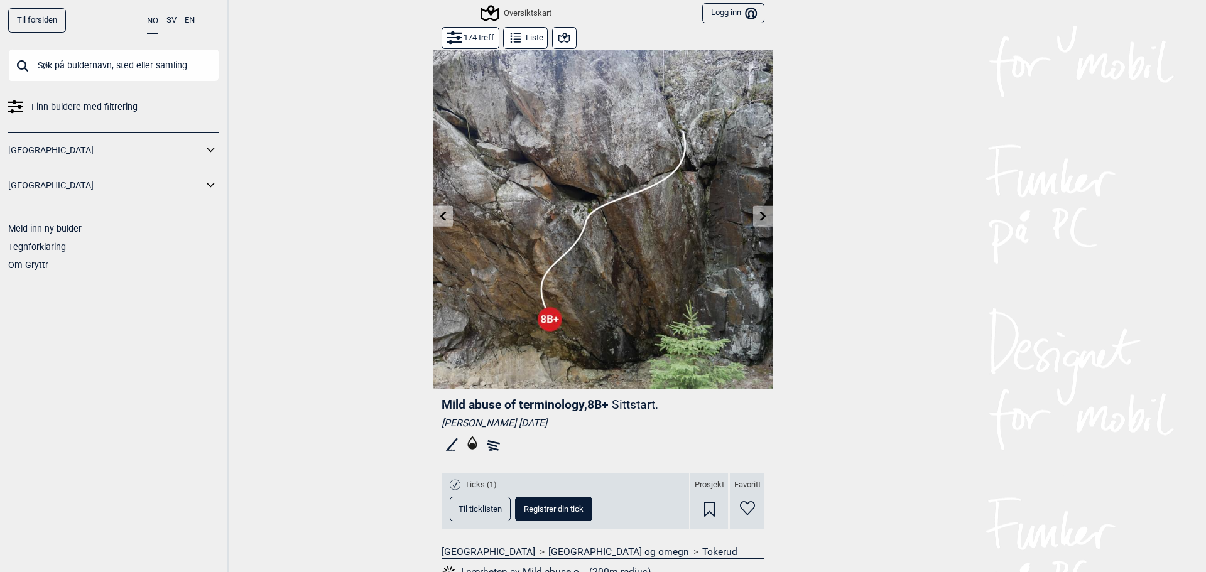
click at [760, 210] on button at bounding box center [762, 216] width 19 height 21
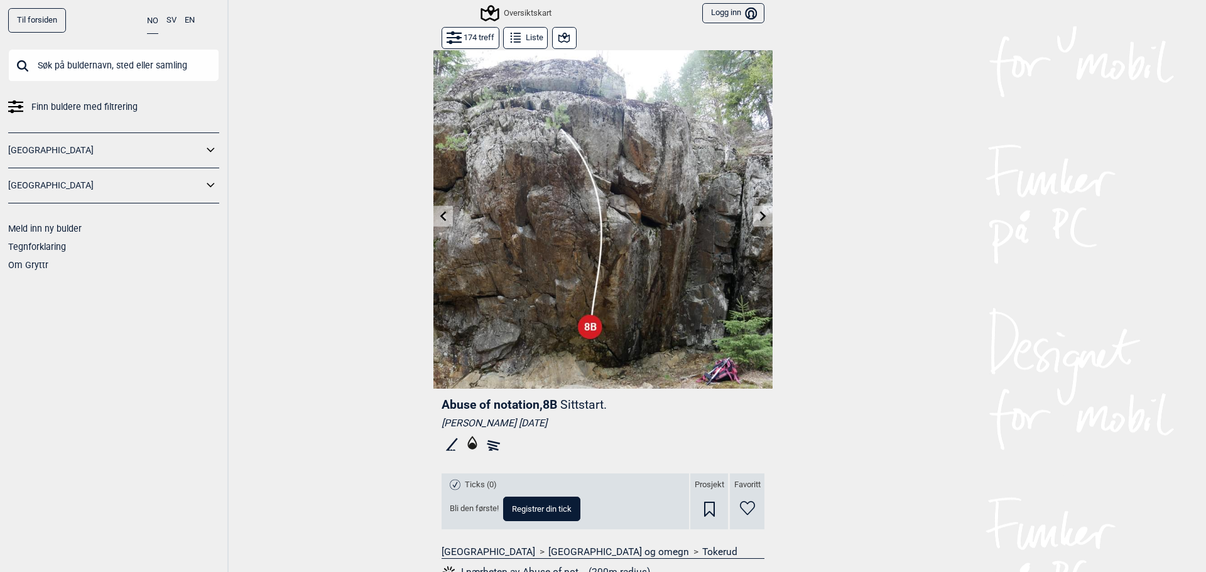
click at [437, 210] on button at bounding box center [443, 216] width 19 height 21
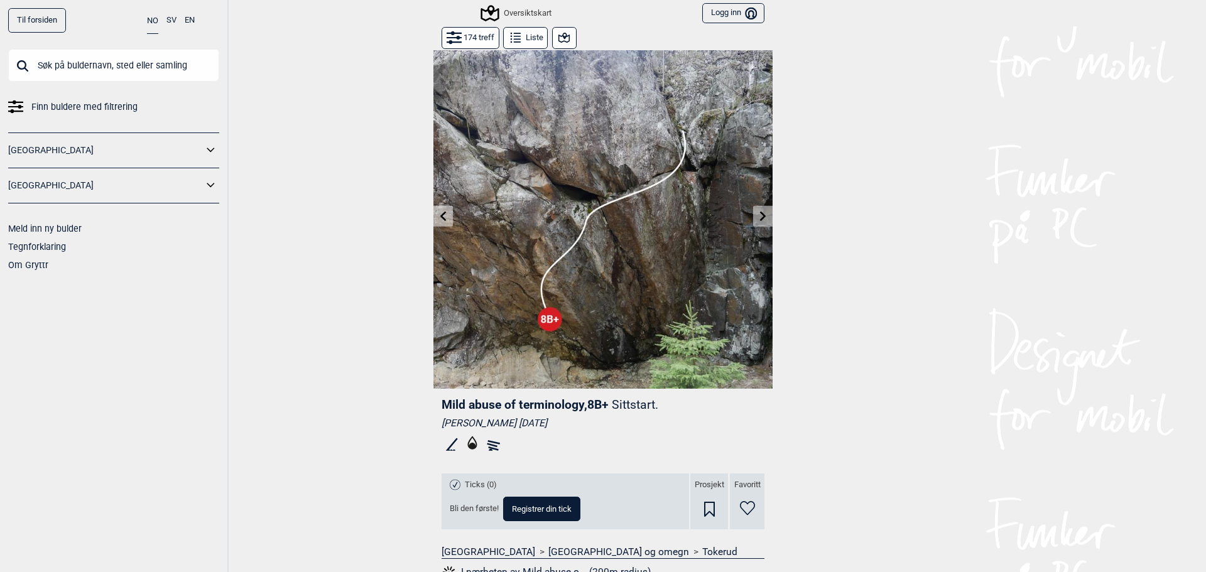
click at [758, 215] on icon at bounding box center [763, 216] width 10 height 10
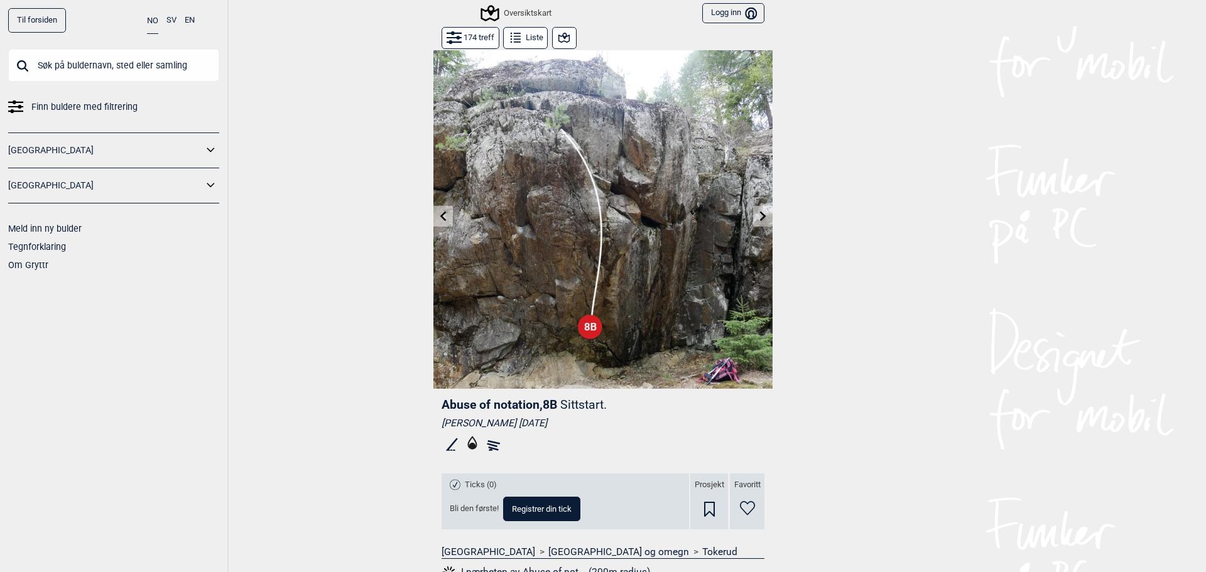
click at [758, 215] on icon at bounding box center [763, 216] width 10 height 10
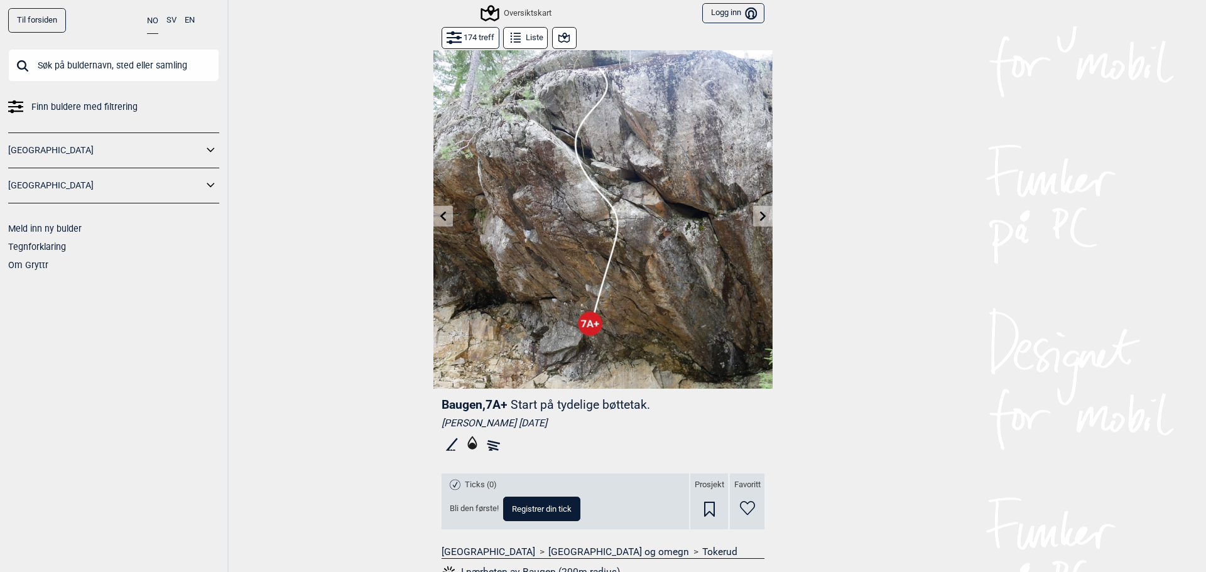
click at [449, 219] on img at bounding box center [603, 219] width 339 height 339
click at [445, 219] on button at bounding box center [443, 216] width 19 height 21
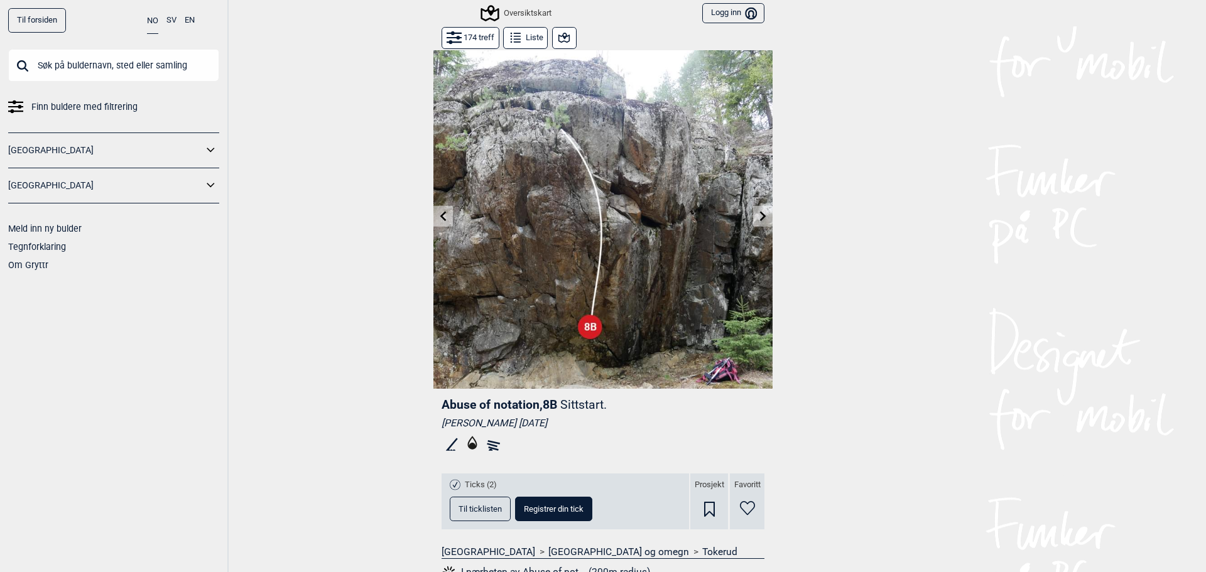
click at [444, 214] on icon at bounding box center [444, 216] width 10 height 10
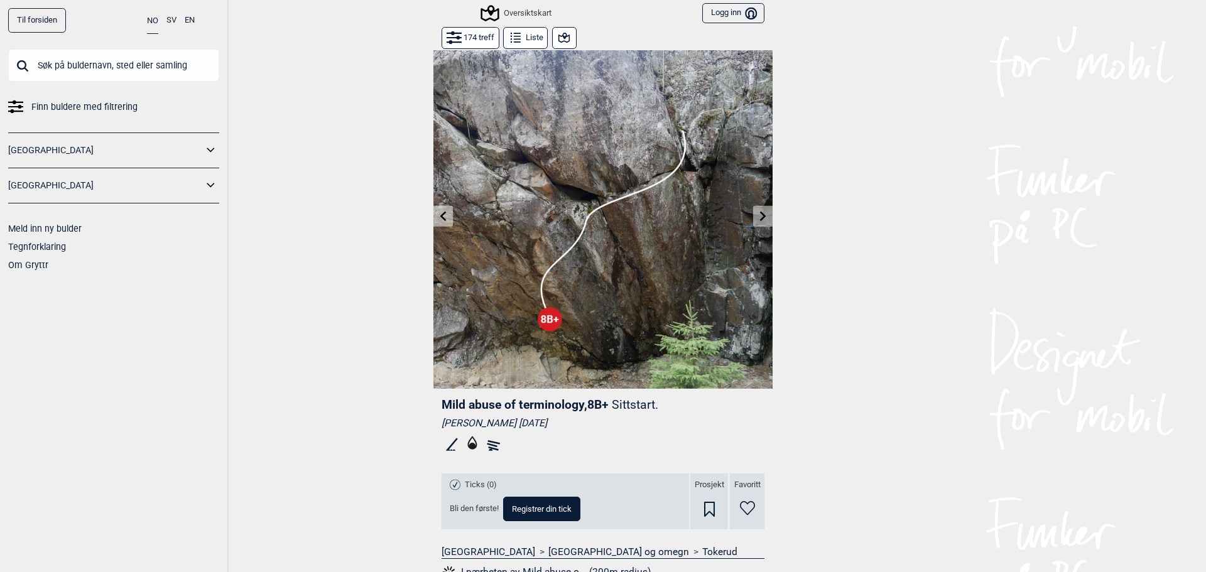
click at [440, 216] on icon at bounding box center [444, 216] width 10 height 10
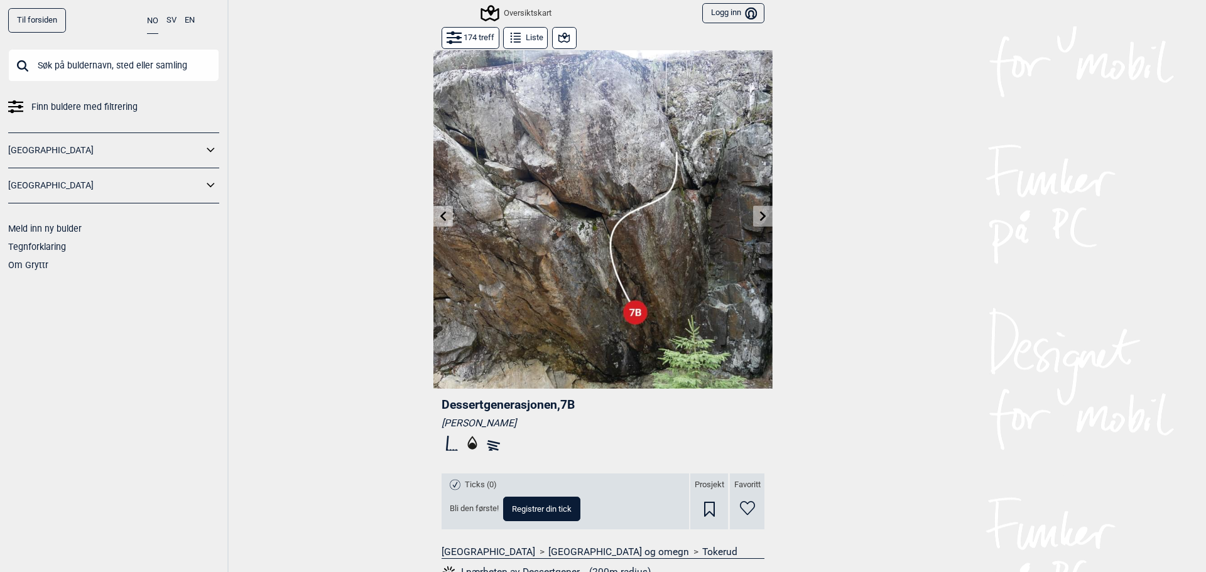
click at [440, 219] on icon at bounding box center [443, 216] width 6 height 10
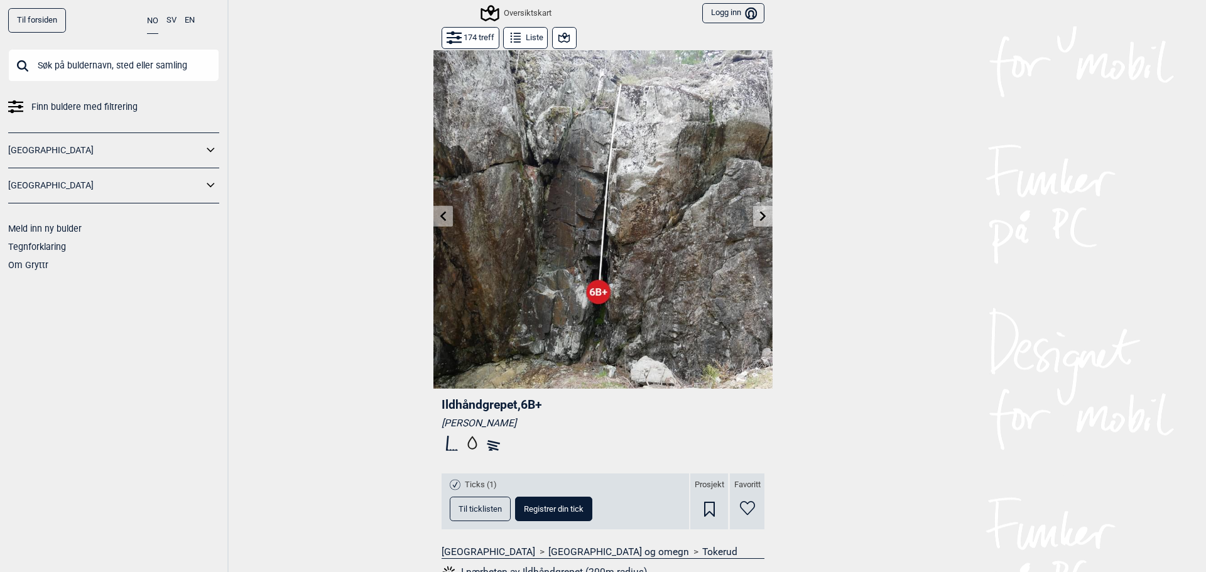
click at [440, 219] on icon at bounding box center [443, 216] width 6 height 10
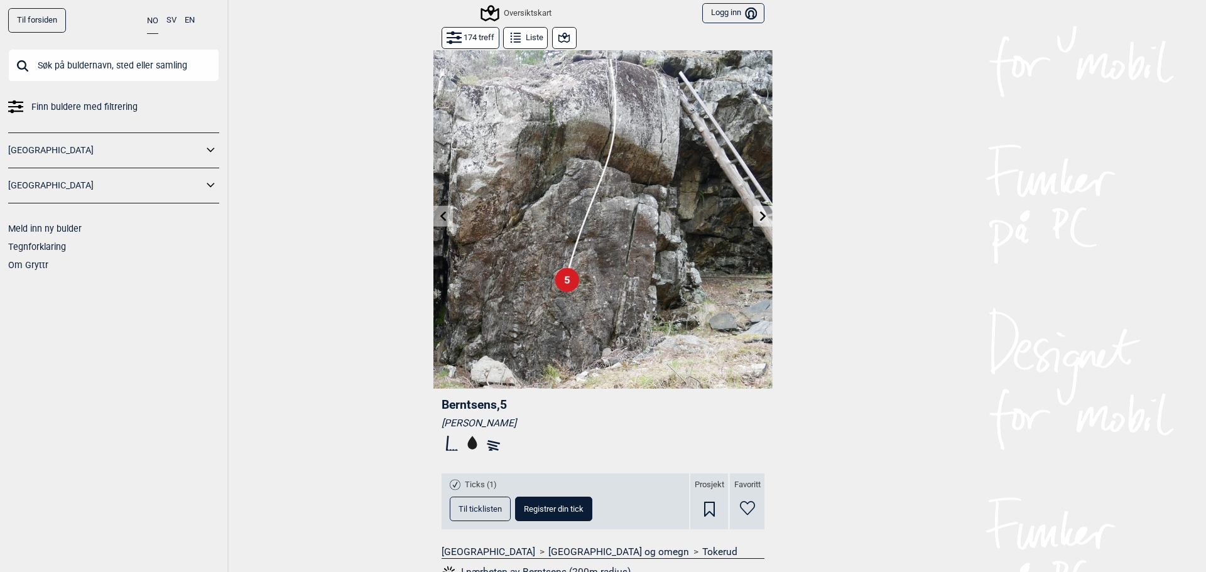
click at [440, 219] on icon at bounding box center [443, 216] width 6 height 10
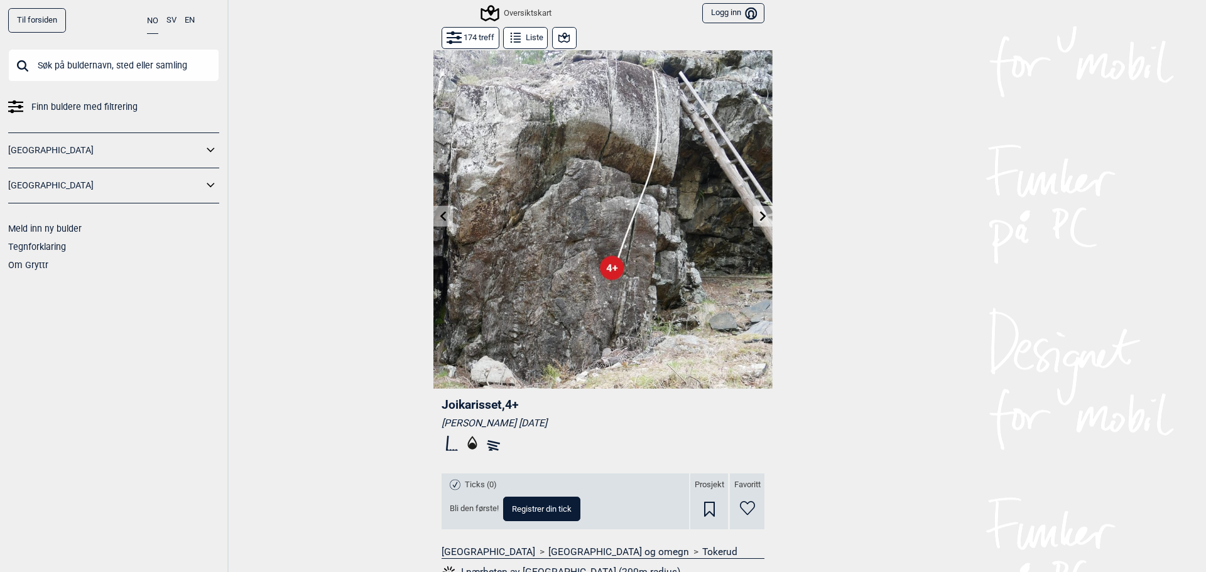
click at [440, 219] on icon at bounding box center [443, 216] width 6 height 10
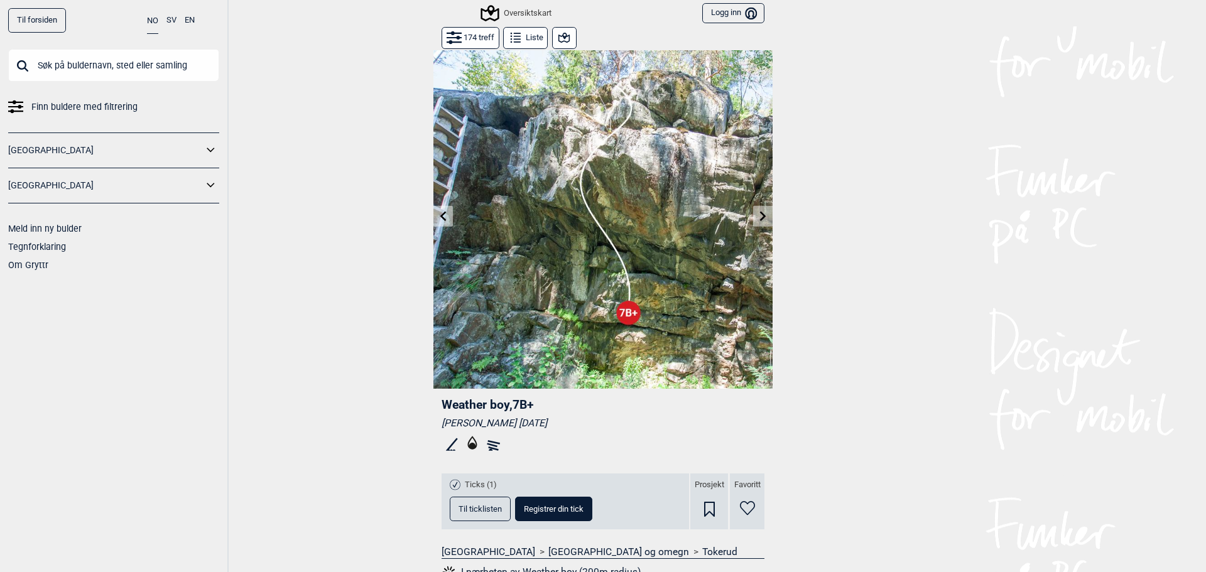
click at [440, 219] on icon at bounding box center [443, 216] width 6 height 10
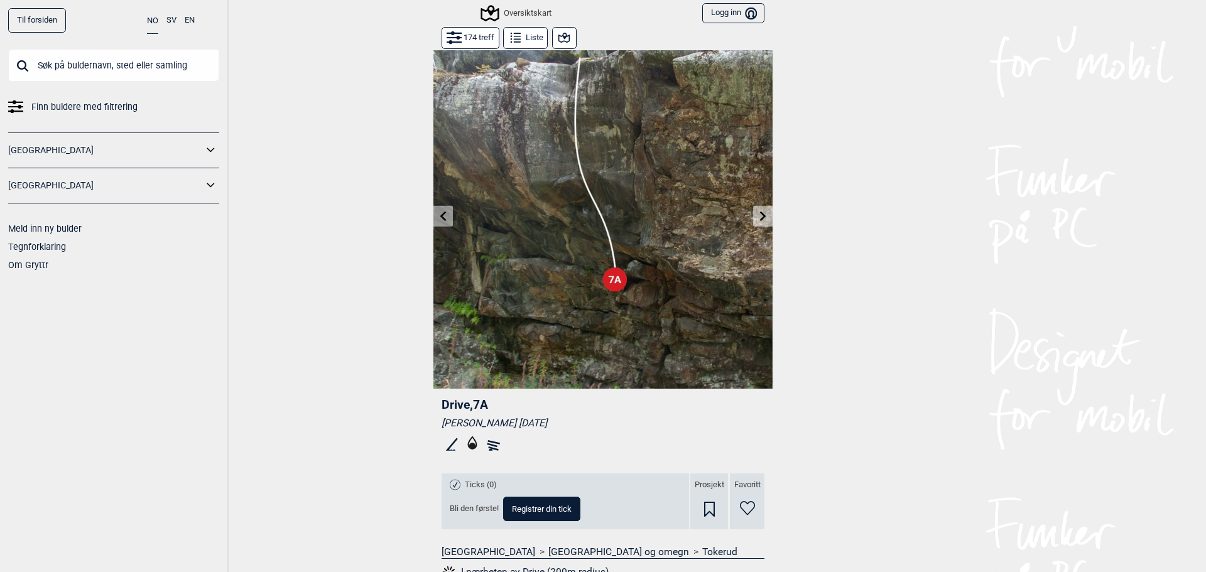
click at [761, 216] on icon at bounding box center [763, 216] width 6 height 10
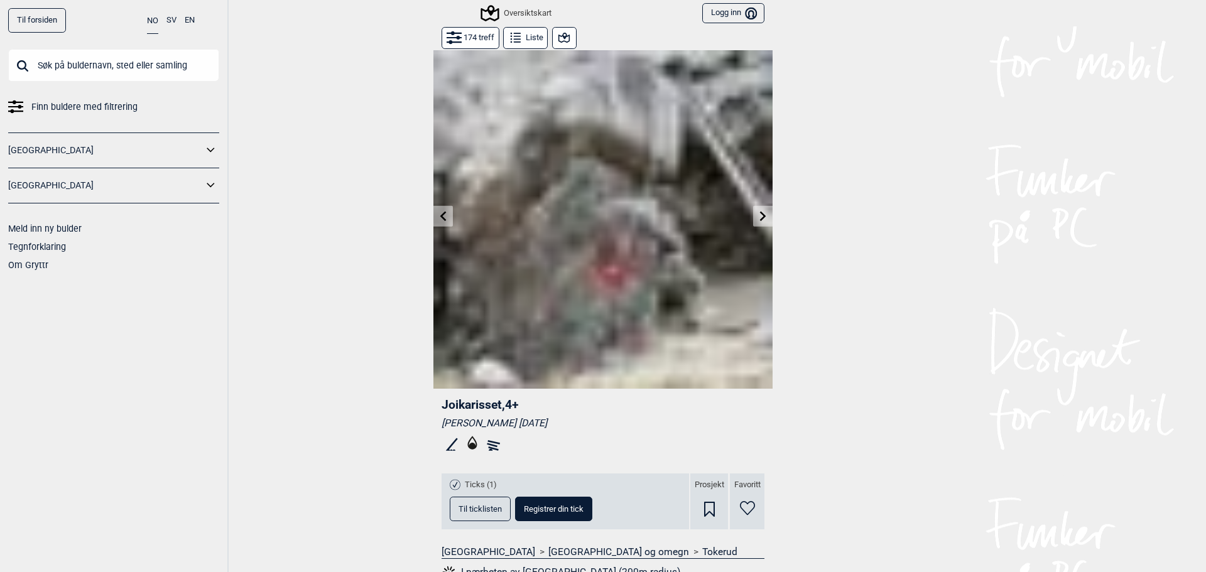
click at [761, 216] on icon at bounding box center [763, 216] width 6 height 10
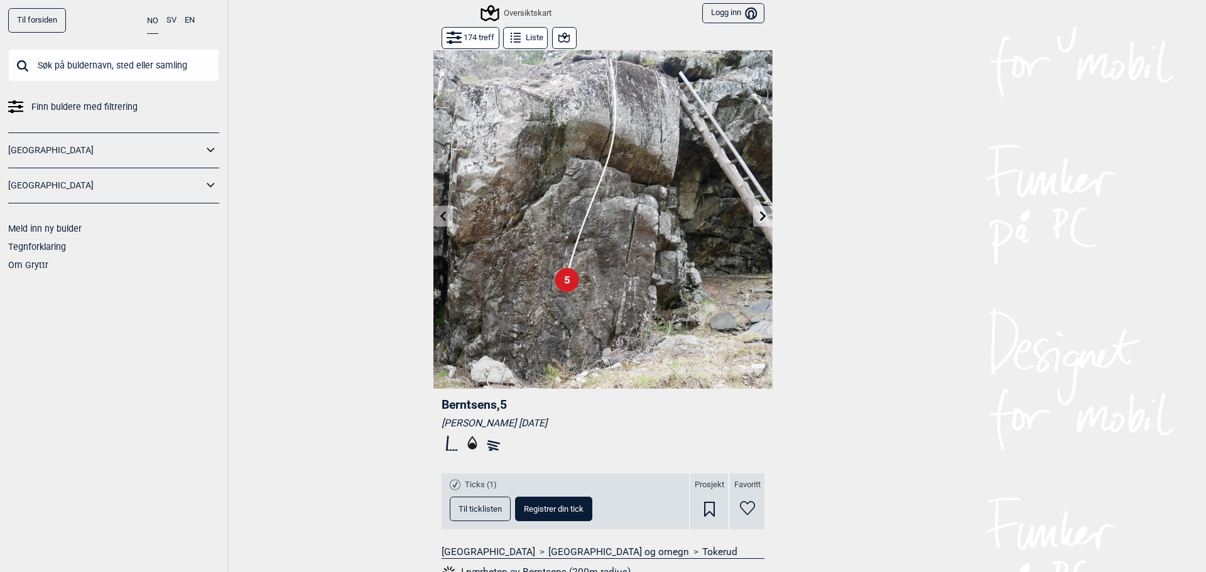
click at [761, 216] on icon at bounding box center [763, 216] width 6 height 10
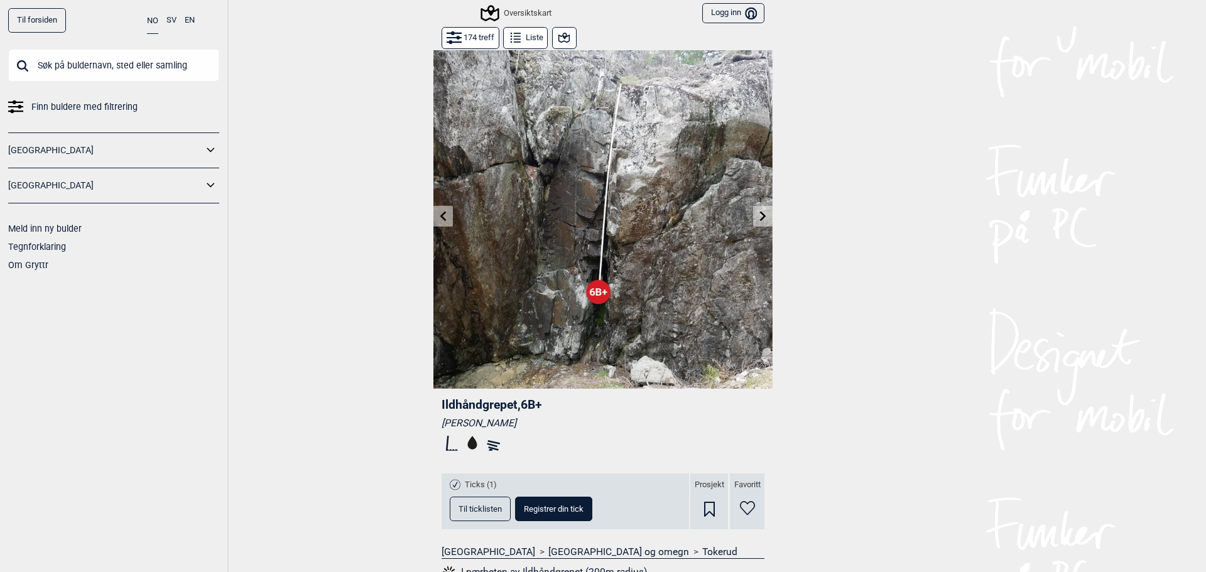
click at [761, 216] on icon at bounding box center [763, 216] width 6 height 10
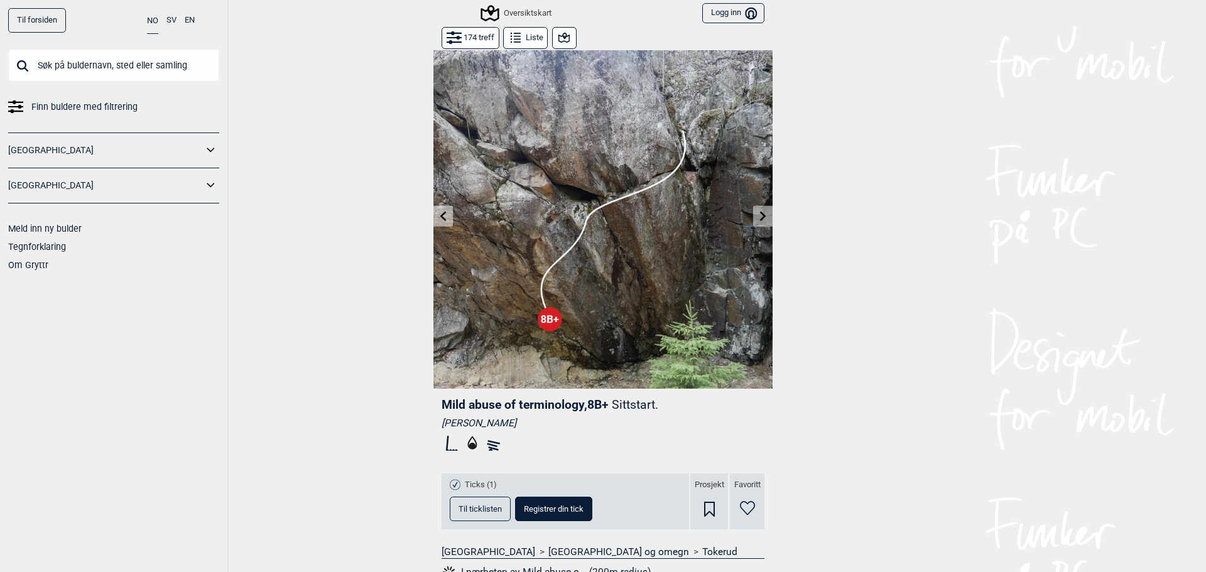
click at [761, 216] on icon at bounding box center [763, 216] width 6 height 10
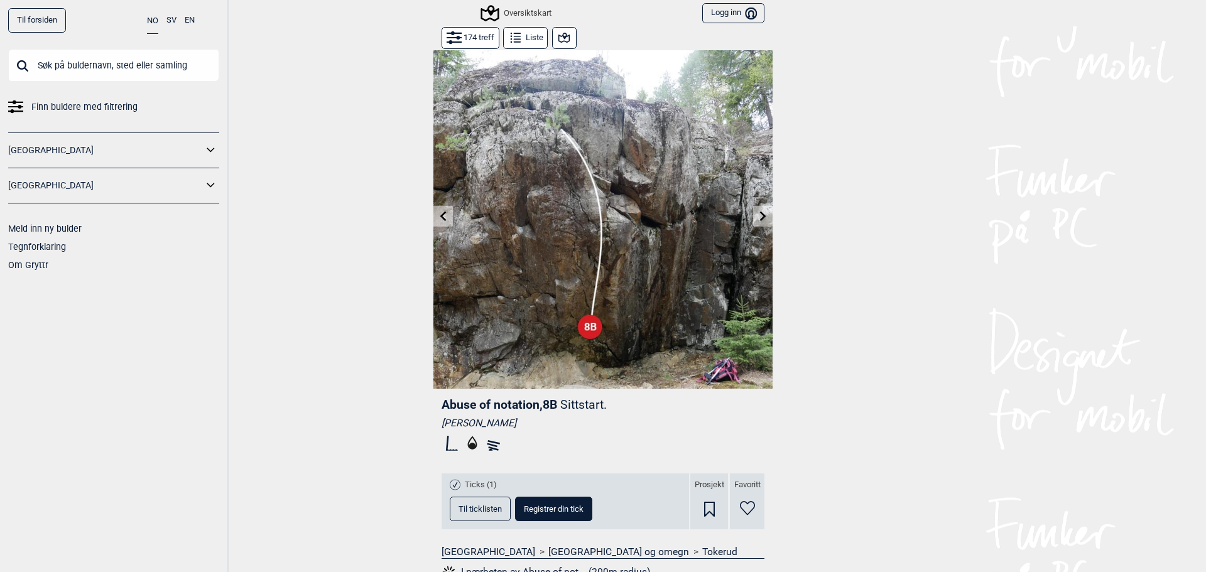
click at [761, 216] on icon at bounding box center [763, 216] width 6 height 10
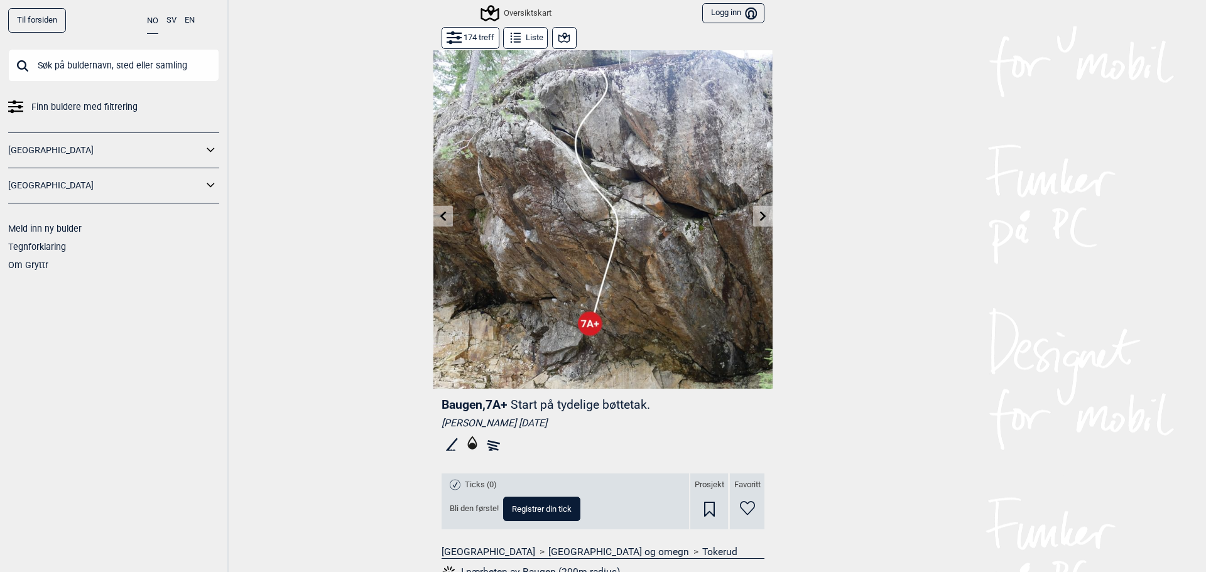
click at [761, 216] on icon at bounding box center [763, 216] width 6 height 10
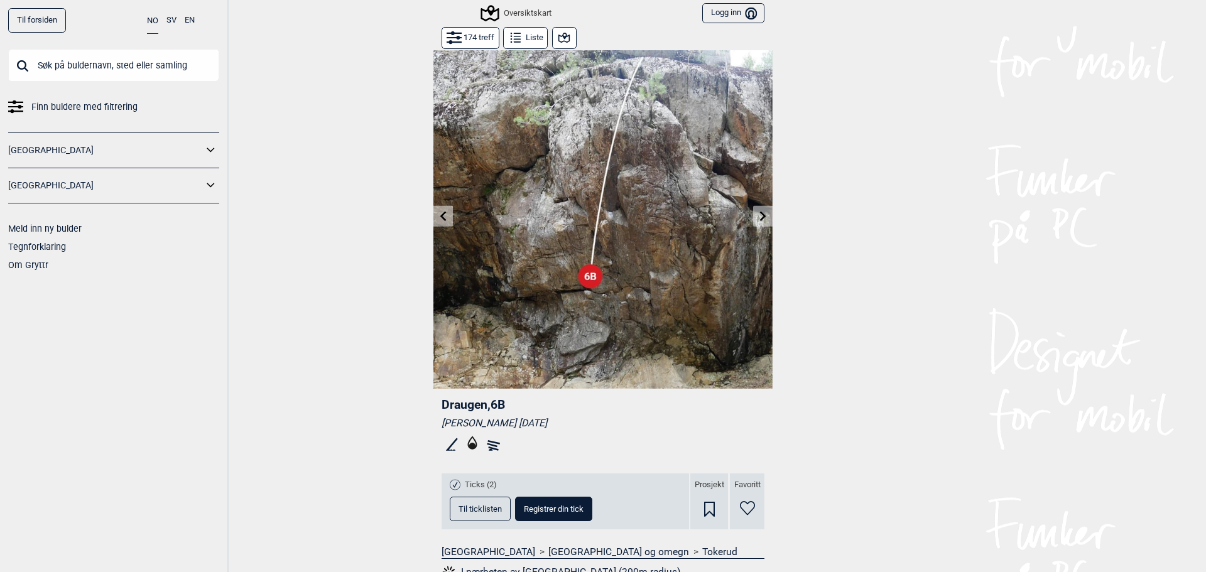
click at [761, 216] on icon at bounding box center [763, 216] width 6 height 10
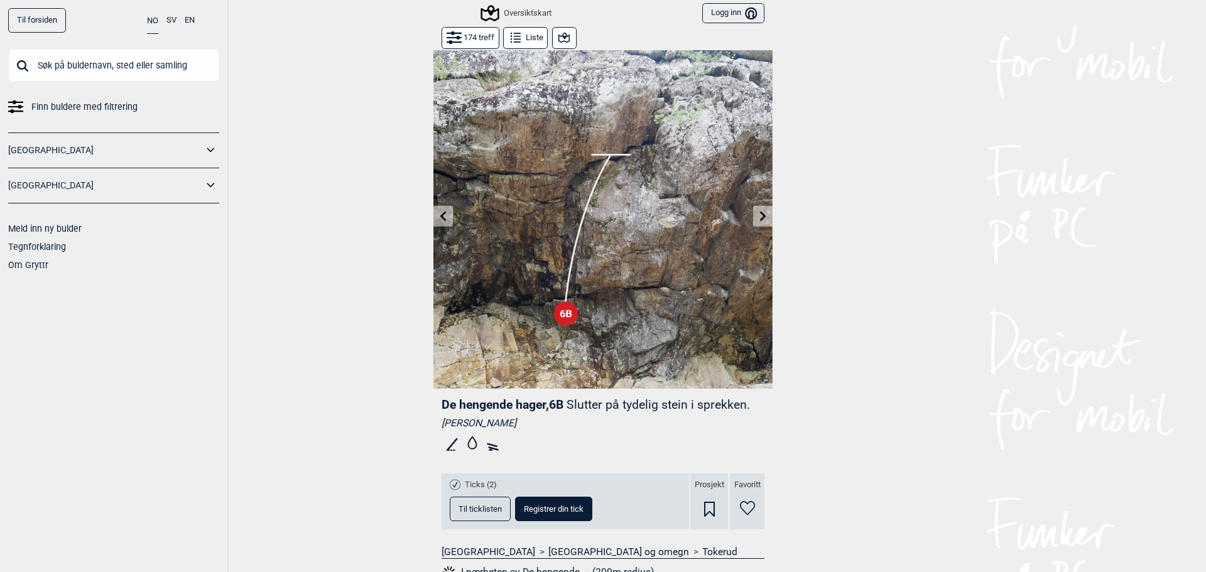
click at [761, 216] on icon at bounding box center [763, 216] width 6 height 10
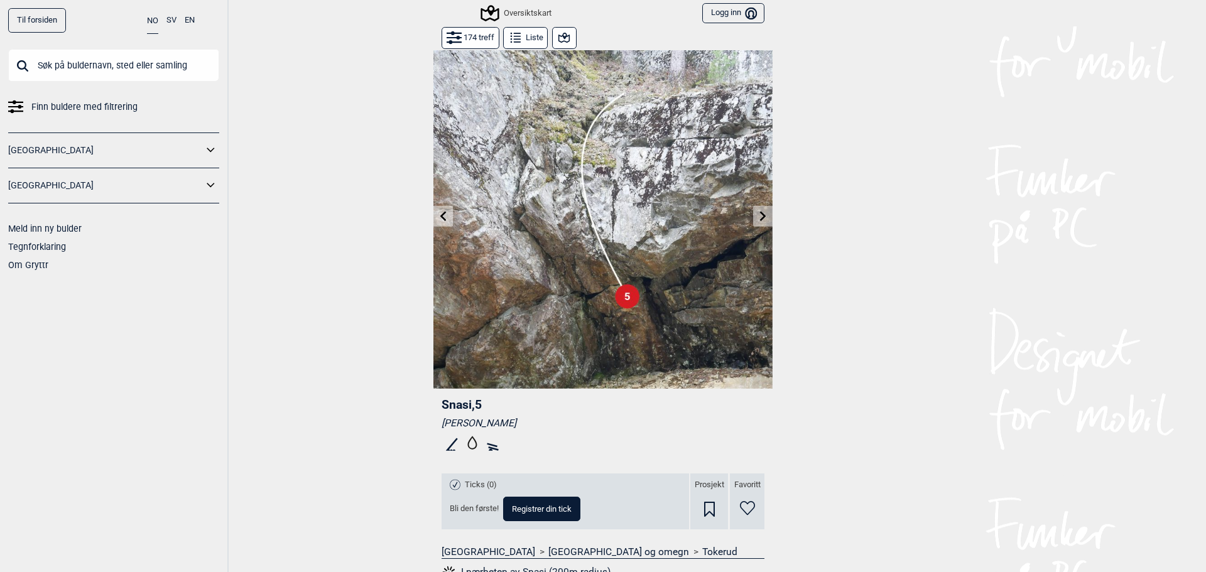
click at [761, 216] on icon at bounding box center [763, 216] width 6 height 10
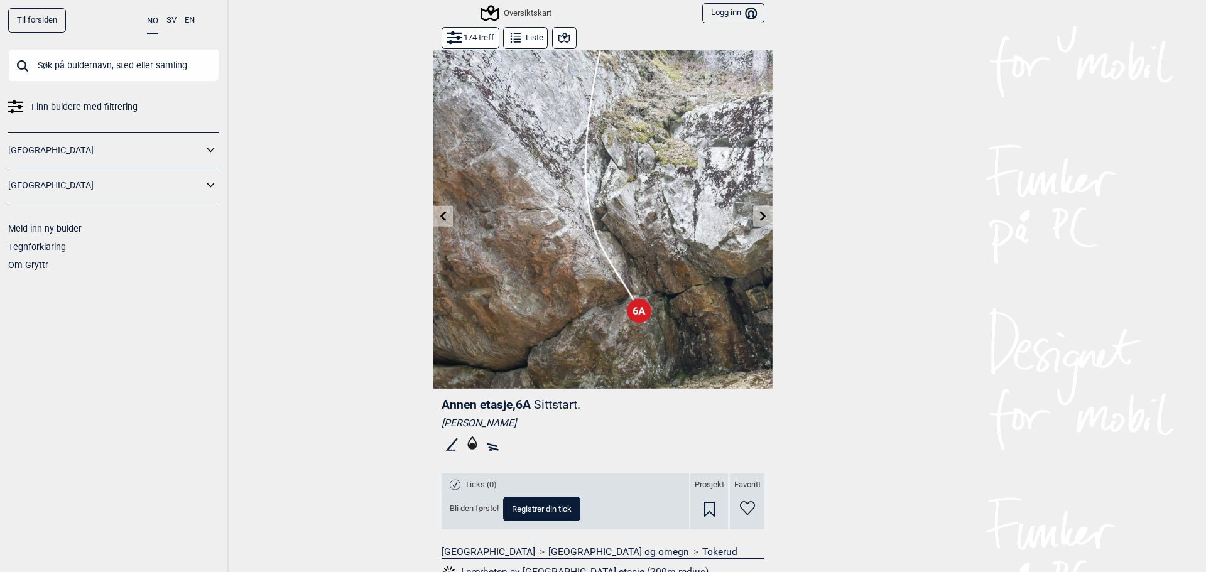
click at [761, 216] on icon at bounding box center [763, 216] width 6 height 10
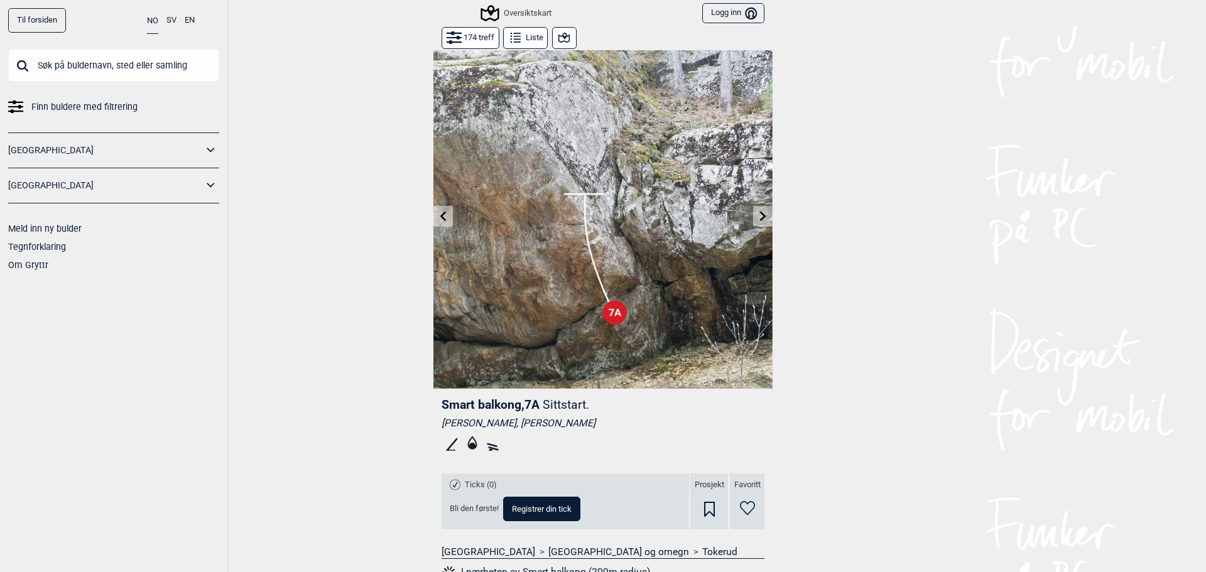
click at [761, 216] on icon at bounding box center [763, 216] width 6 height 10
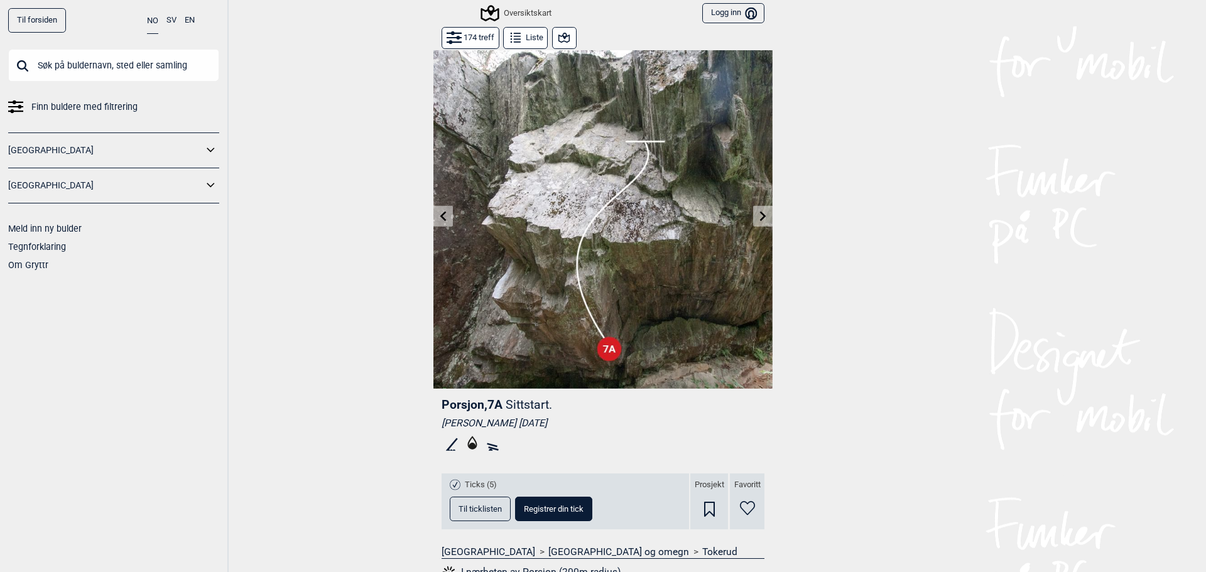
click at [761, 216] on icon at bounding box center [763, 216] width 6 height 10
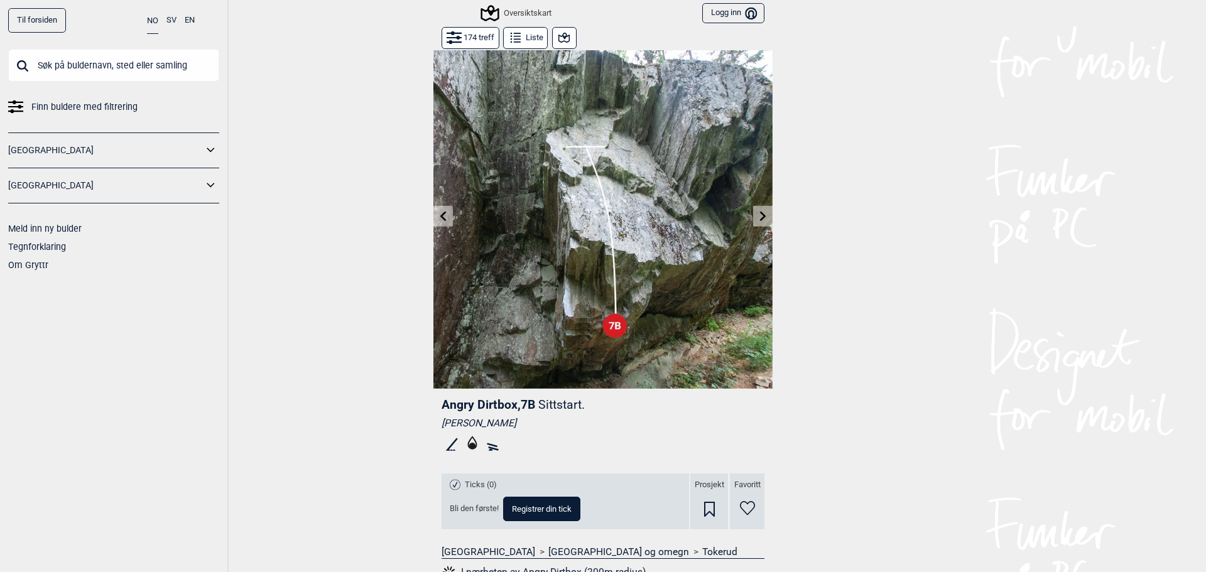
click at [761, 216] on icon at bounding box center [763, 216] width 6 height 10
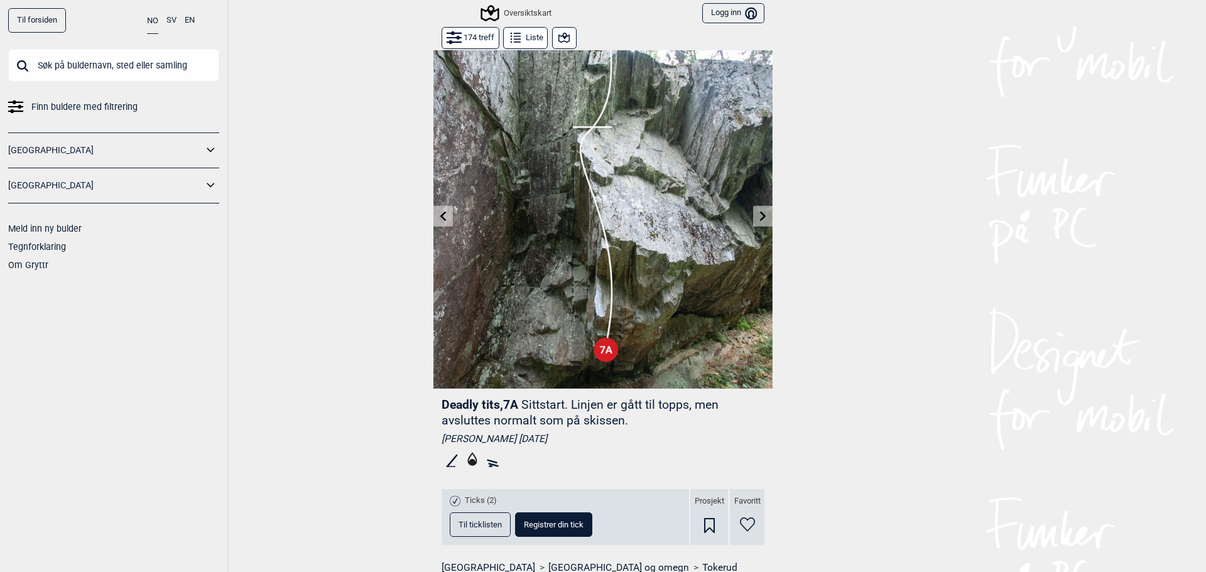
click at [761, 216] on icon at bounding box center [763, 216] width 6 height 10
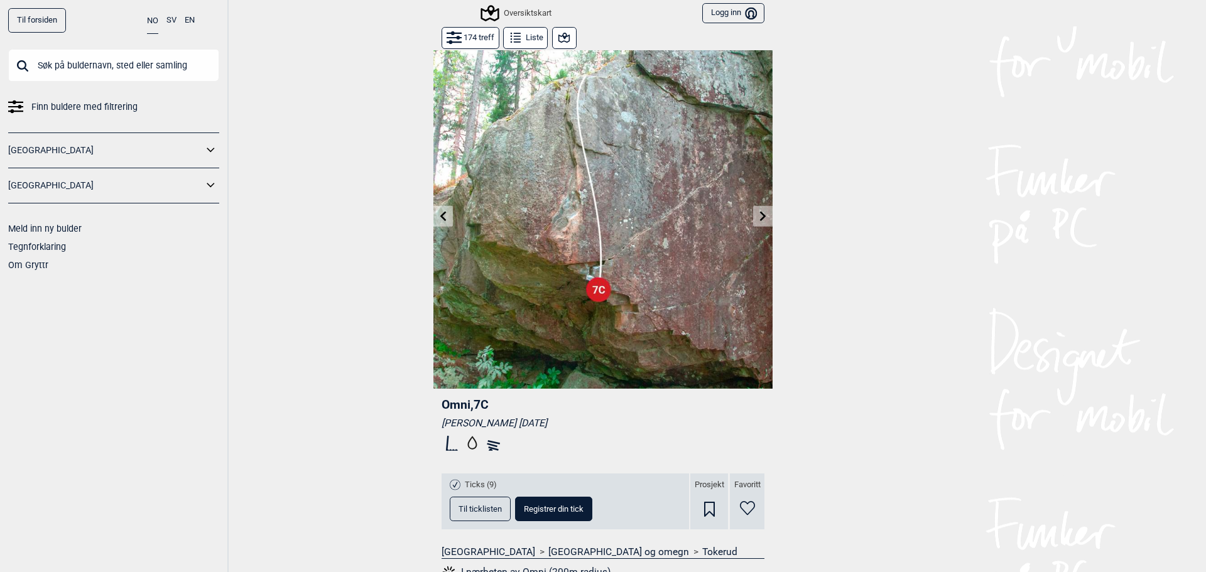
click at [761, 216] on icon at bounding box center [763, 216] width 6 height 10
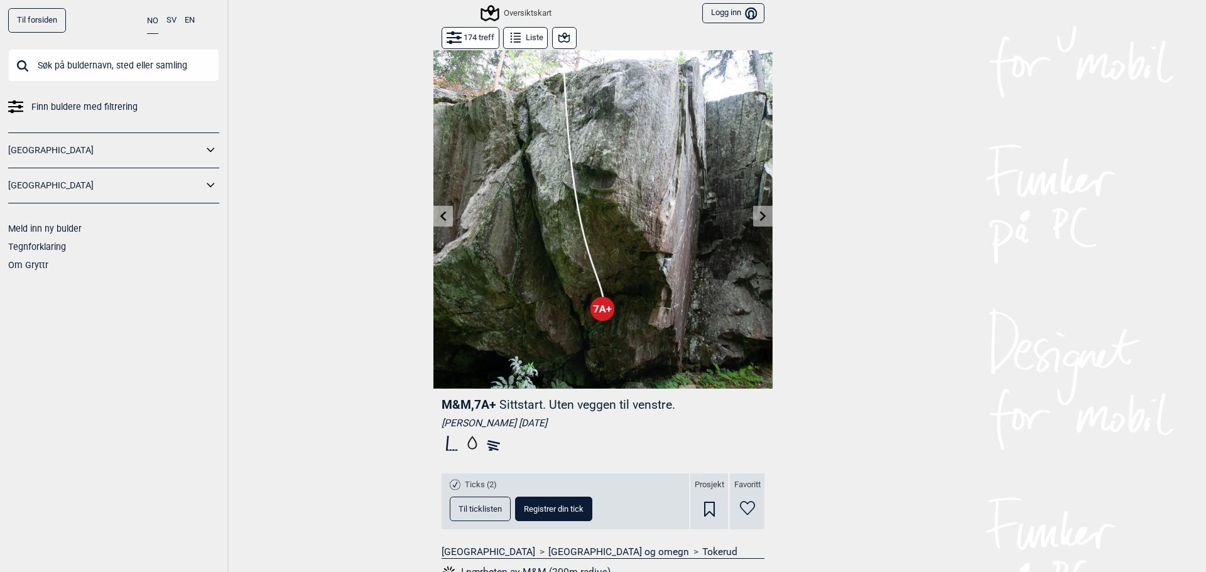
click at [761, 216] on icon at bounding box center [763, 216] width 6 height 10
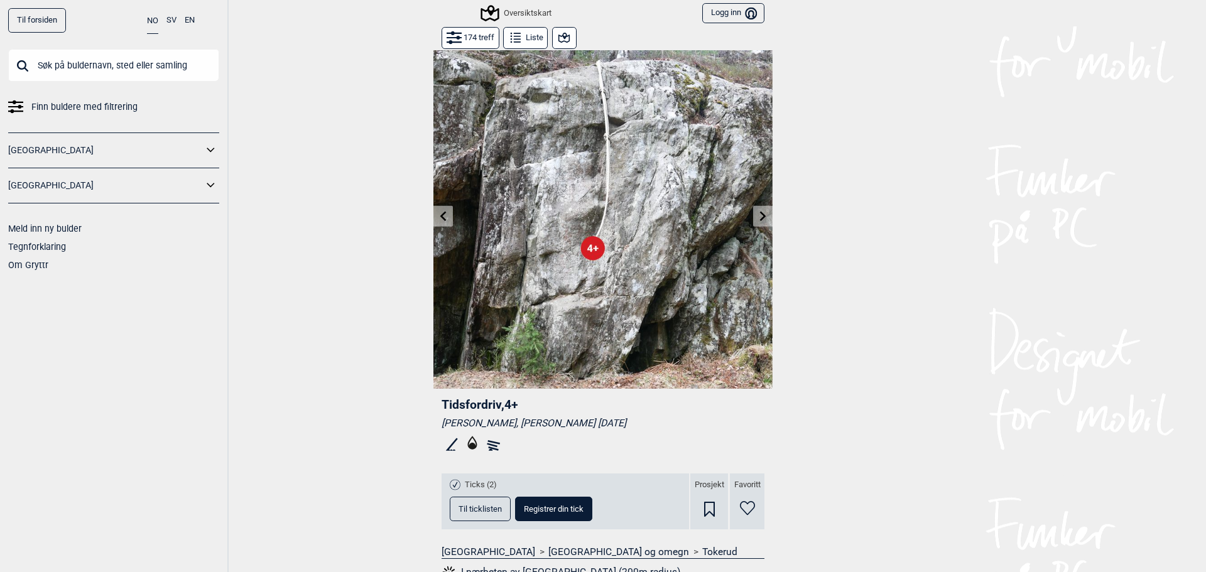
click at [761, 216] on icon at bounding box center [763, 216] width 6 height 10
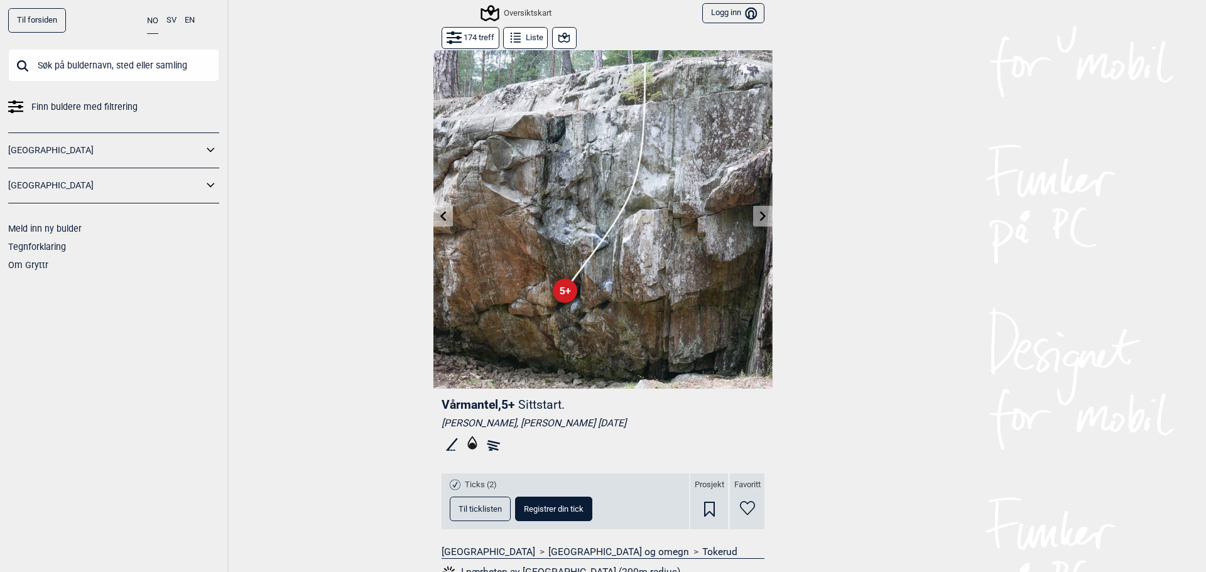
click at [761, 216] on icon at bounding box center [763, 216] width 6 height 10
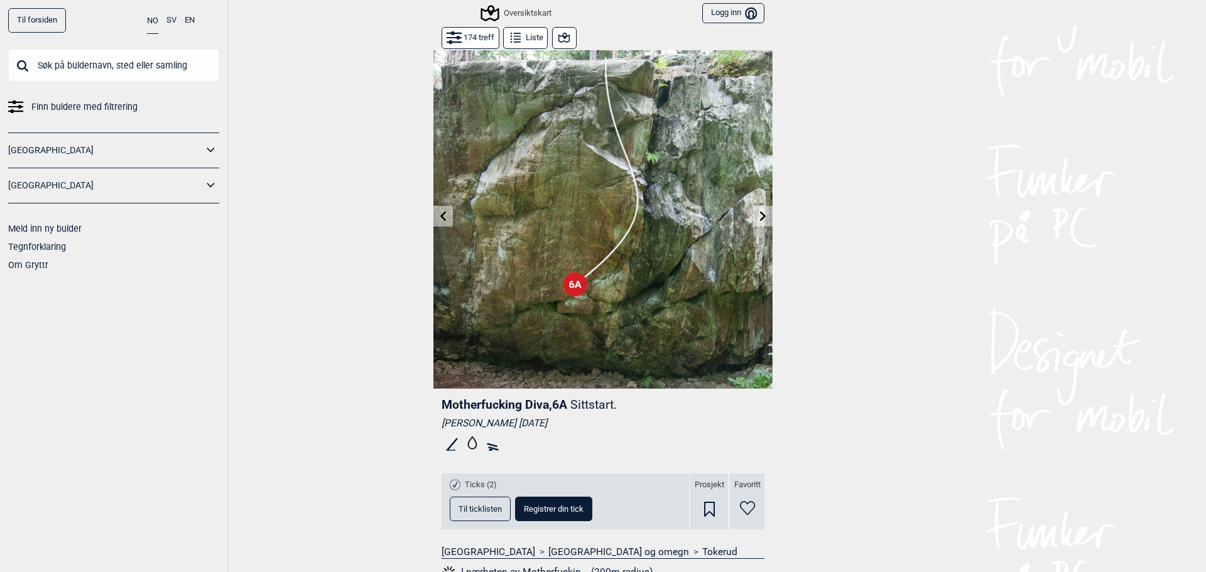
click at [765, 216] on button at bounding box center [762, 216] width 19 height 21
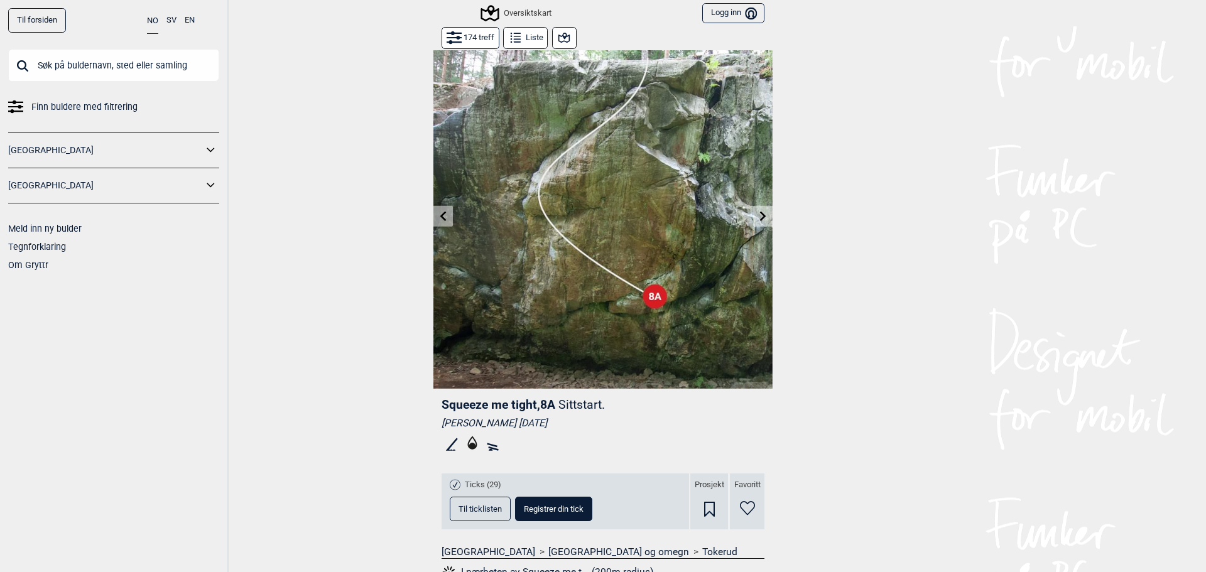
click at [764, 211] on button at bounding box center [762, 216] width 19 height 21
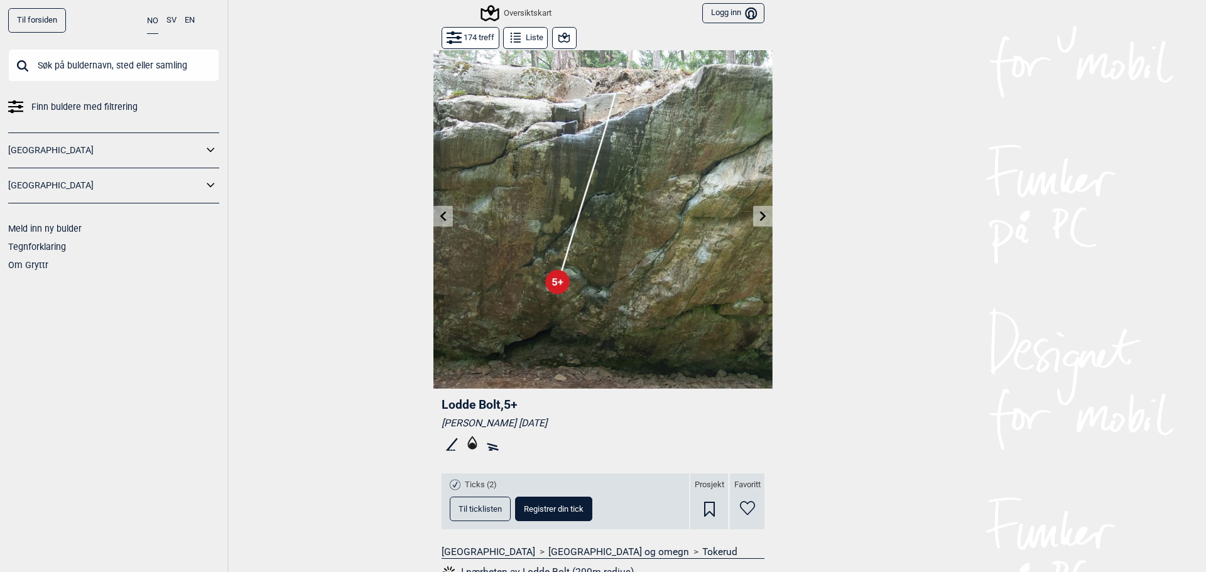
click at [761, 216] on icon at bounding box center [763, 216] width 10 height 10
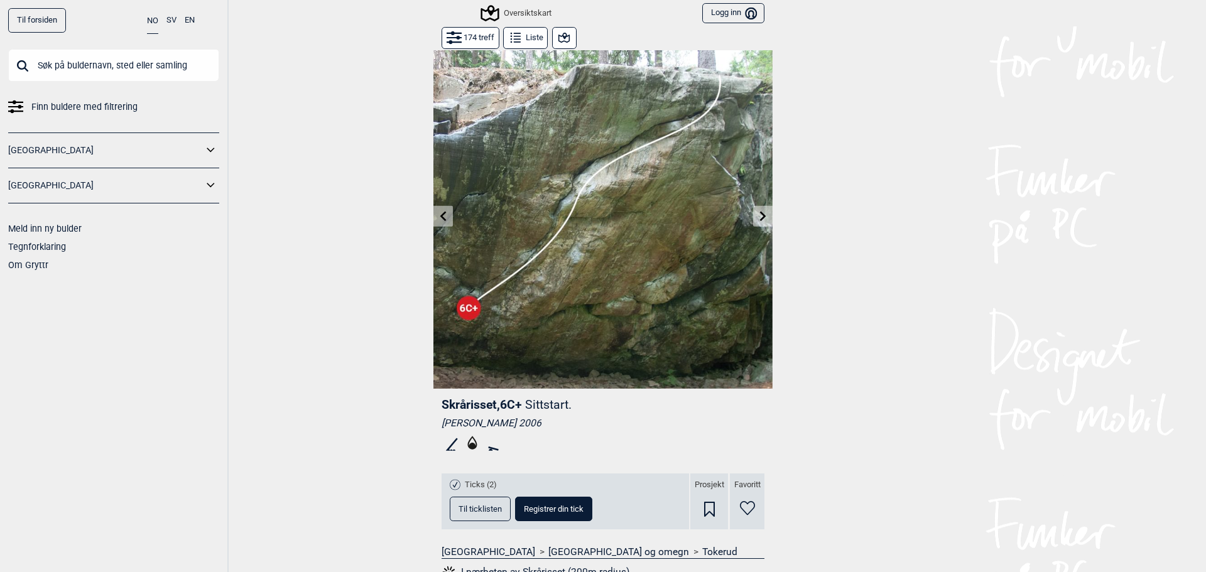
click at [760, 217] on icon at bounding box center [763, 216] width 6 height 10
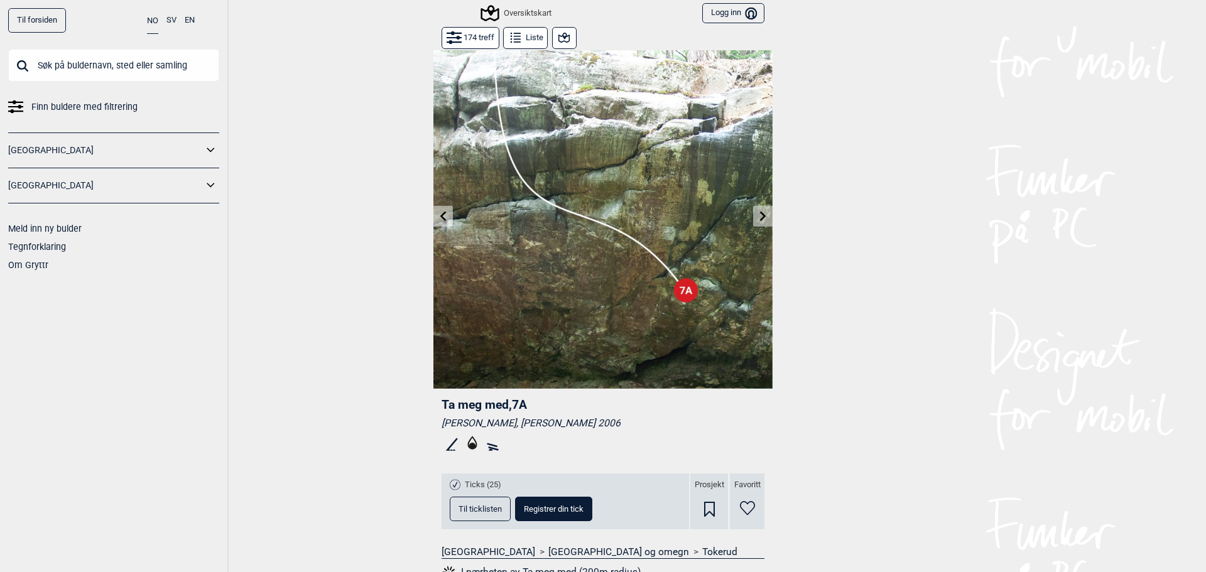
click at [760, 215] on icon at bounding box center [763, 216] width 6 height 10
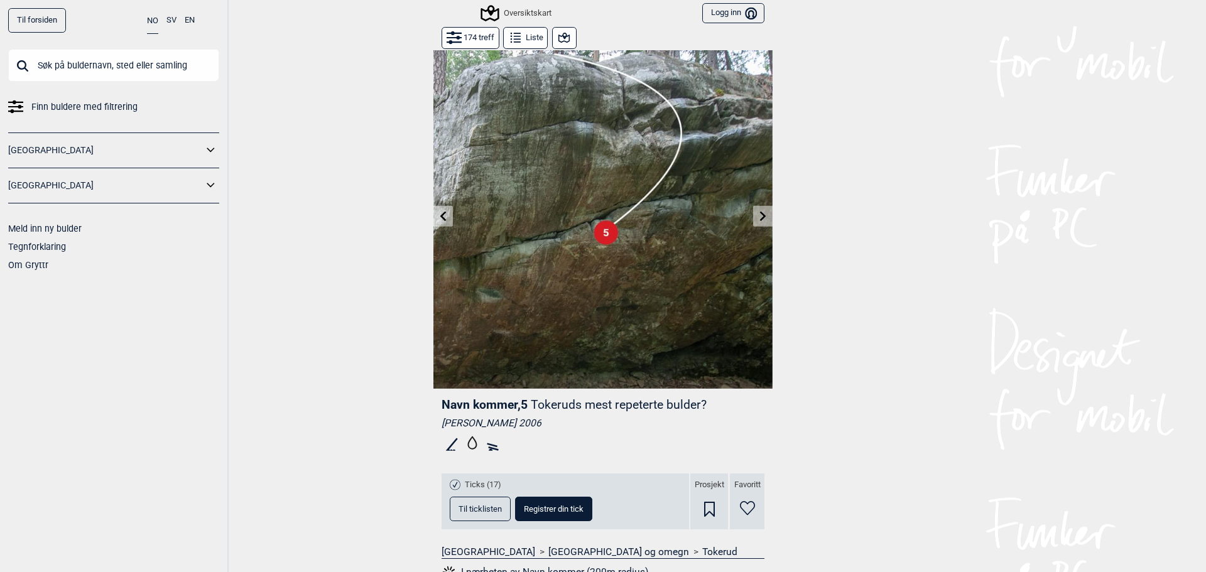
click at [434, 211] on button at bounding box center [443, 216] width 19 height 21
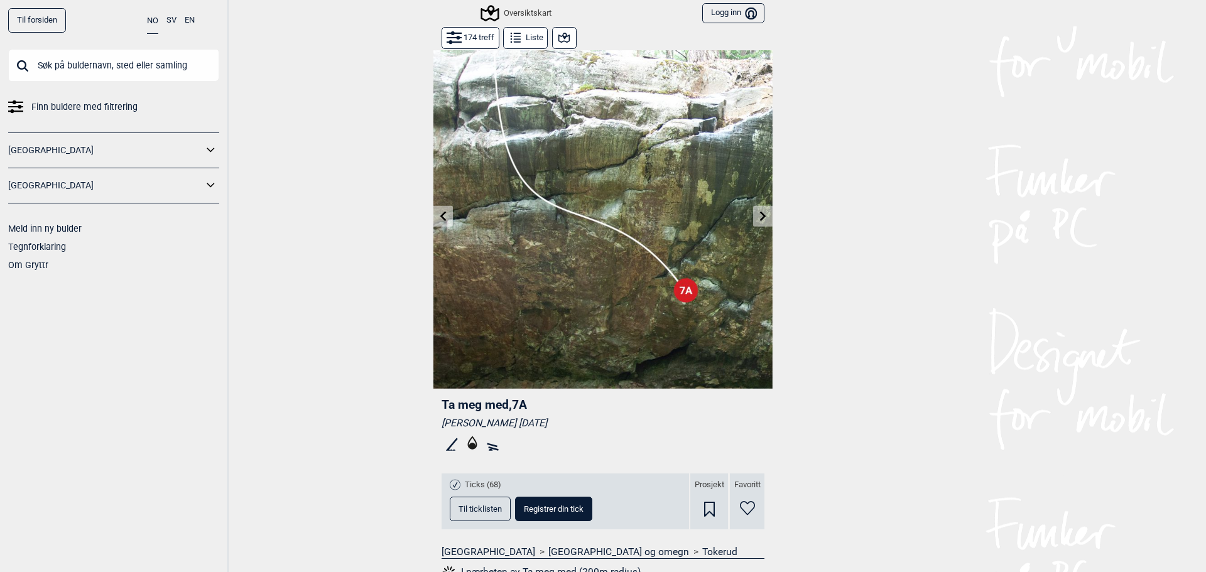
click at [760, 221] on icon at bounding box center [763, 216] width 6 height 10
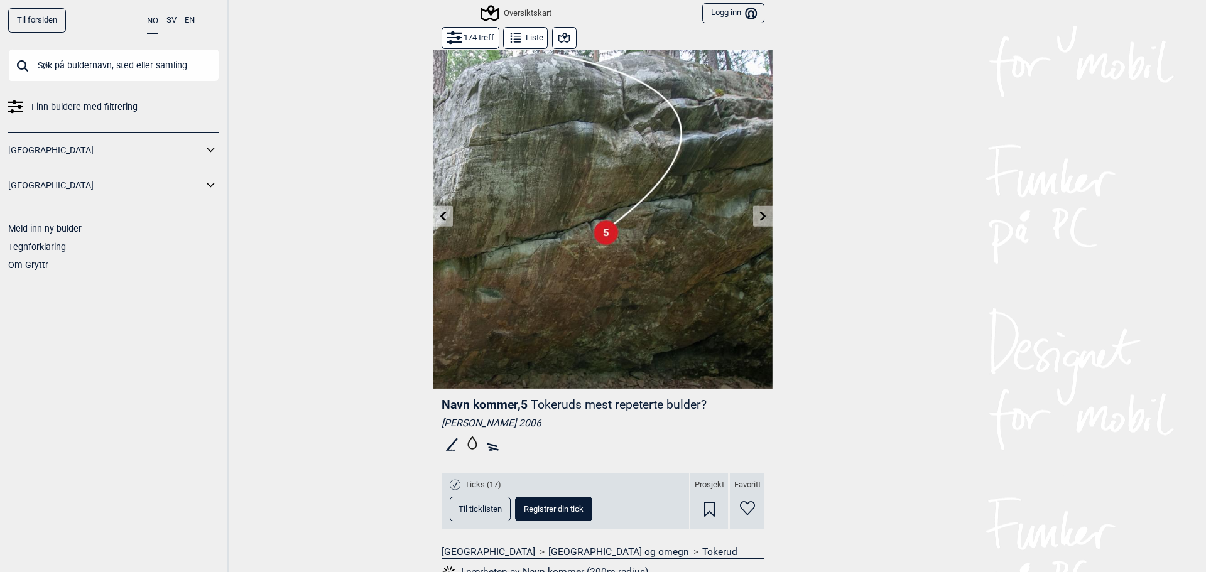
click at [758, 217] on icon at bounding box center [763, 216] width 10 height 10
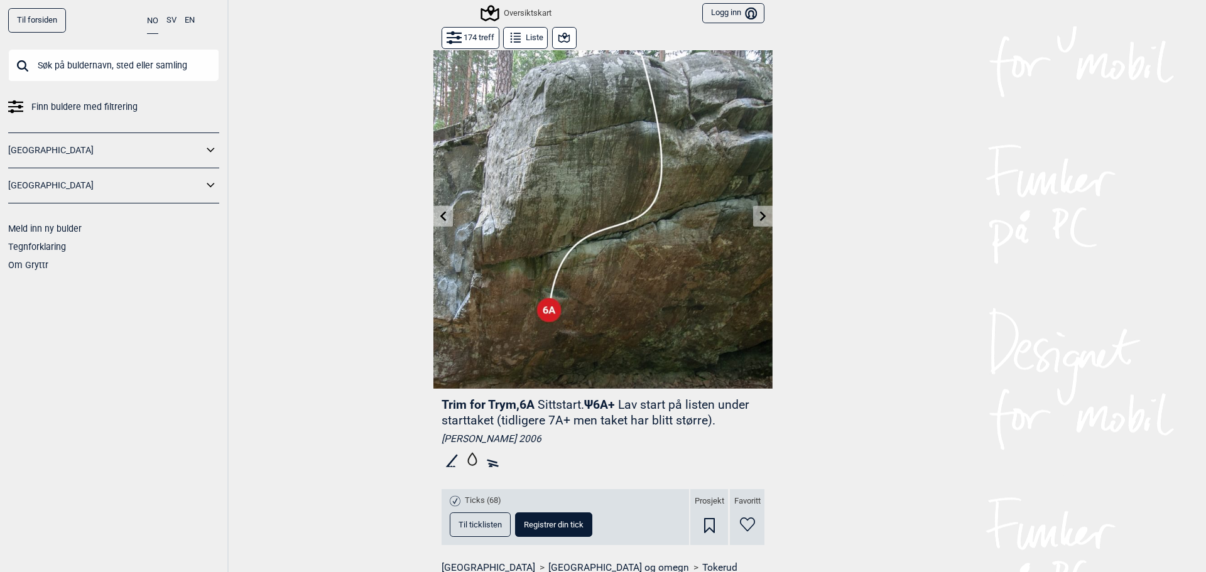
click at [758, 217] on icon at bounding box center [763, 216] width 10 height 10
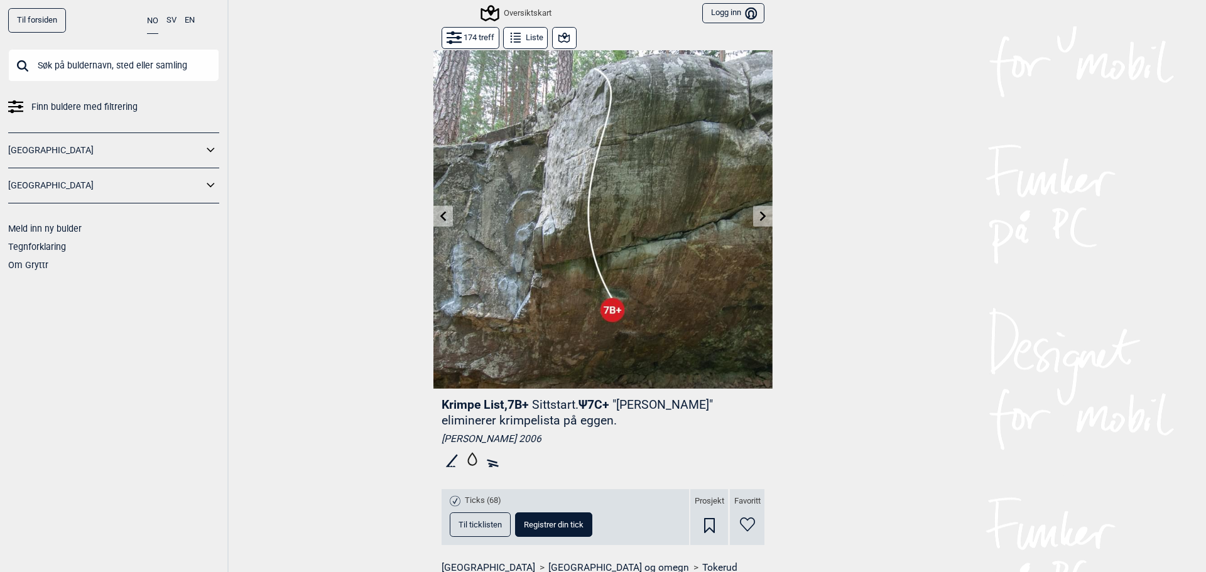
click at [758, 217] on icon at bounding box center [763, 216] width 10 height 10
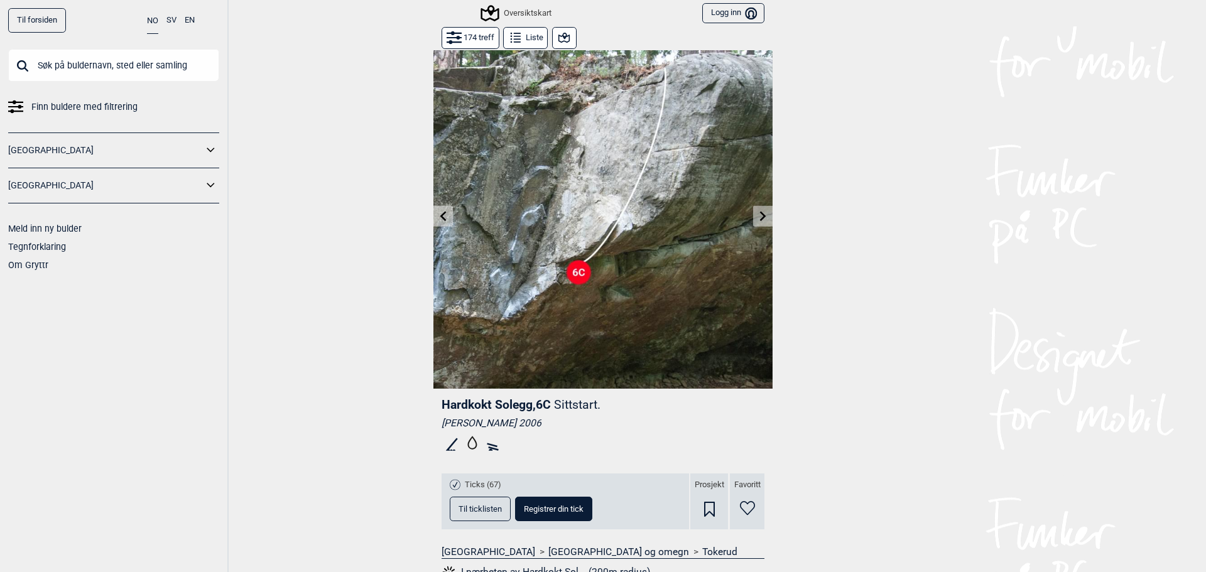
click at [414, 216] on div "Til forsiden NO SV EN Finn buldere med filtrering Norge Sverige Meld inn ny bul…" at bounding box center [603, 286] width 1206 height 572
click at [434, 212] on button at bounding box center [443, 216] width 19 height 21
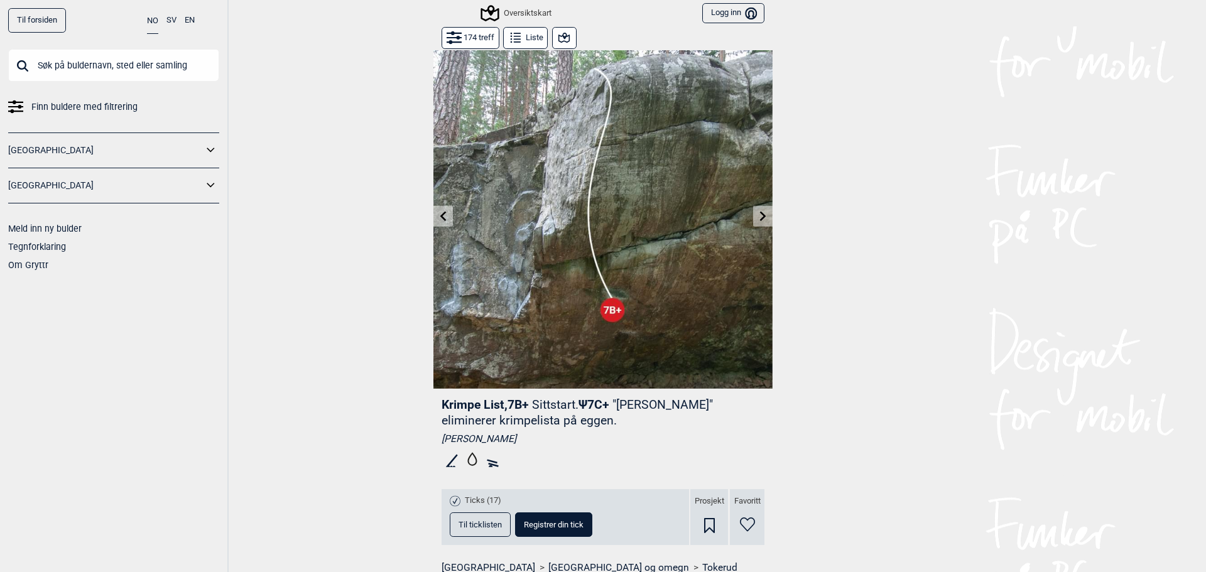
click at [765, 219] on button at bounding box center [762, 216] width 19 height 21
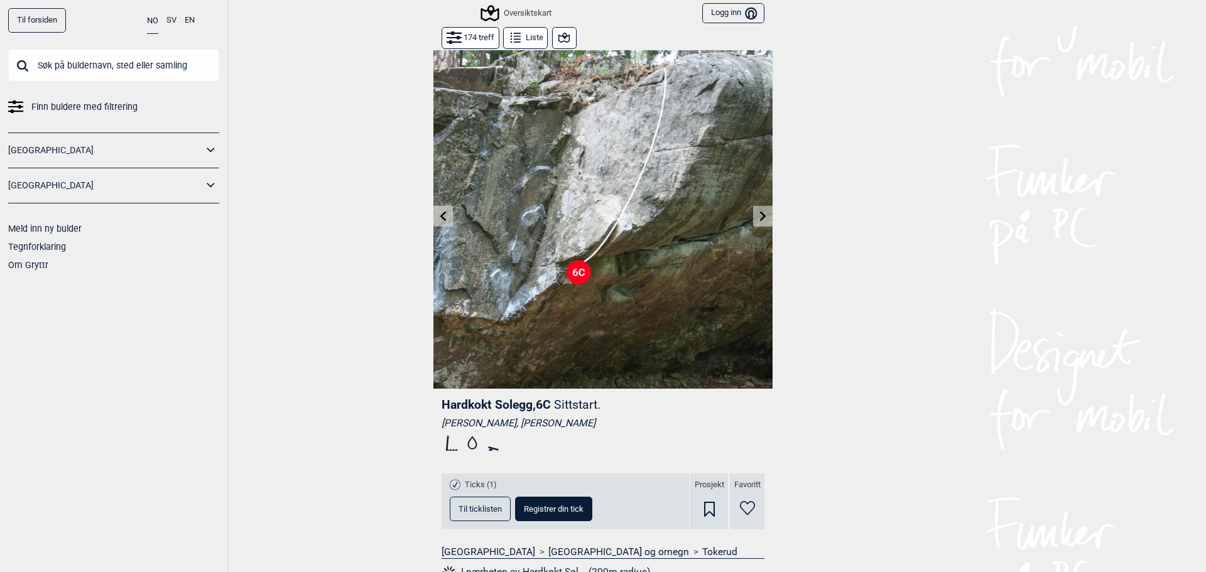
click at [765, 219] on button at bounding box center [762, 216] width 19 height 21
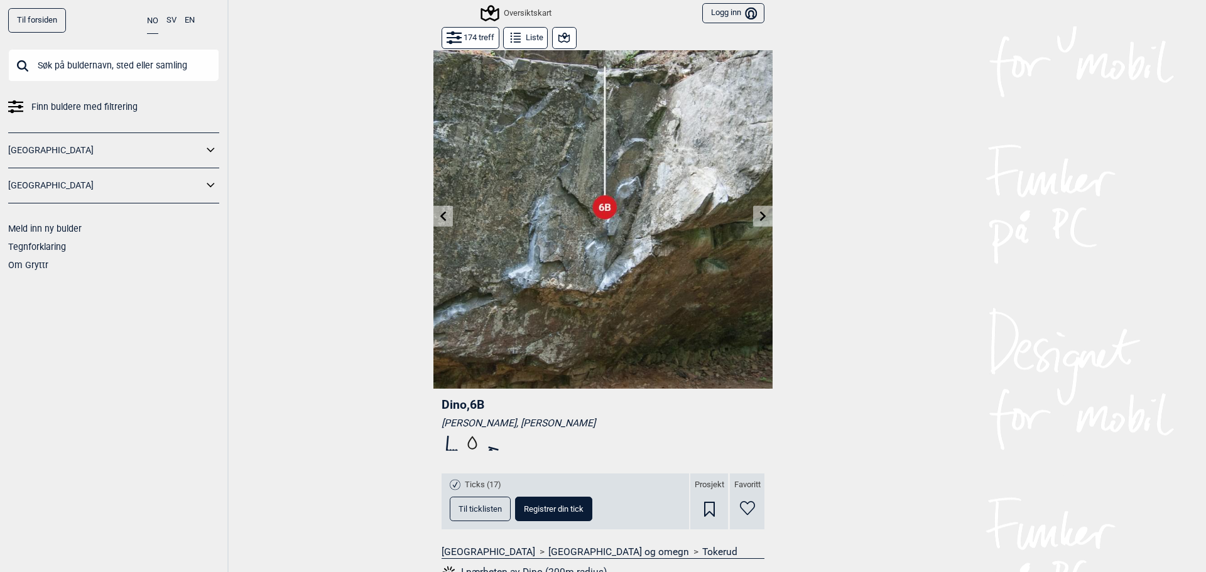
click at [765, 219] on button at bounding box center [762, 216] width 19 height 21
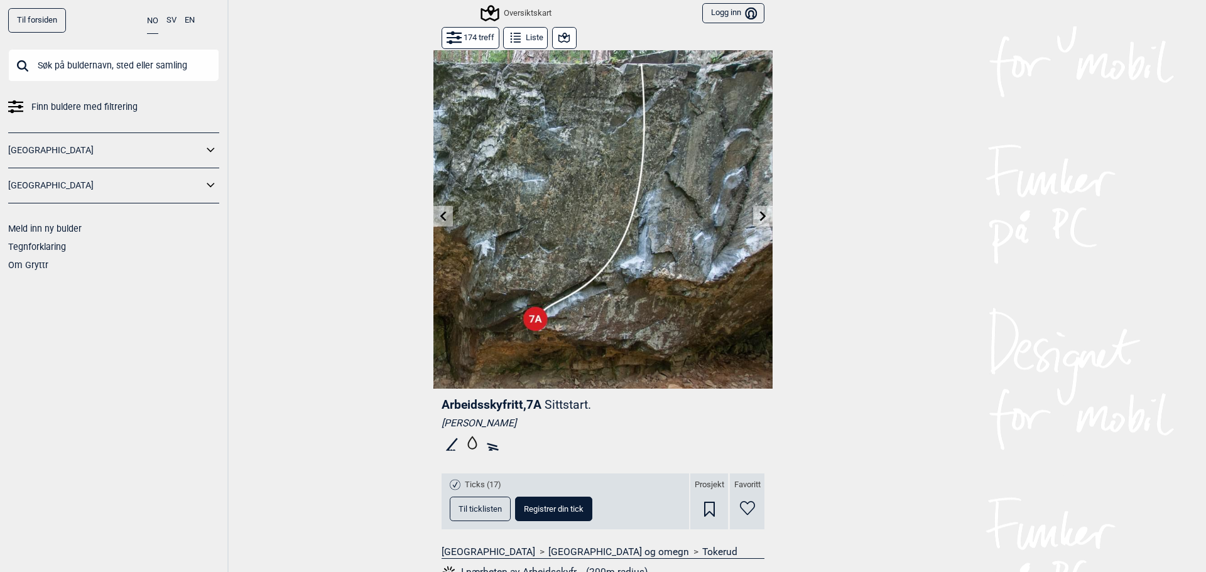
click at [765, 219] on button at bounding box center [762, 216] width 19 height 21
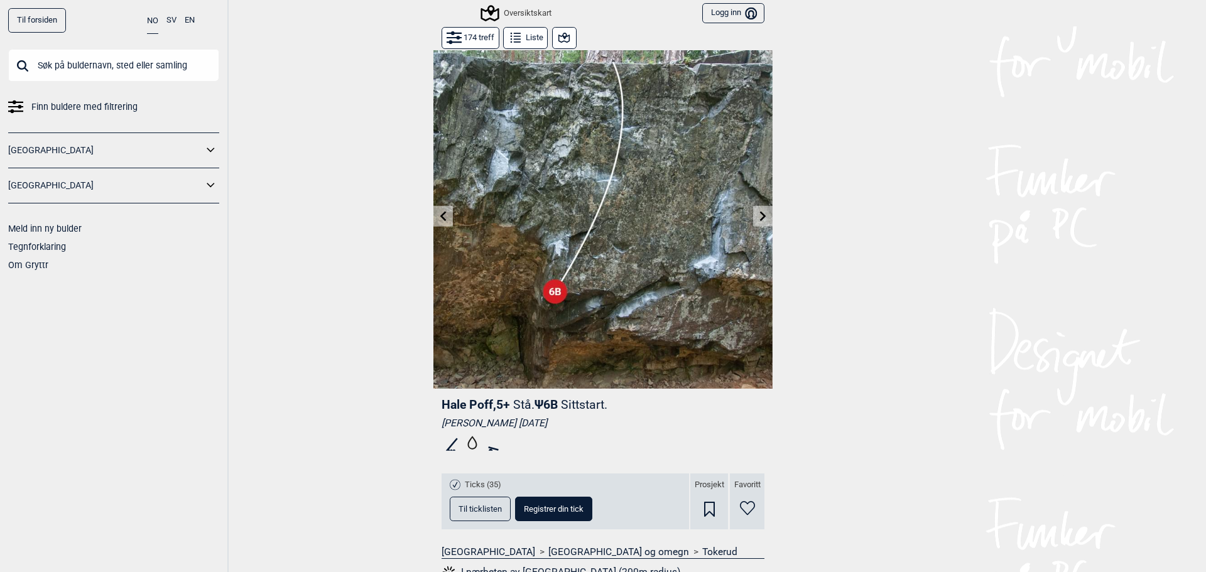
click at [765, 219] on button at bounding box center [762, 216] width 19 height 21
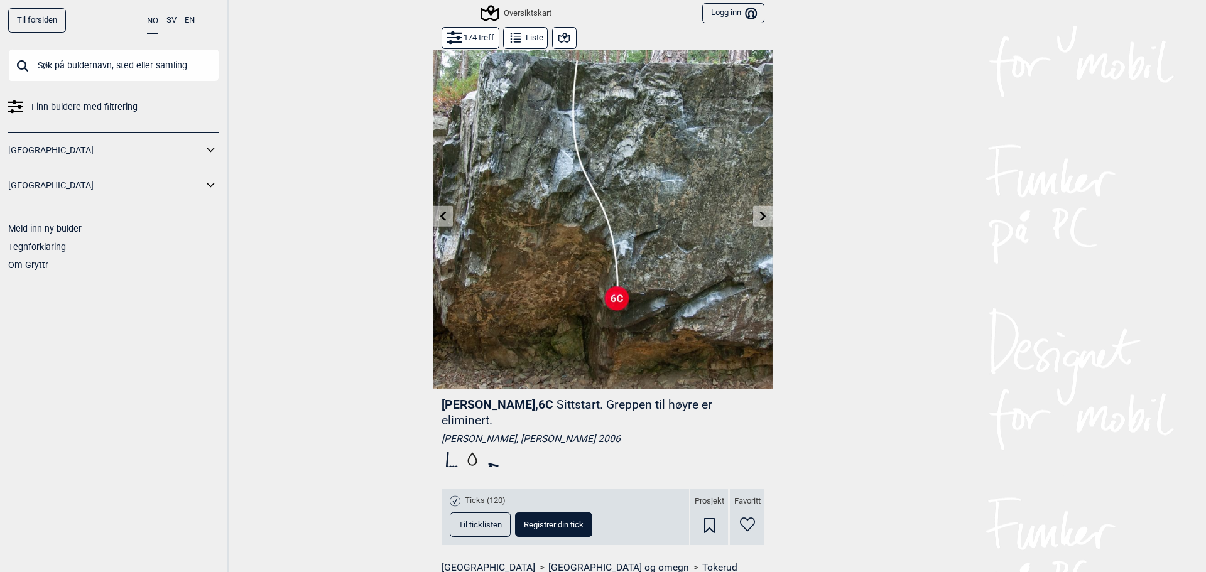
click at [762, 219] on icon at bounding box center [763, 216] width 10 height 10
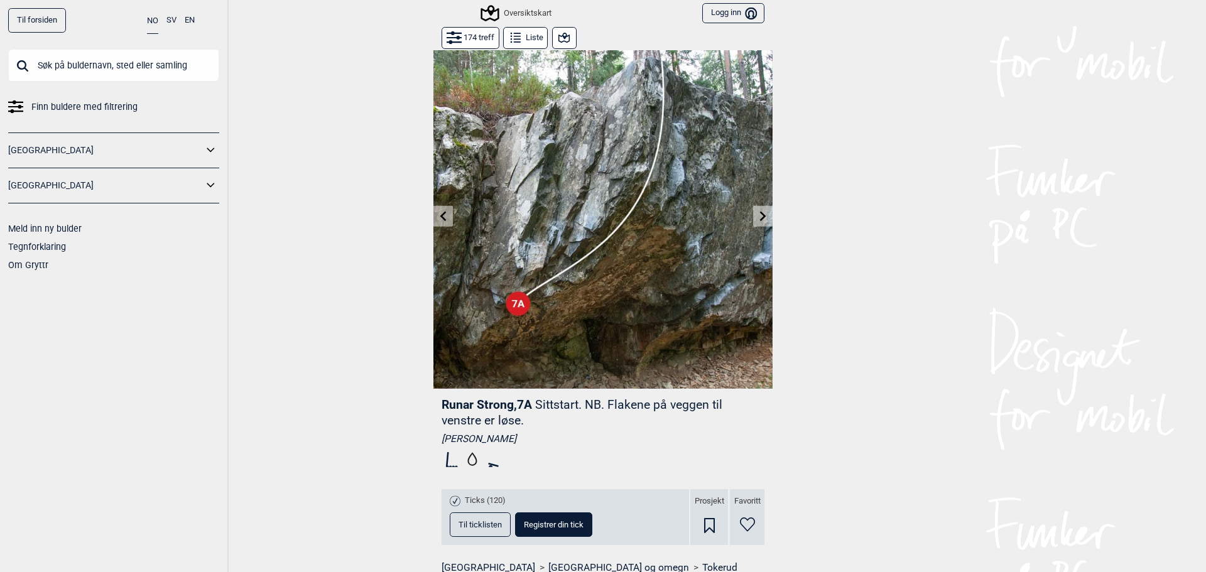
click at [762, 219] on icon at bounding box center [763, 216] width 10 height 10
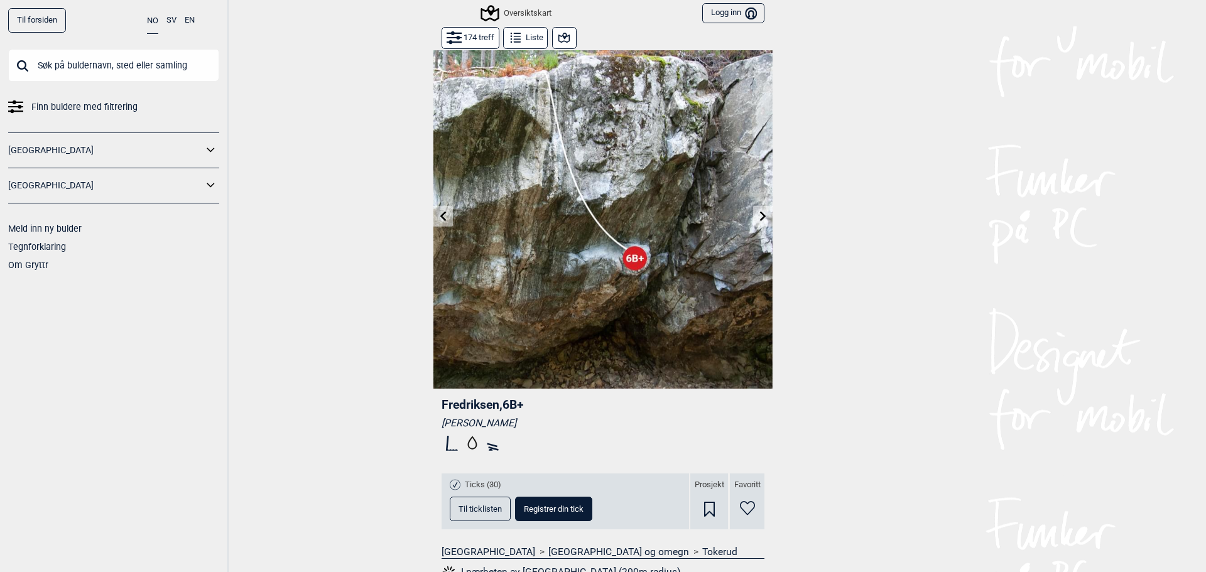
click at [762, 219] on icon at bounding box center [763, 216] width 10 height 10
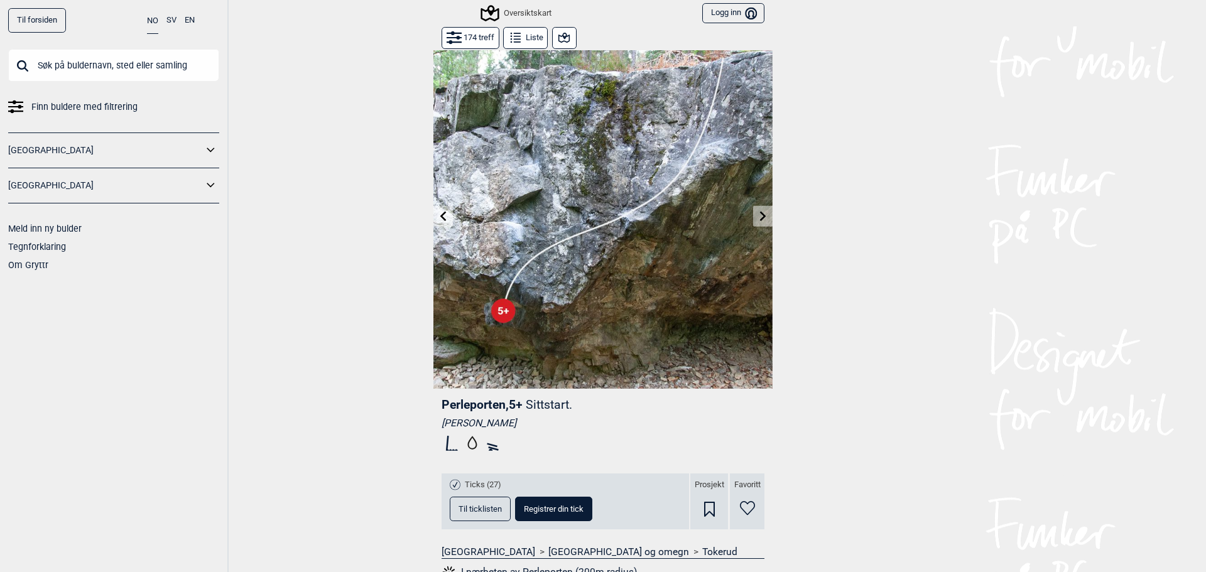
click at [762, 219] on icon at bounding box center [763, 216] width 10 height 10
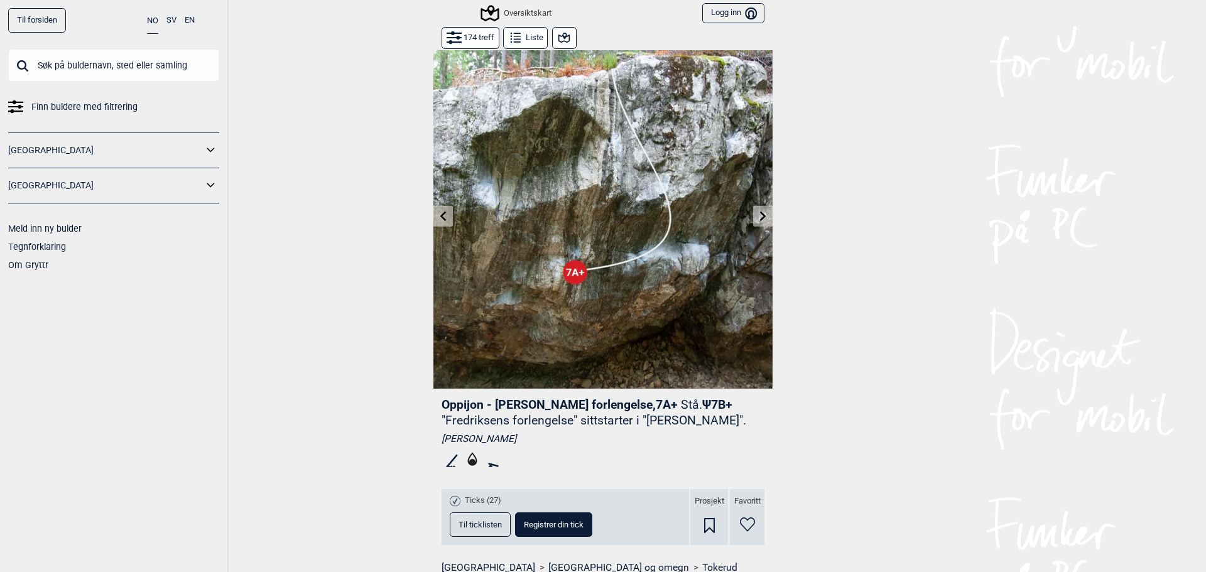
click at [762, 219] on icon at bounding box center [763, 216] width 10 height 10
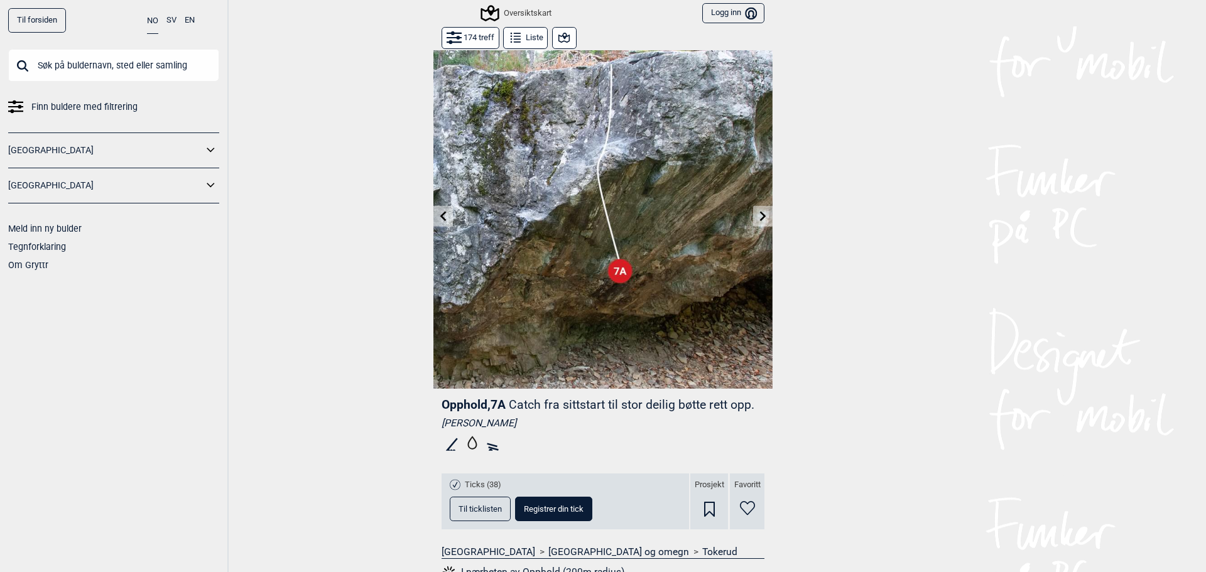
click at [762, 219] on icon at bounding box center [763, 216] width 10 height 10
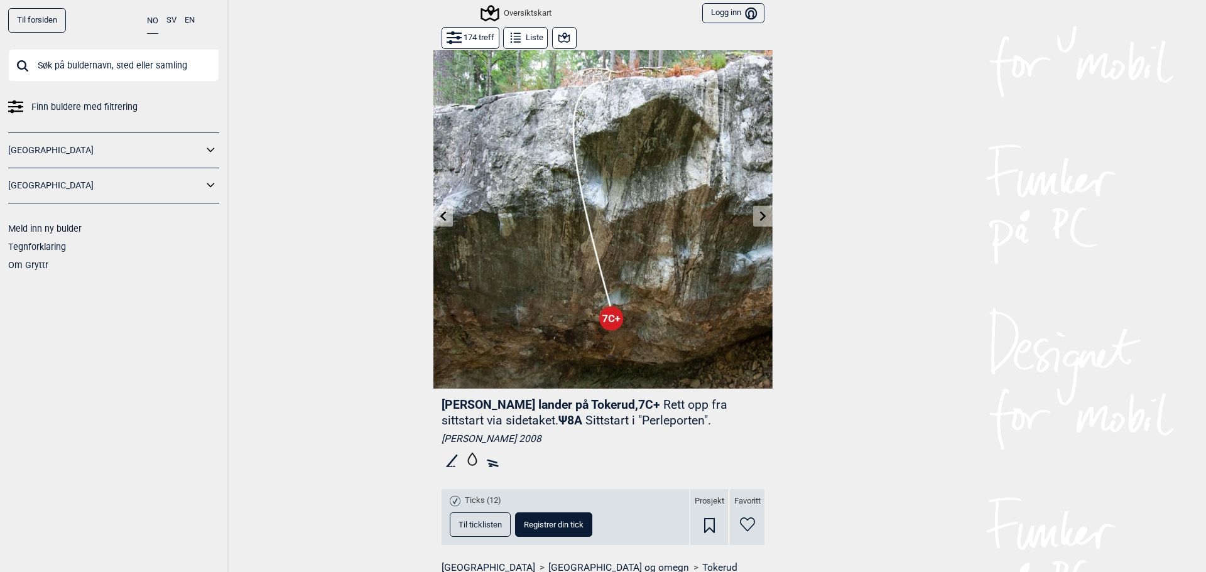
click at [762, 219] on icon at bounding box center [763, 216] width 10 height 10
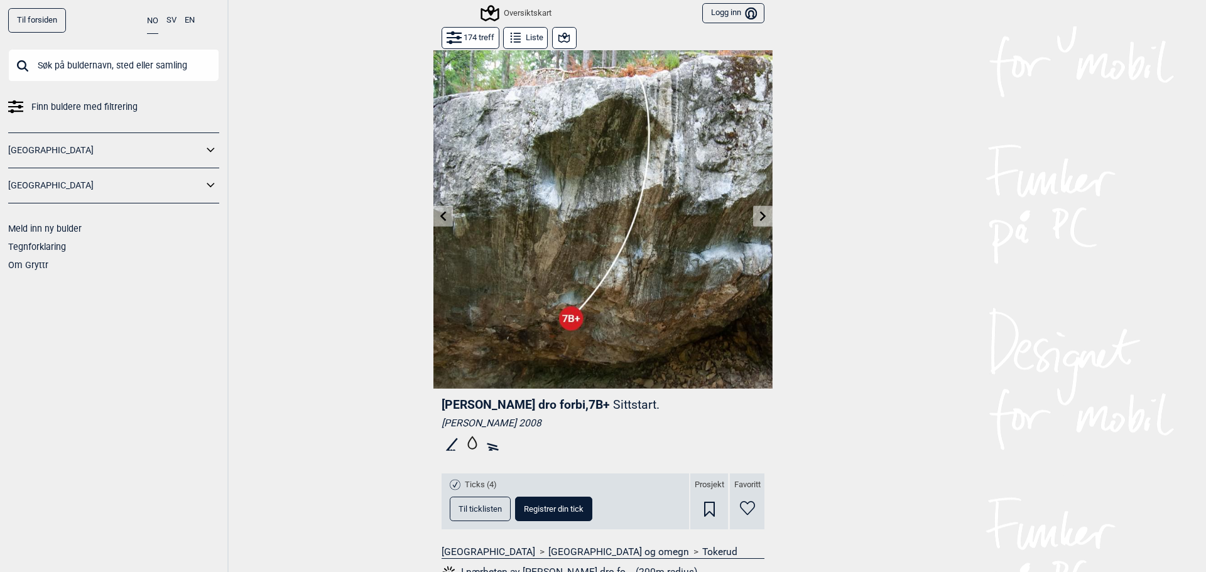
click at [762, 219] on icon at bounding box center [763, 216] width 10 height 10
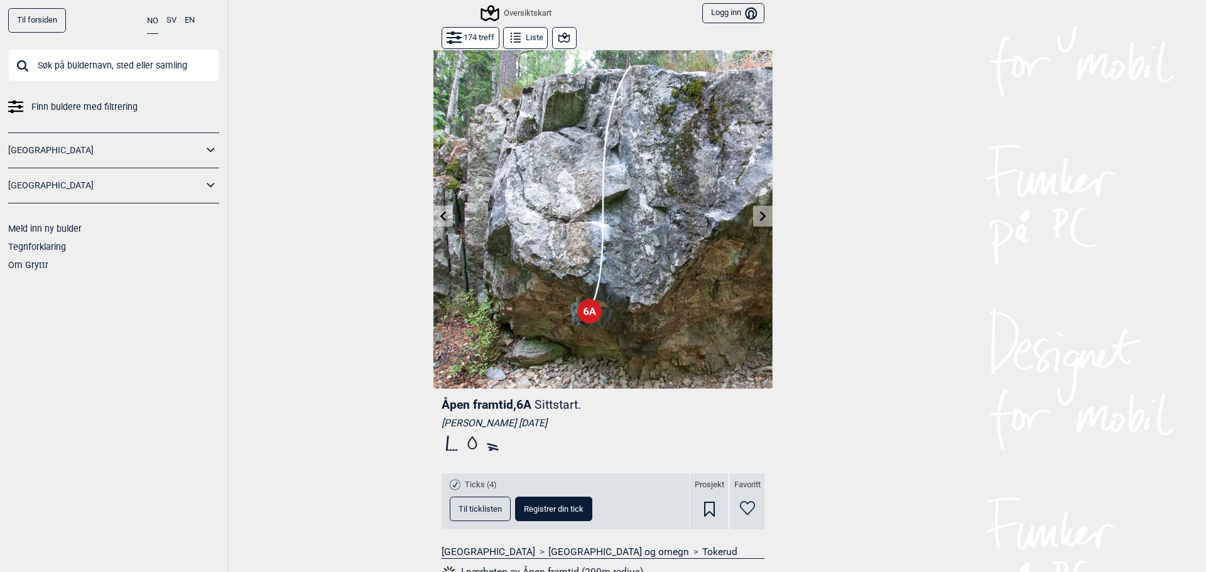
click at [762, 216] on icon at bounding box center [763, 216] width 10 height 10
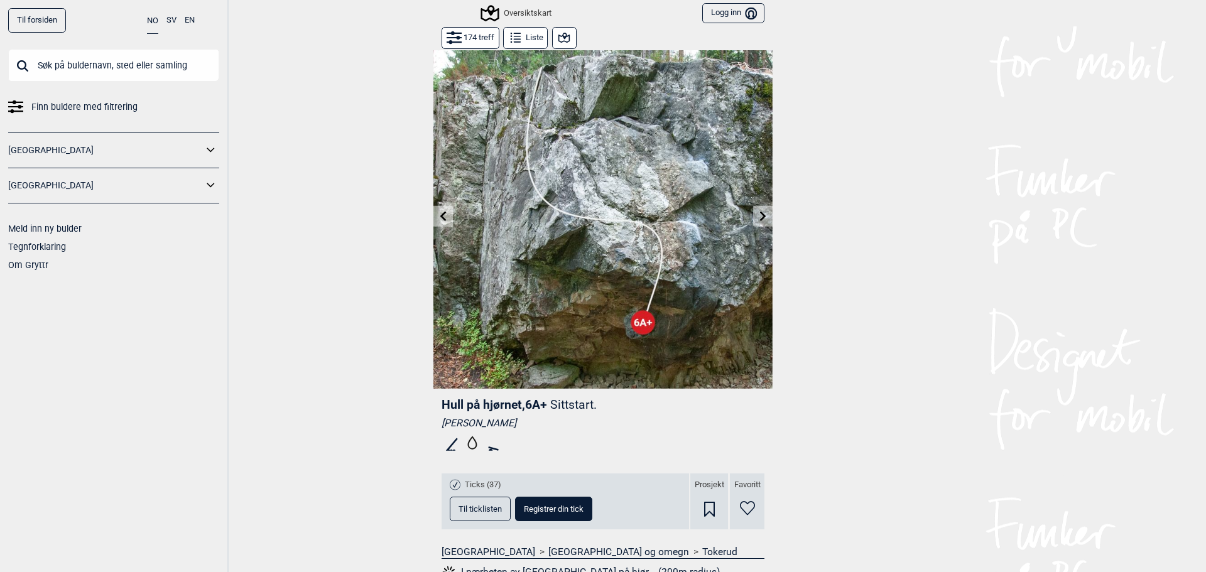
click at [434, 209] on button at bounding box center [443, 216] width 19 height 21
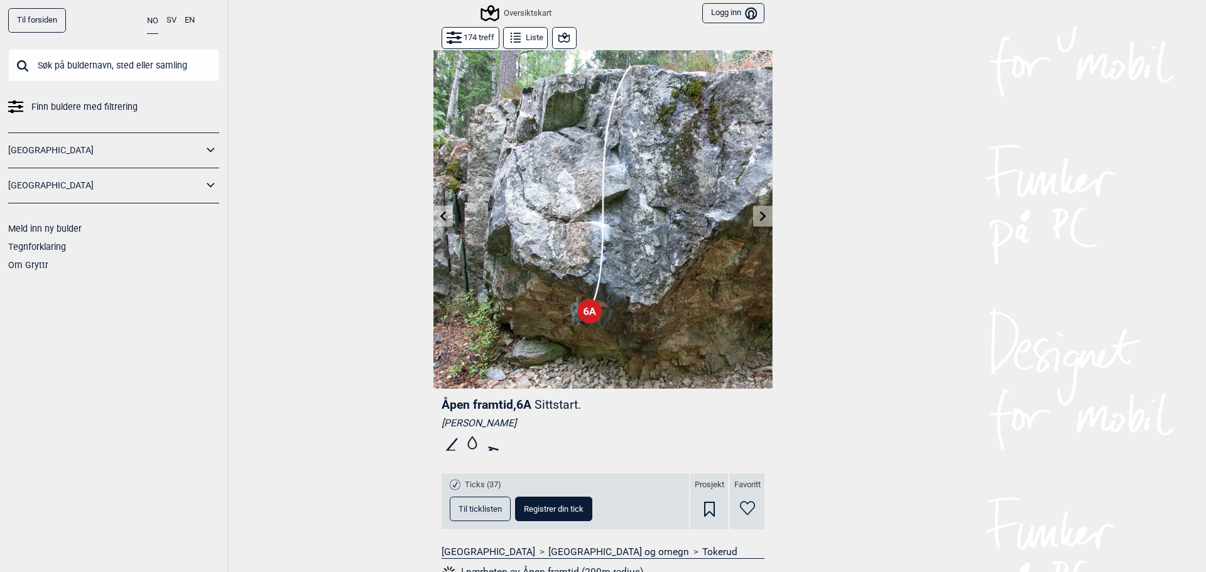
click at [434, 209] on button at bounding box center [443, 216] width 19 height 21
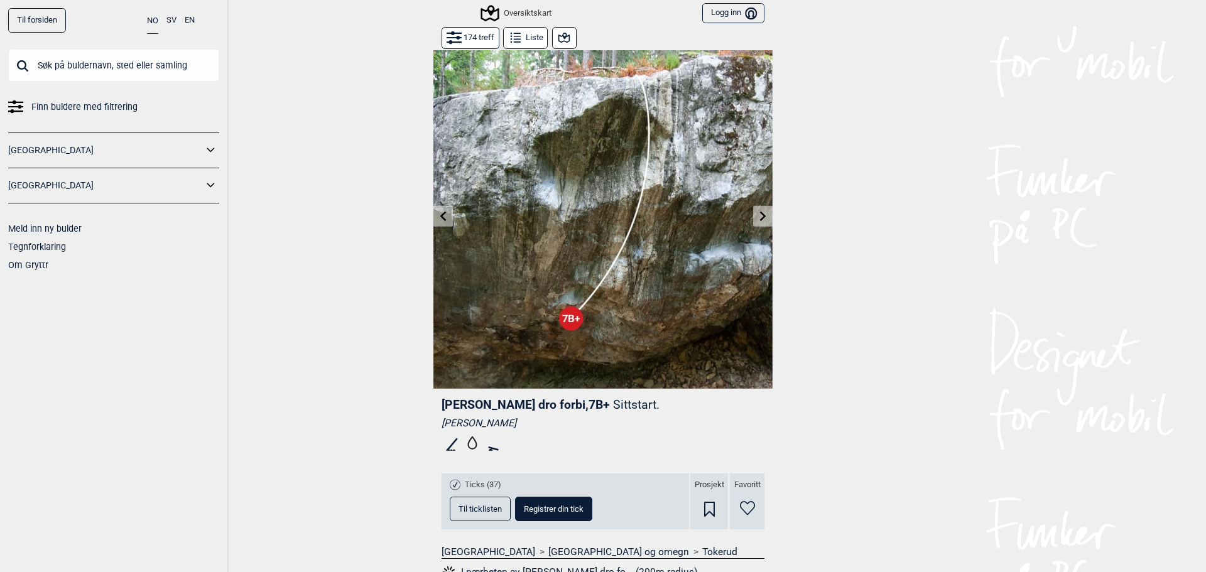
click at [434, 209] on button at bounding box center [443, 216] width 19 height 21
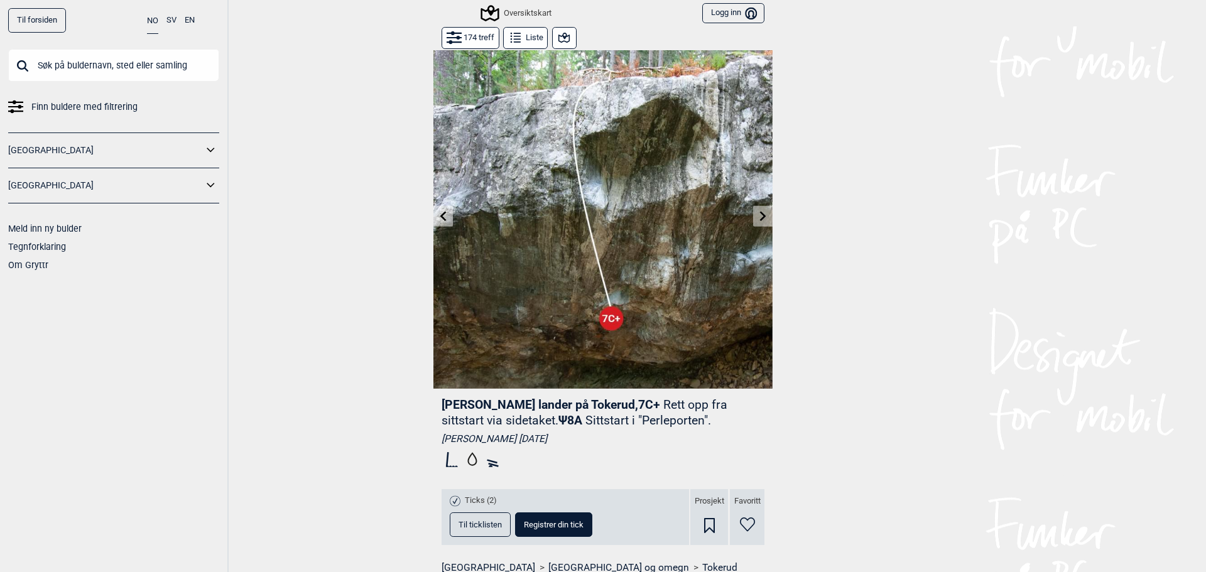
click at [434, 209] on button at bounding box center [443, 216] width 19 height 21
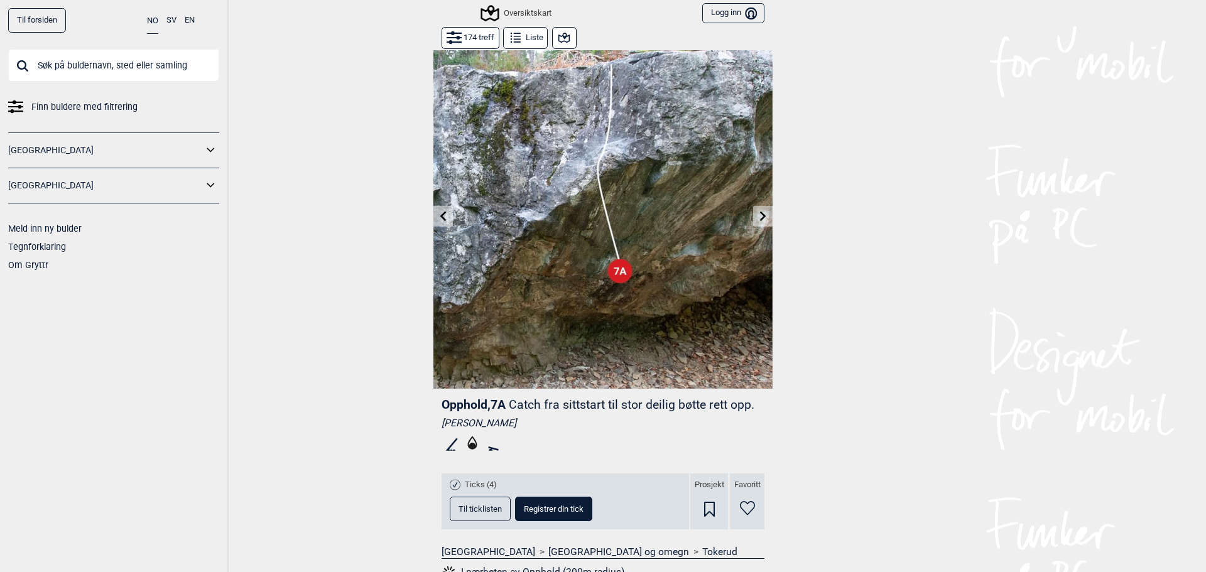
click at [434, 209] on button at bounding box center [443, 216] width 19 height 21
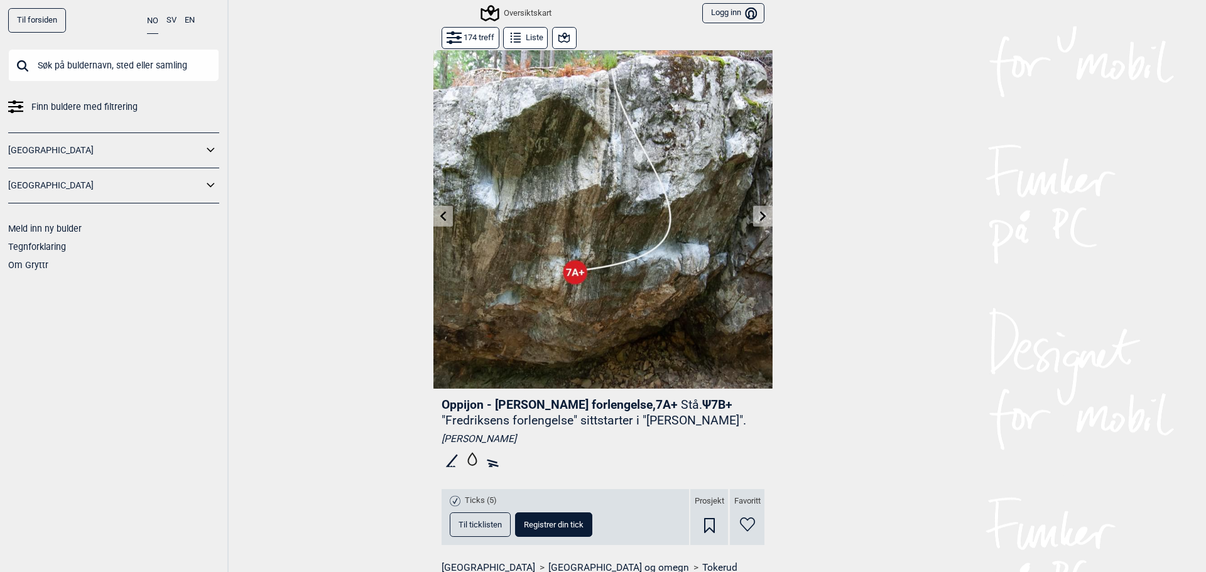
click at [434, 209] on button at bounding box center [443, 216] width 19 height 21
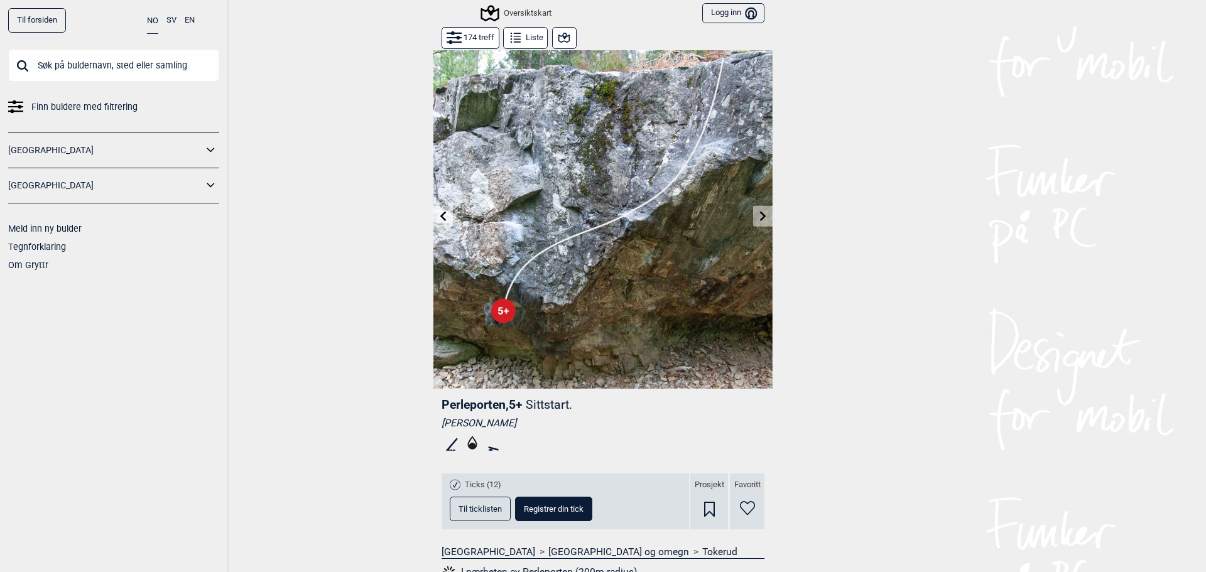
click at [760, 213] on icon at bounding box center [763, 216] width 10 height 10
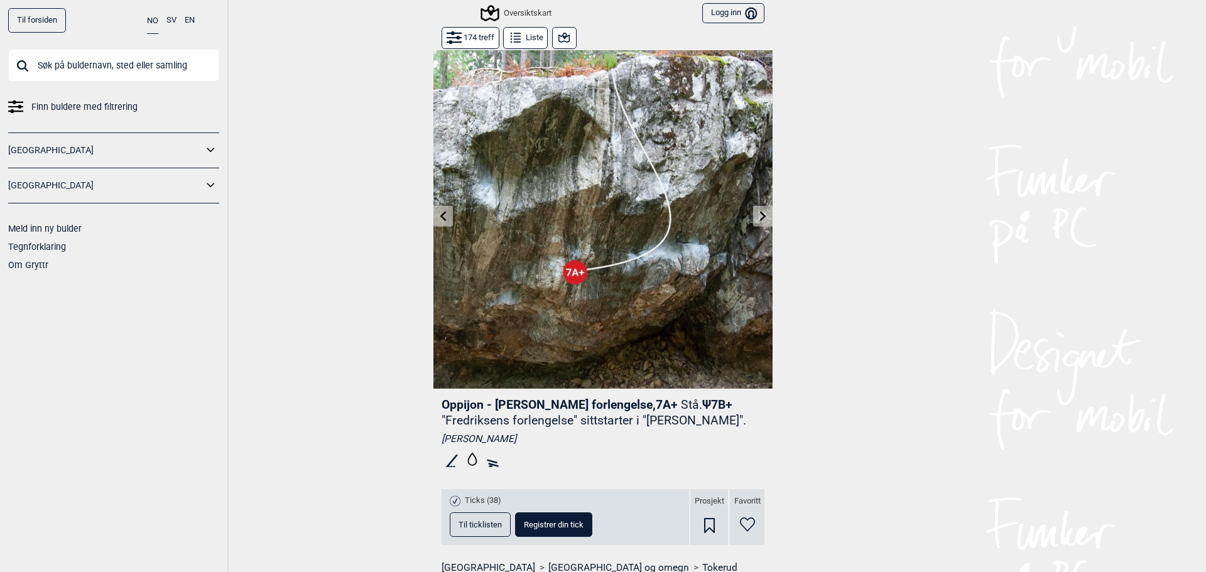
click at [760, 213] on icon at bounding box center [763, 216] width 10 height 10
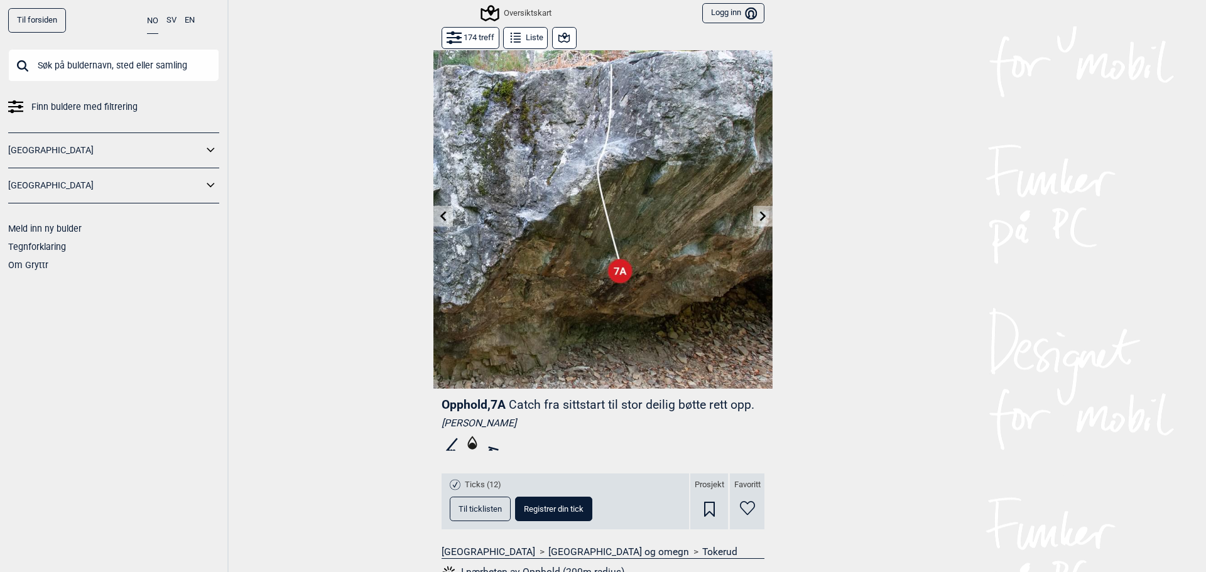
click at [760, 213] on icon at bounding box center [763, 216] width 10 height 10
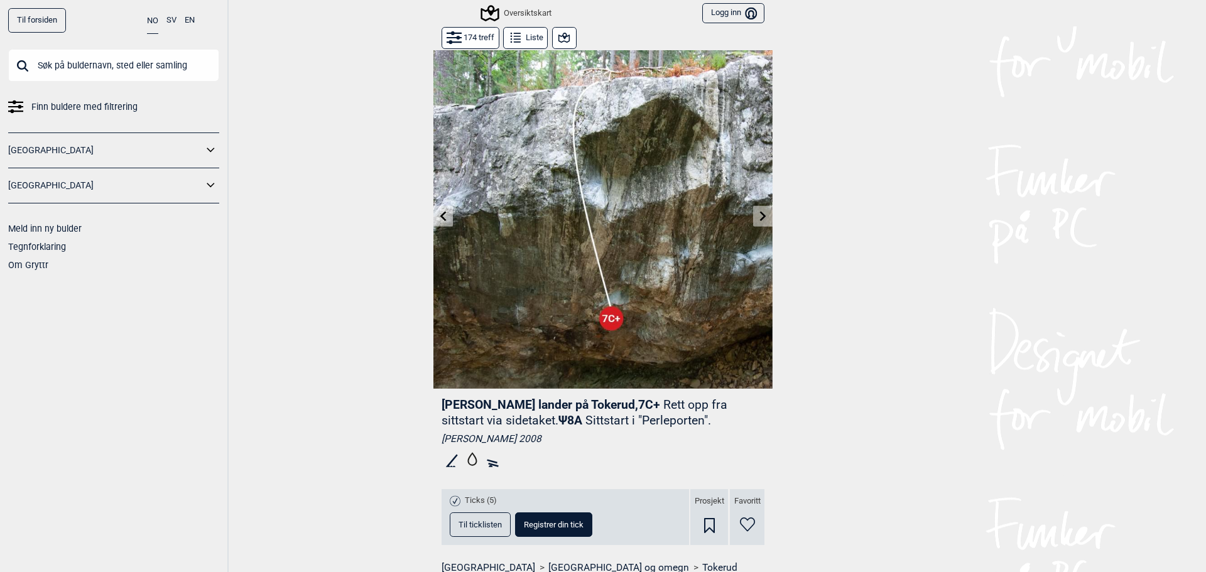
click at [760, 213] on icon at bounding box center [763, 216] width 10 height 10
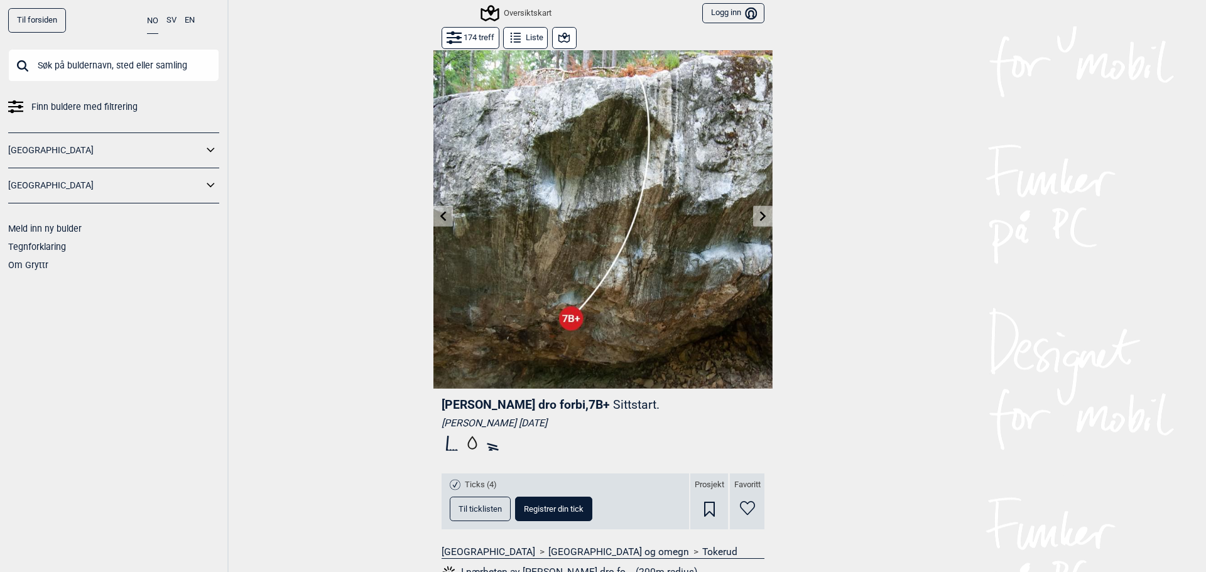
click at [760, 213] on icon at bounding box center [763, 216] width 10 height 10
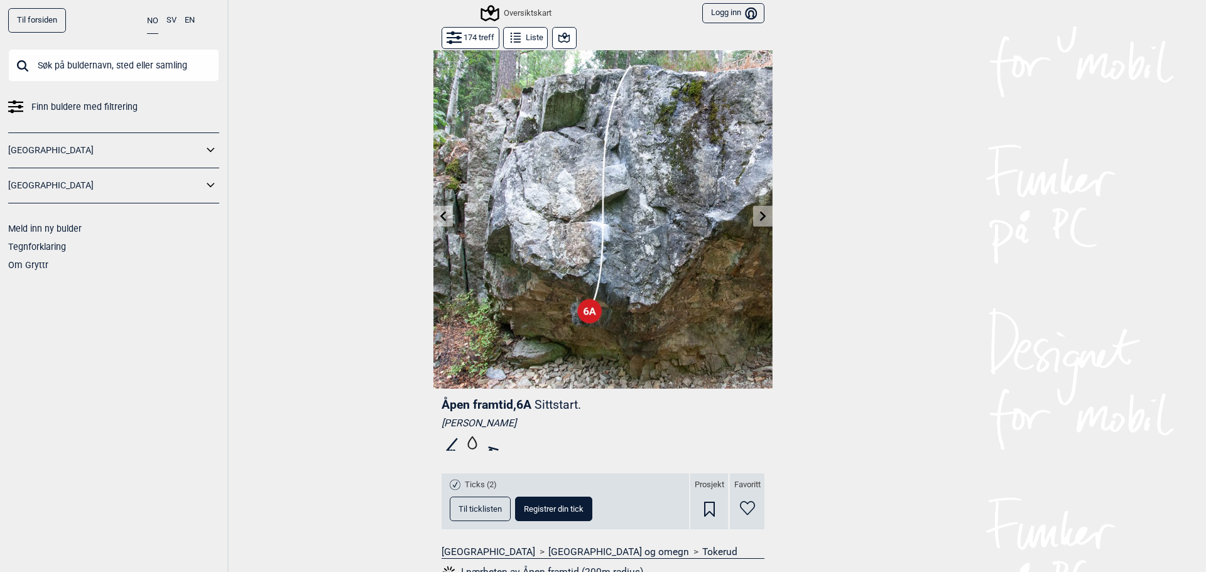
click at [760, 213] on icon at bounding box center [763, 216] width 10 height 10
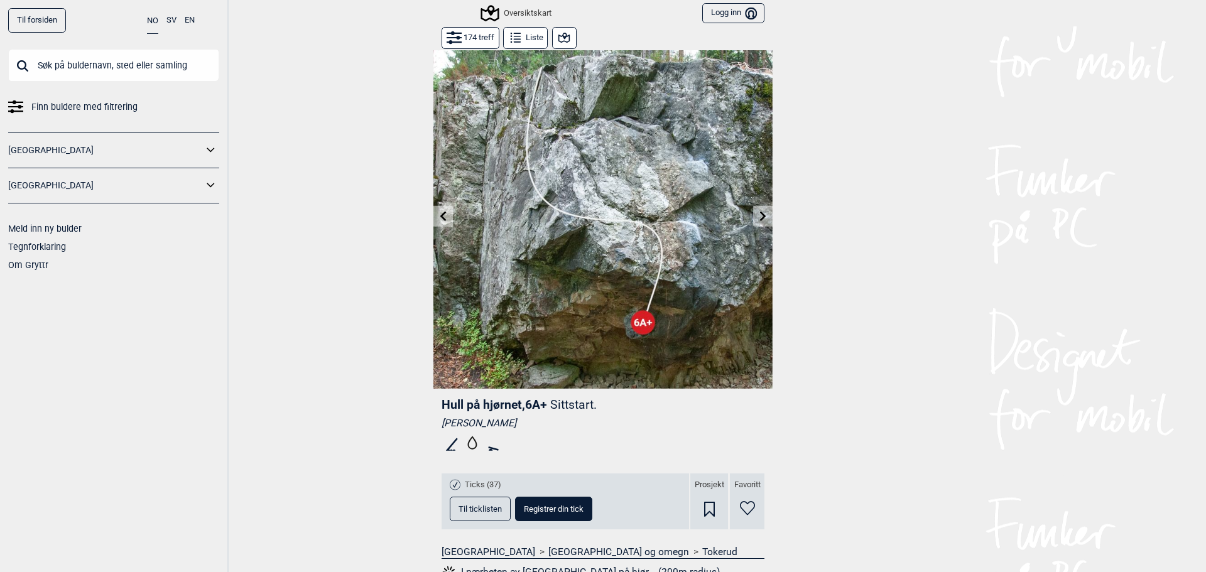
click at [760, 213] on icon at bounding box center [763, 216] width 10 height 10
